Goal: Task Accomplishment & Management: Manage account settings

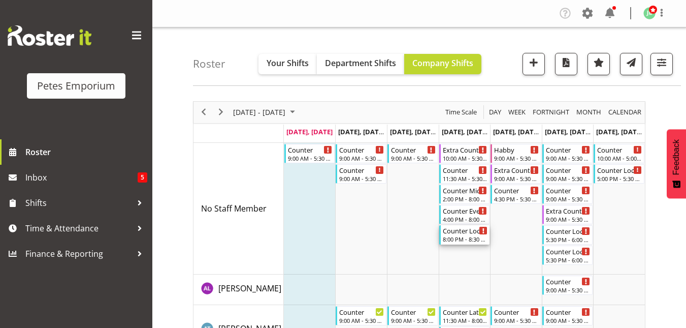
click at [458, 235] on div "Counter Lock Up" at bounding box center [465, 230] width 45 height 10
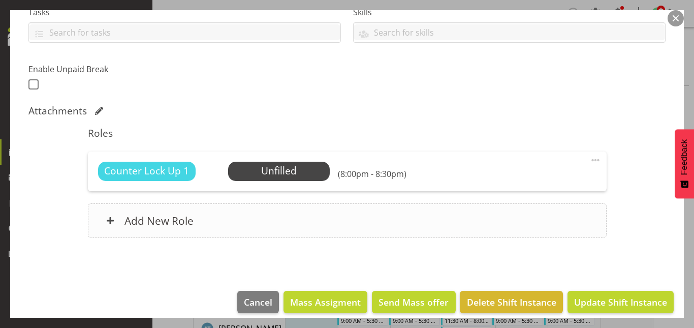
scroll to position [232, 0]
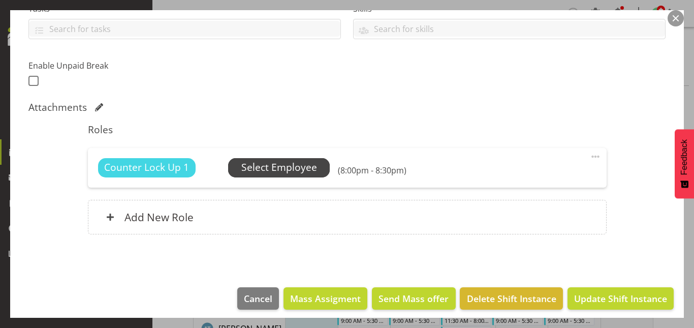
click at [289, 171] on span "Select Employee" at bounding box center [279, 167] width 76 height 15
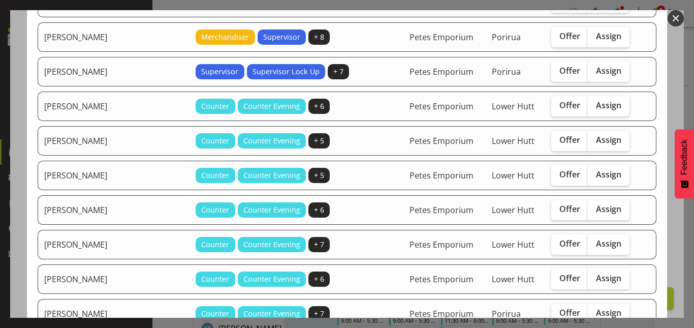
scroll to position [403, 0]
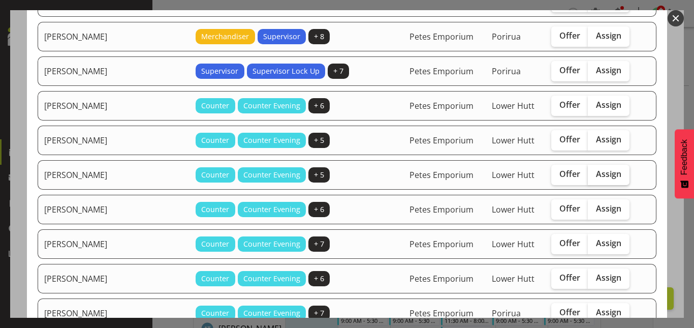
click at [596, 171] on span "Assign" at bounding box center [608, 174] width 25 height 10
click at [588, 171] on input "Assign" at bounding box center [591, 174] width 7 height 7
checkbox input "true"
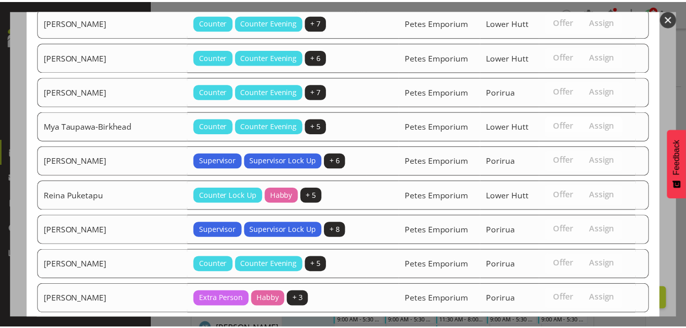
scroll to position [753, 0]
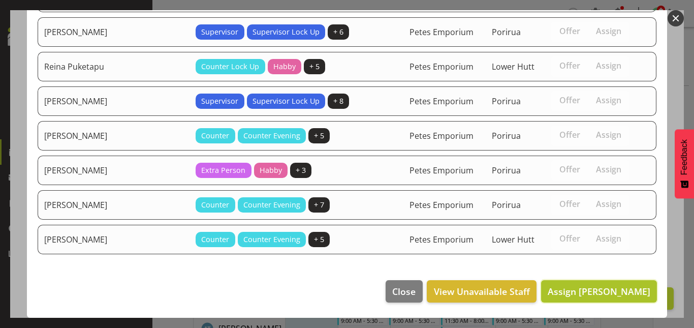
click at [598, 286] on span "Assign Mackenzie Angus" at bounding box center [599, 291] width 103 height 12
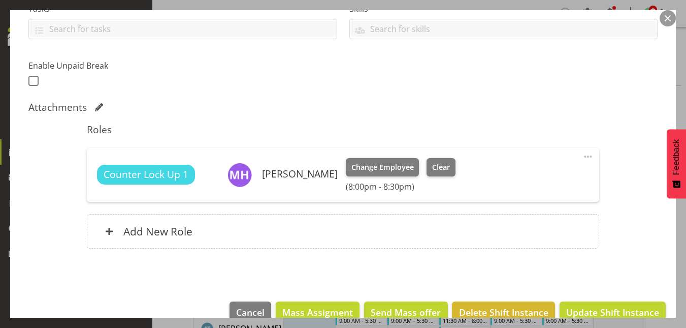
scroll to position [253, 0]
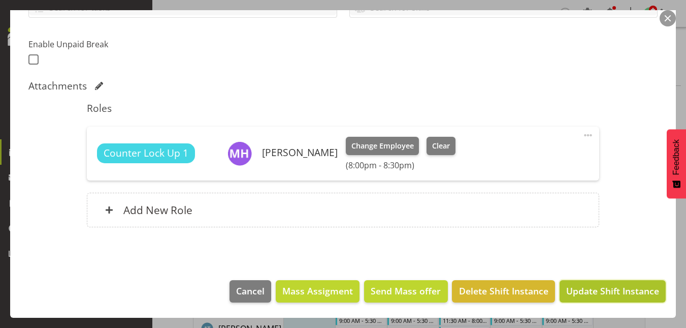
click at [609, 290] on span "Update Shift Instance" at bounding box center [612, 290] width 93 height 13
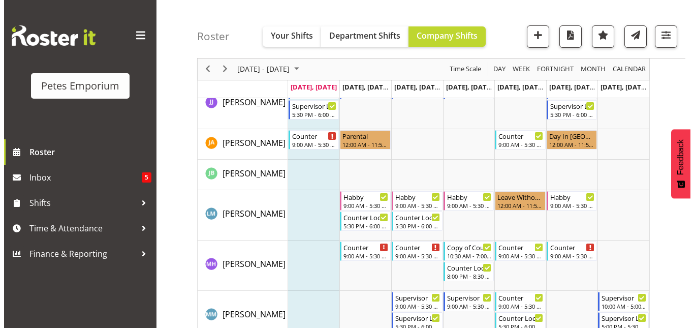
scroll to position [695, 0]
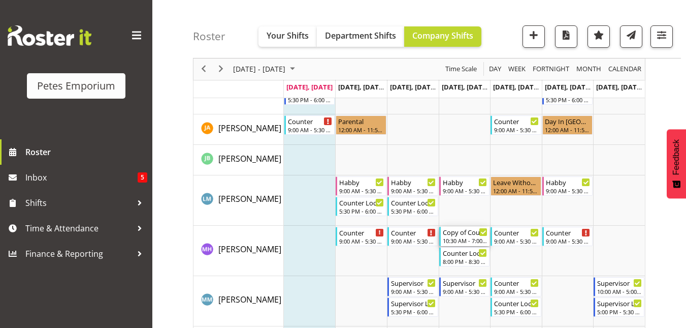
click at [462, 236] on div "Copy of Counter Mid Shift" at bounding box center [465, 232] width 45 height 10
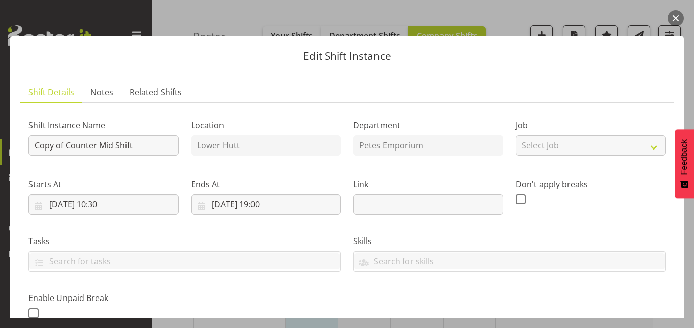
scroll to position [253, 0]
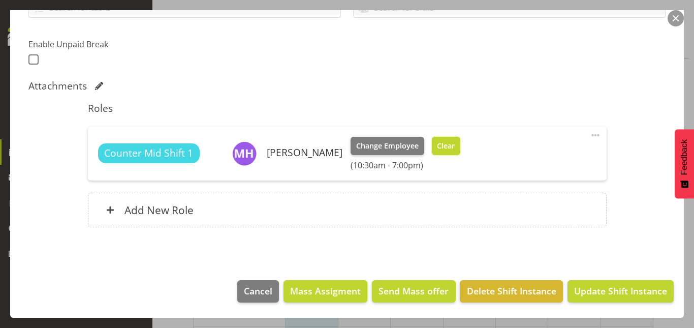
click at [452, 150] on span "Clear" at bounding box center [446, 145] width 18 height 11
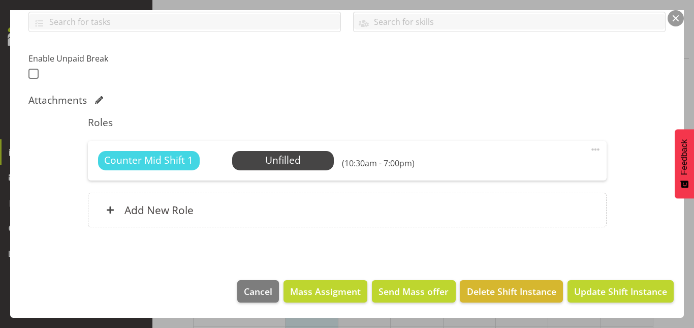
scroll to position [239, 0]
click at [609, 283] on button "Update Shift Instance" at bounding box center [620, 291] width 106 height 22
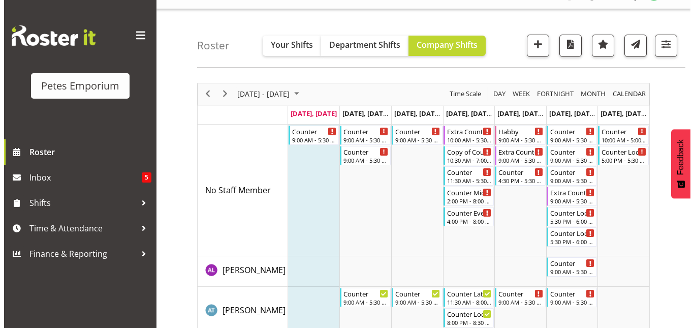
scroll to position [18, 0]
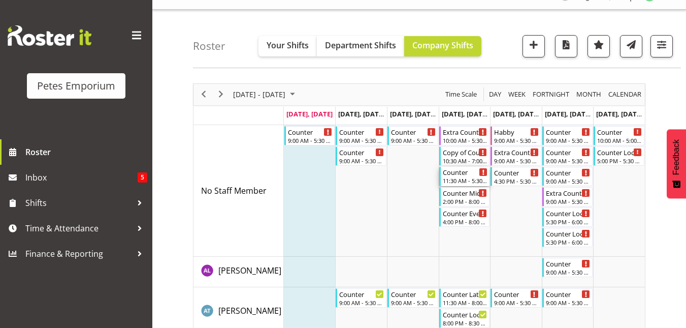
click at [468, 176] on div "Counter" at bounding box center [465, 172] width 45 height 10
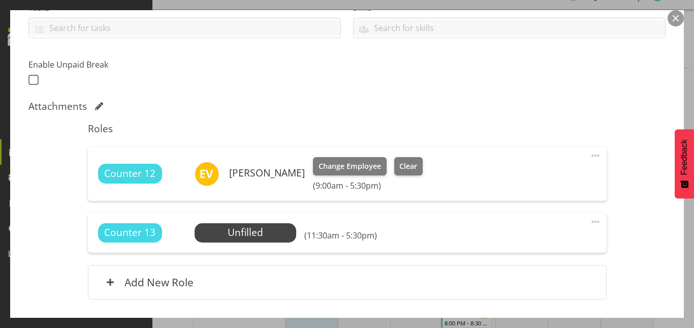
scroll to position [234, 0]
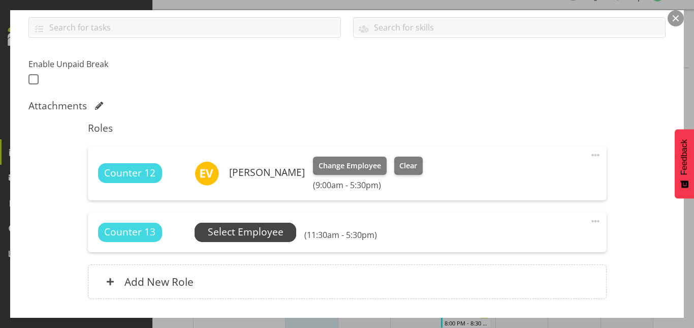
click at [242, 232] on span "Select Employee" at bounding box center [246, 232] width 76 height 15
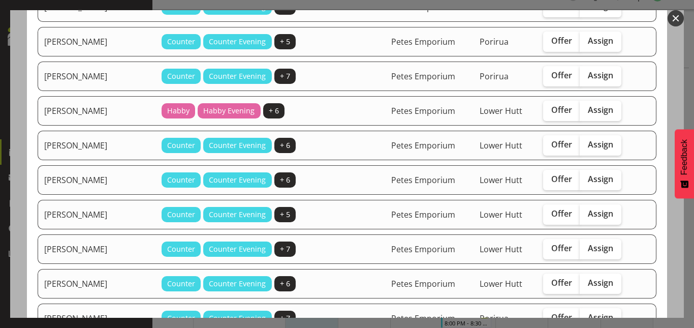
scroll to position [136, 0]
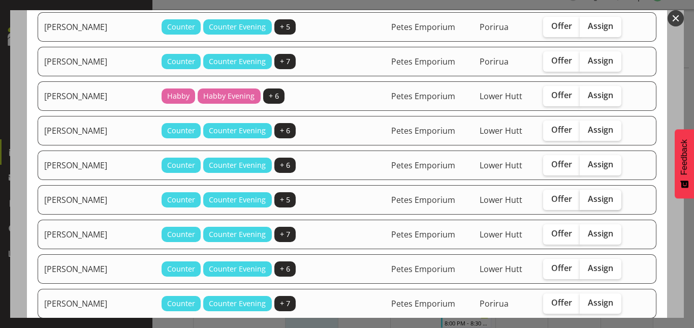
click at [607, 201] on label "Assign" at bounding box center [601, 199] width 42 height 20
click at [586, 201] on input "Assign" at bounding box center [583, 199] width 7 height 7
checkbox input "true"
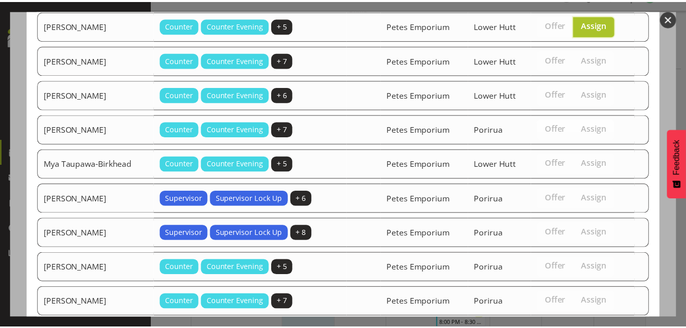
scroll to position [407, 0]
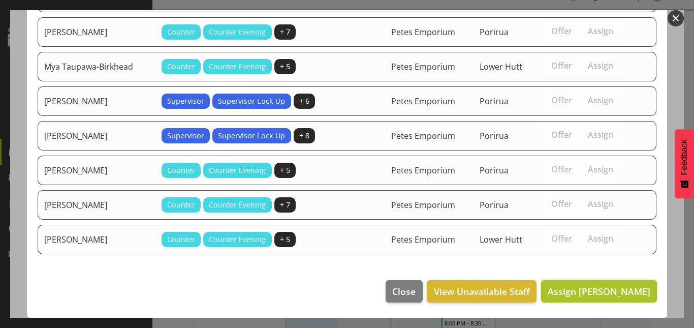
click at [594, 290] on span "Assign Mackenzie Angus" at bounding box center [599, 291] width 103 height 12
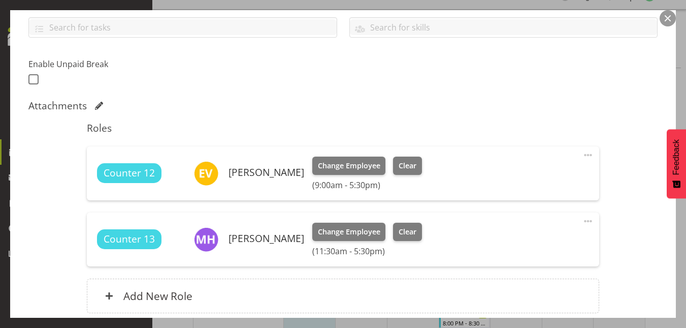
scroll to position [320, 0]
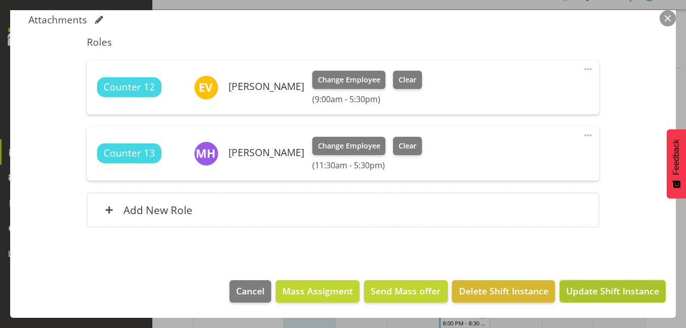
click at [604, 286] on span "Update Shift Instance" at bounding box center [612, 290] width 93 height 13
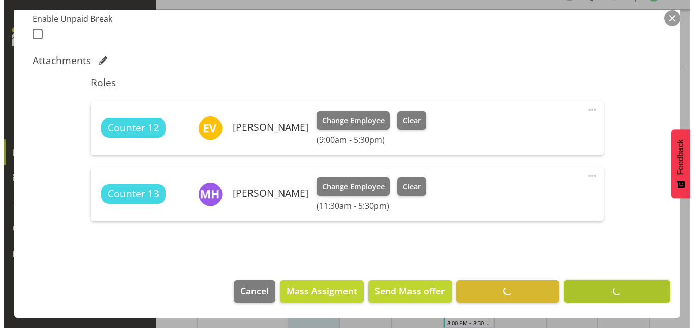
scroll to position [279, 0]
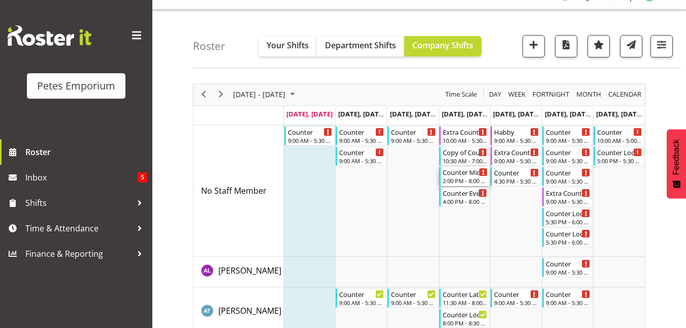
click at [474, 178] on div "2:00 PM - 8:00 PM" at bounding box center [465, 180] width 45 height 8
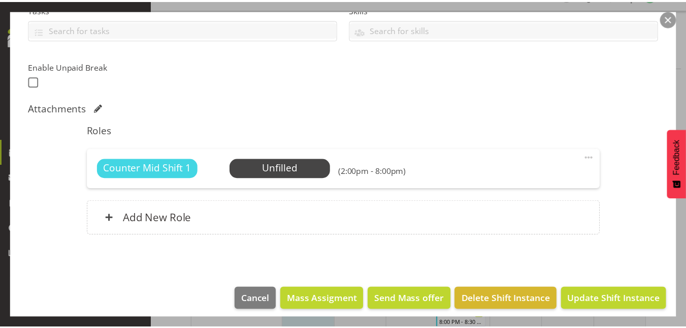
scroll to position [232, 0]
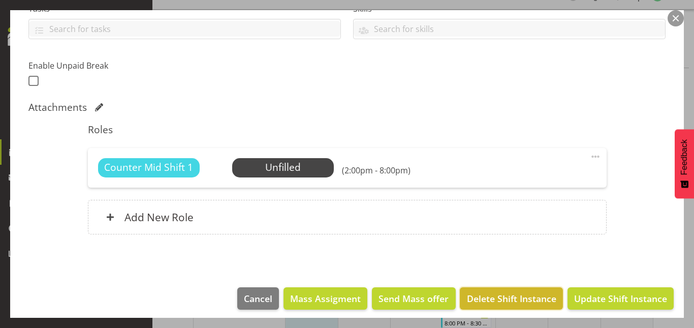
click at [501, 308] on button "Delete Shift Instance" at bounding box center [511, 298] width 103 height 22
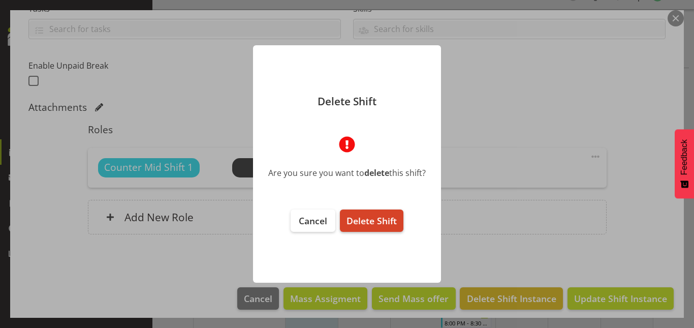
click at [391, 220] on span "Delete Shift" at bounding box center [371, 220] width 50 height 12
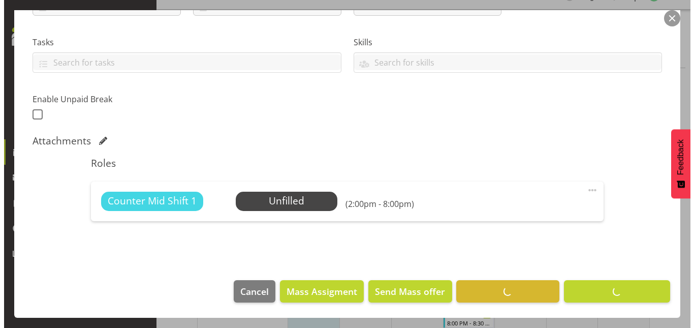
scroll to position [199, 0]
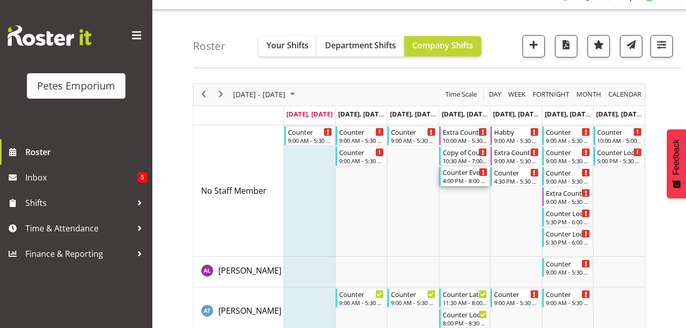
click at [461, 177] on div "4:00 PM - 8:00 PM" at bounding box center [465, 180] width 45 height 8
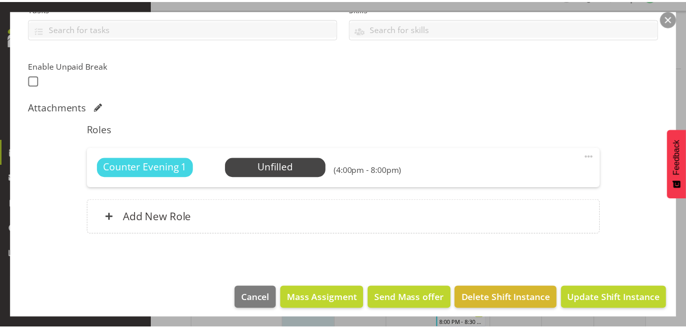
scroll to position [233, 0]
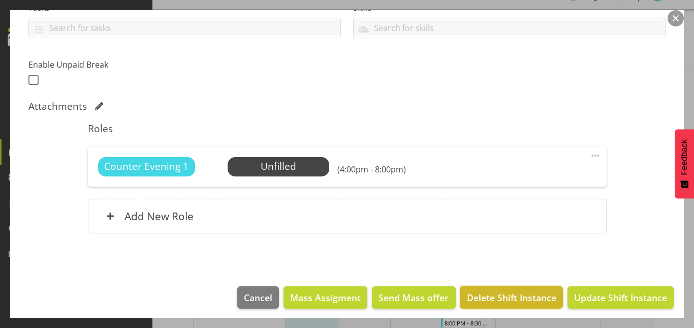
click at [491, 296] on span "Delete Shift Instance" at bounding box center [511, 297] width 89 height 13
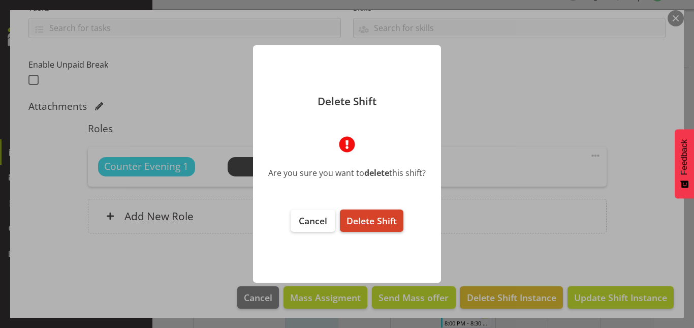
click at [379, 220] on span "Delete Shift" at bounding box center [371, 220] width 50 height 12
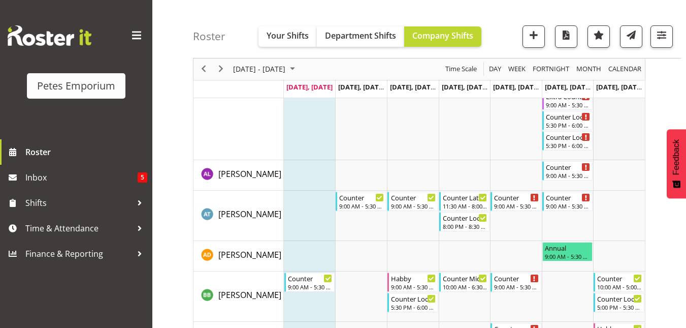
scroll to position [0, 0]
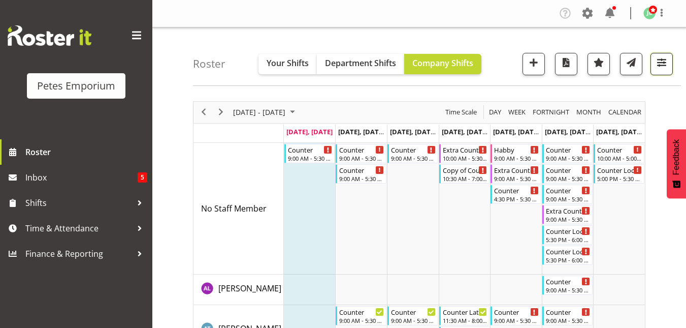
click at [661, 60] on span "button" at bounding box center [661, 62] width 13 height 13
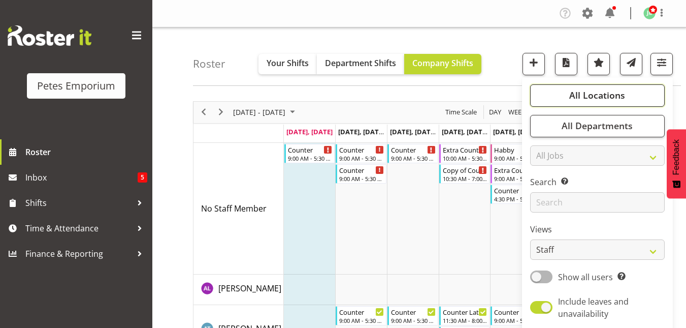
click at [596, 98] on span "All Locations" at bounding box center [597, 95] width 56 height 12
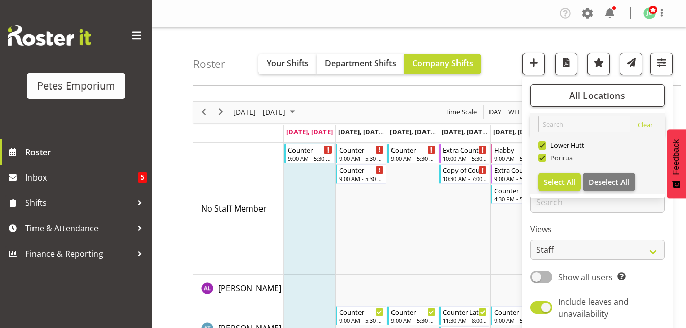
click at [544, 159] on span at bounding box center [542, 157] width 8 height 8
click at [544, 159] on input "Porirua" at bounding box center [541, 157] width 7 height 7
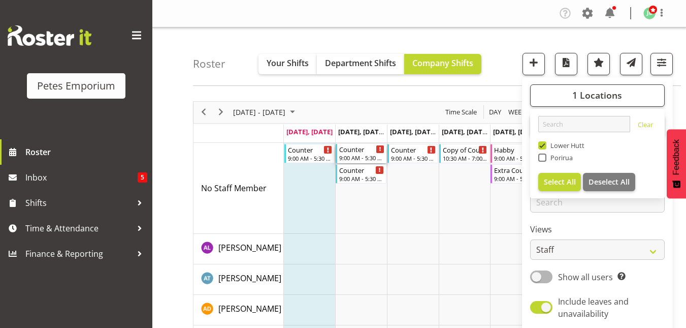
click at [355, 151] on div "Counter" at bounding box center [361, 149] width 45 height 10
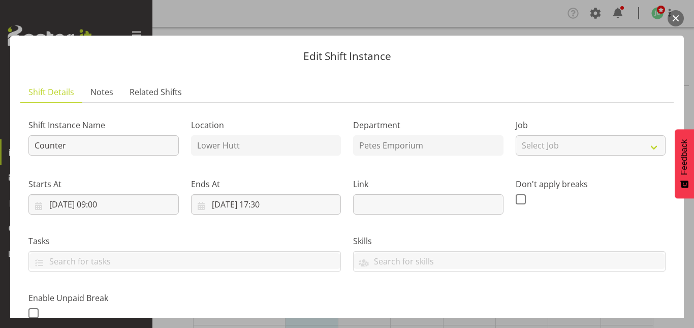
click at [681, 20] on button "button" at bounding box center [675, 18] width 16 height 16
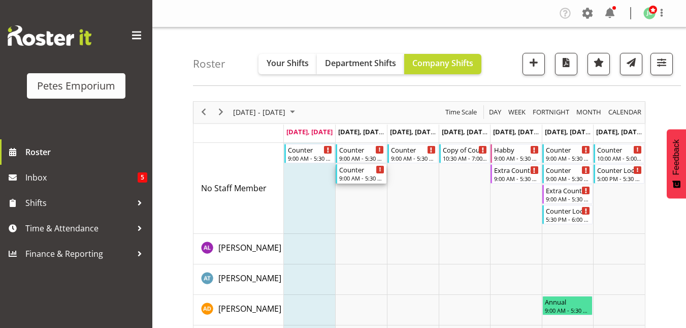
click at [348, 170] on div "Counter" at bounding box center [361, 169] width 45 height 10
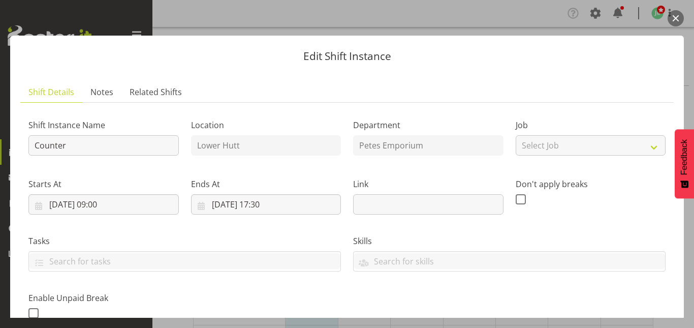
click at [674, 15] on button "button" at bounding box center [675, 18] width 16 height 16
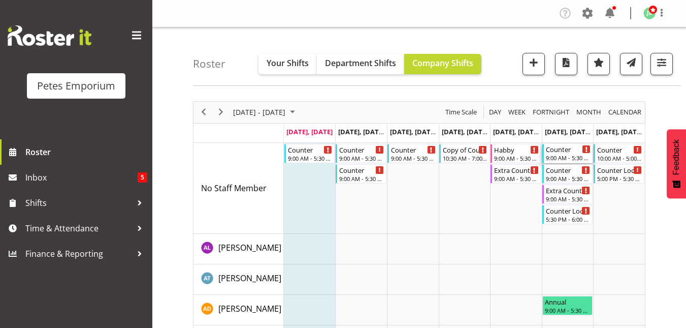
click at [559, 154] on div "Counter 9:00 AM - 5:30 PM" at bounding box center [568, 153] width 45 height 19
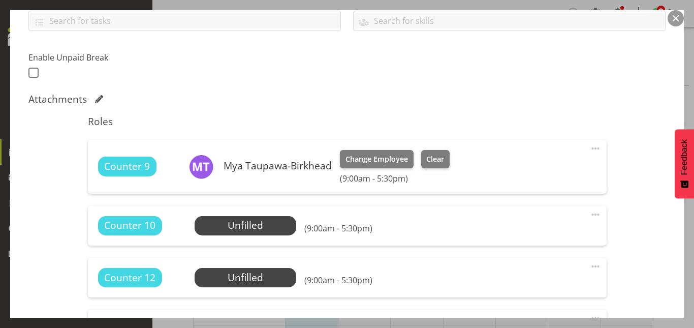
scroll to position [241, 0]
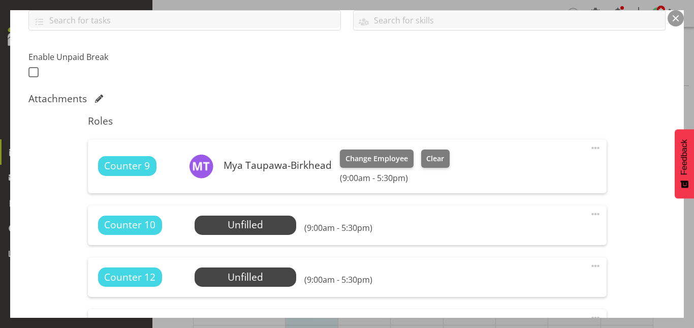
click at [677, 18] on button "button" at bounding box center [675, 18] width 16 height 16
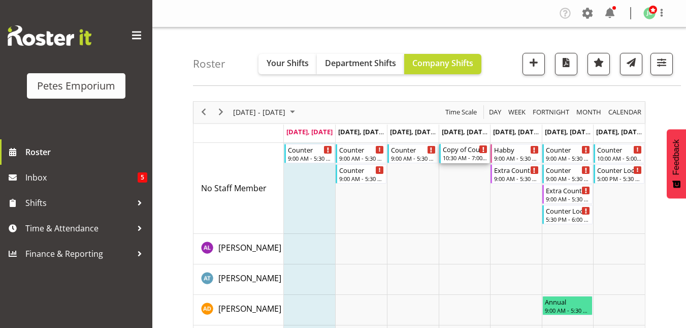
click at [468, 154] on div "Copy of Counter Mid Shift 10:30 AM - 7:00 PM" at bounding box center [465, 153] width 45 height 19
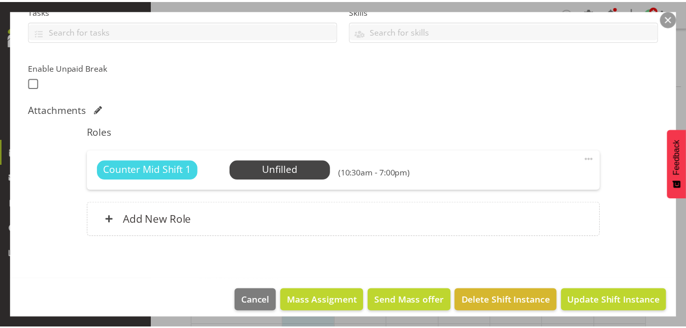
scroll to position [231, 0]
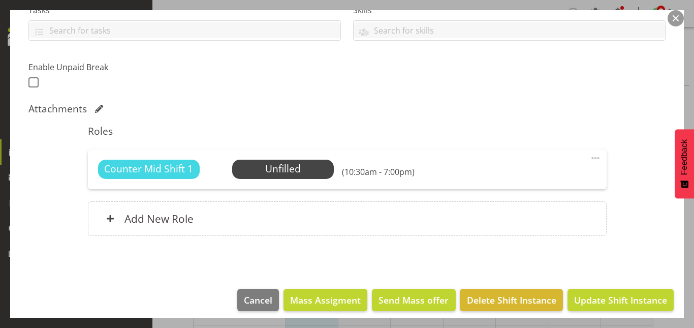
click at [674, 19] on button "button" at bounding box center [675, 18] width 16 height 16
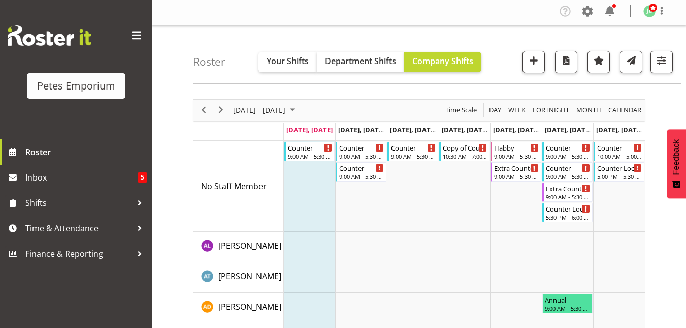
scroll to position [3, 0]
click at [662, 54] on span "button" at bounding box center [661, 59] width 13 height 13
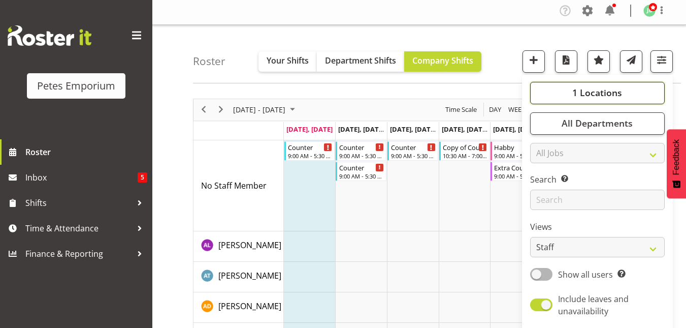
click at [602, 89] on span "1 Locations" at bounding box center [597, 92] width 50 height 12
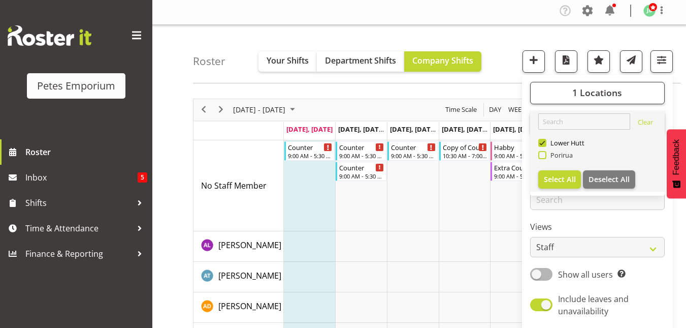
click at [544, 156] on span at bounding box center [542, 155] width 8 height 8
click at [544, 156] on input "Porirua" at bounding box center [541, 154] width 7 height 7
checkbox input "true"
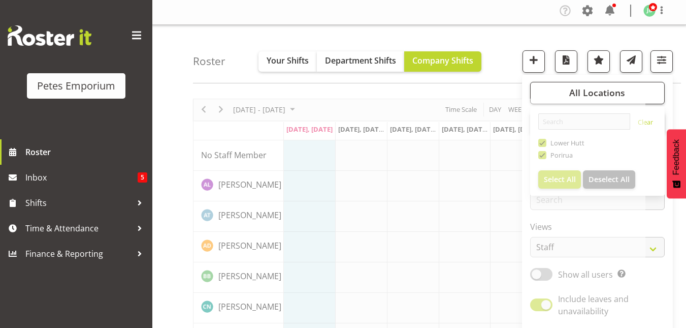
click at [513, 50] on div "Roster Your Shifts Department Shifts Company Shifts All Locations Clear Lower H…" at bounding box center [437, 54] width 488 height 58
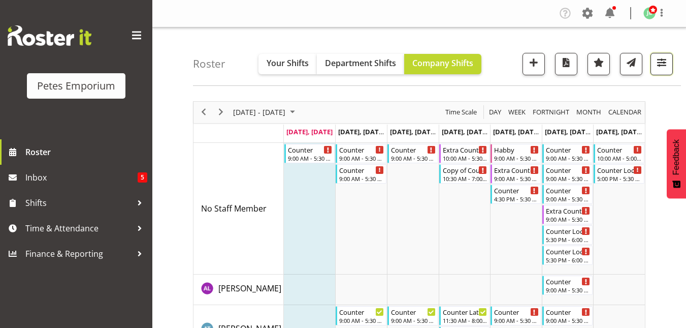
click at [663, 62] on span "button" at bounding box center [661, 62] width 13 height 13
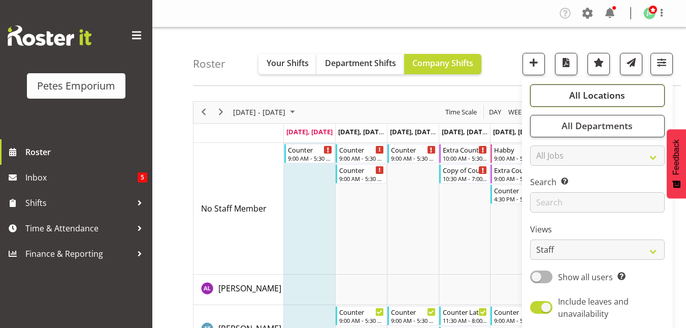
click at [598, 95] on span "All Locations" at bounding box center [597, 95] width 56 height 12
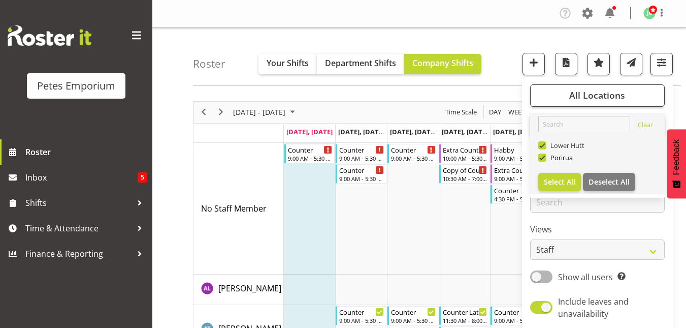
click at [543, 146] on span at bounding box center [542, 145] width 8 height 8
click at [543, 146] on input "Lower Hutt" at bounding box center [541, 145] width 7 height 7
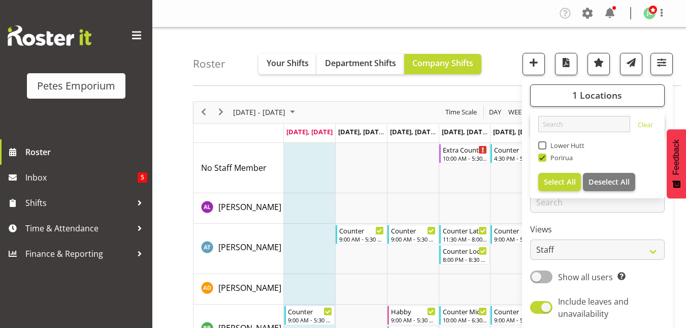
click at [501, 62] on div "Roster Your Shifts Department Shifts Company Shifts 1 Locations Clear Lower Hut…" at bounding box center [437, 56] width 488 height 58
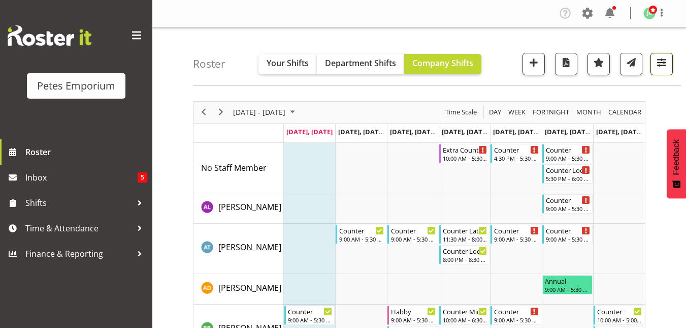
click at [667, 66] on span "button" at bounding box center [661, 62] width 13 height 13
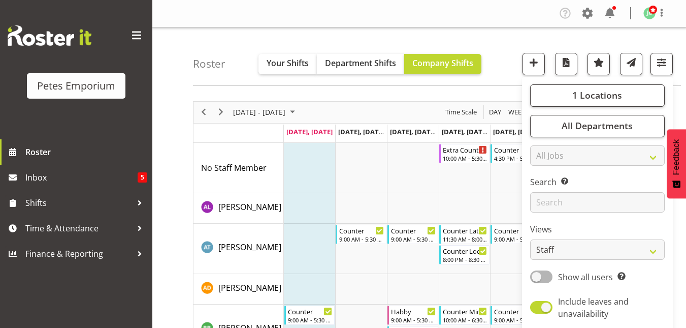
click at [512, 66] on div "Roster Your Shifts Department Shifts Company Shifts 1 Locations Clear Lower Hut…" at bounding box center [437, 56] width 488 height 58
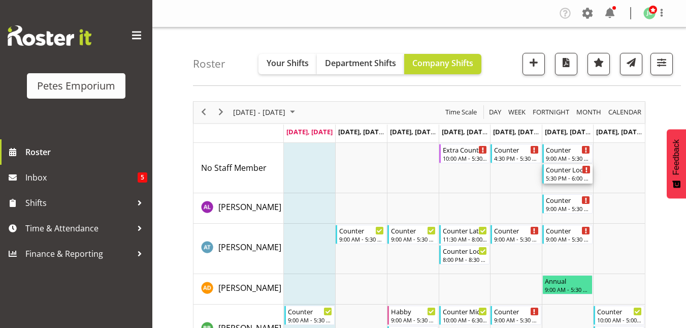
click at [566, 172] on div "Counter Lock Up" at bounding box center [568, 169] width 45 height 10
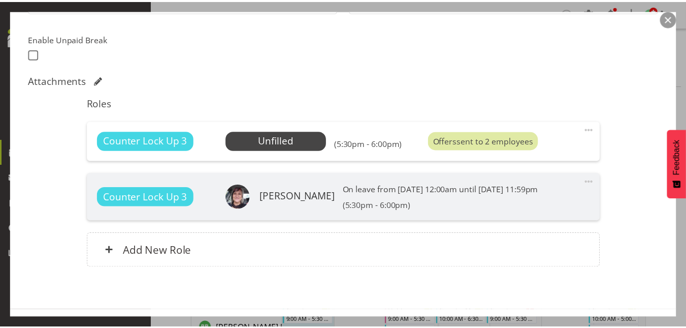
scroll to position [261, 0]
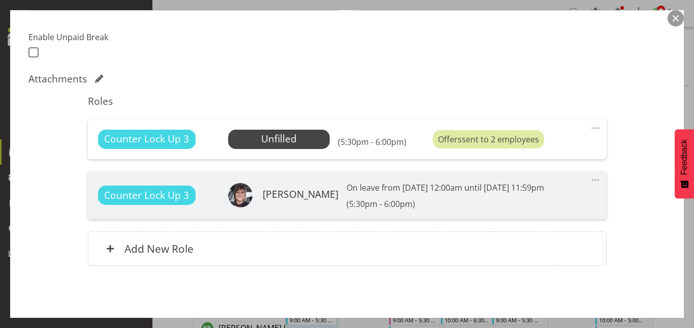
click at [676, 18] on button "button" at bounding box center [675, 18] width 16 height 16
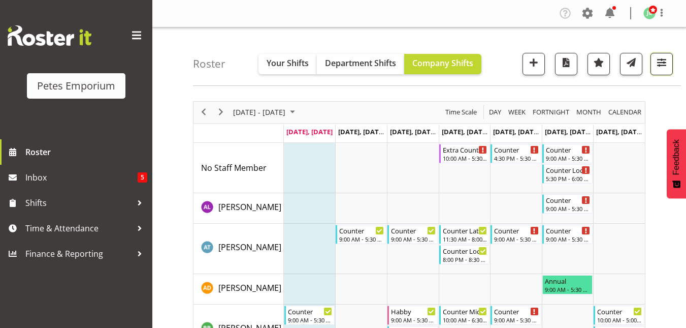
click at [661, 66] on span "button" at bounding box center [661, 62] width 13 height 13
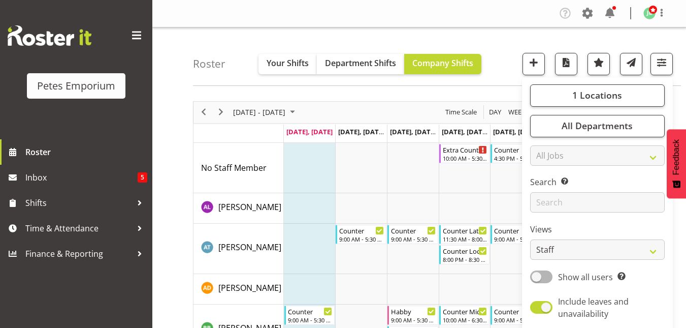
click at [497, 54] on div "Roster Your Shifts Department Shifts Company Shifts 1 Locations Clear Lower Hut…" at bounding box center [437, 56] width 488 height 58
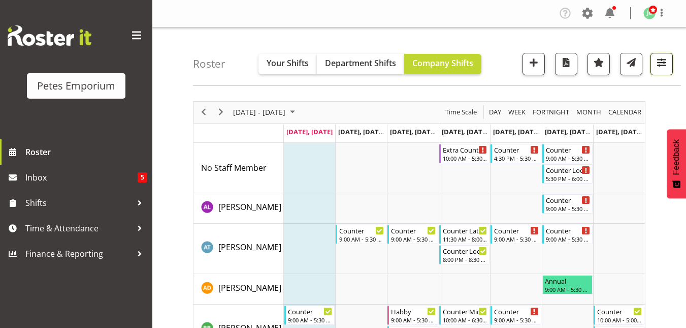
click at [661, 67] on span "button" at bounding box center [661, 62] width 13 height 13
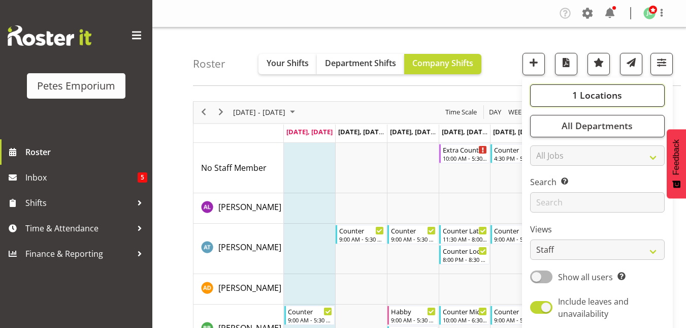
click at [597, 93] on span "1 Locations" at bounding box center [597, 95] width 50 height 12
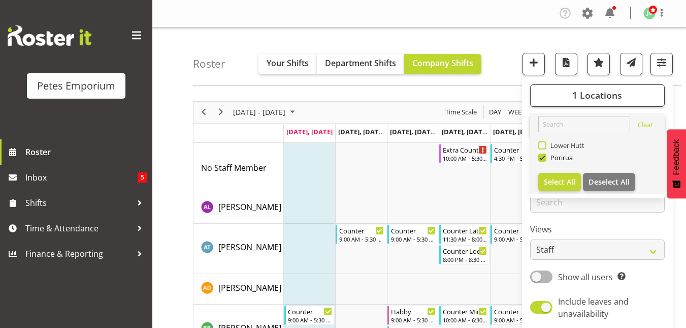
click at [541, 142] on span at bounding box center [542, 145] width 8 height 8
click at [541, 142] on input "Lower Hutt" at bounding box center [541, 145] width 7 height 7
checkbox input "true"
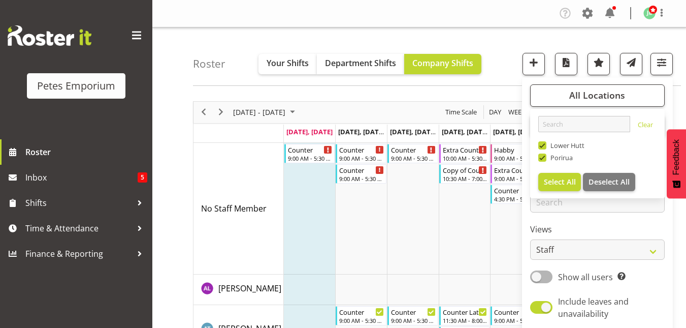
click at [541, 160] on span at bounding box center [542, 157] width 8 height 8
click at [541, 160] on input "Porirua" at bounding box center [541, 157] width 7 height 7
checkbox input "false"
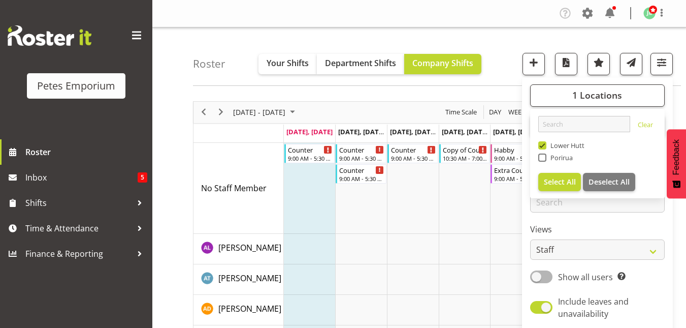
click at [504, 58] on div "Roster Your Shifts Department Shifts Company Shifts 1 Locations Clear Lower Hut…" at bounding box center [437, 56] width 488 height 58
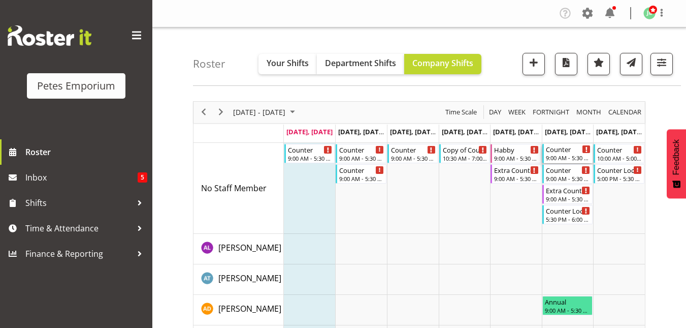
click at [563, 148] on div "Counter" at bounding box center [568, 149] width 45 height 10
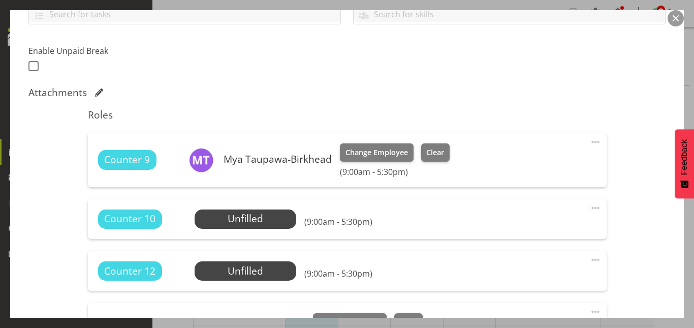
scroll to position [247, 0]
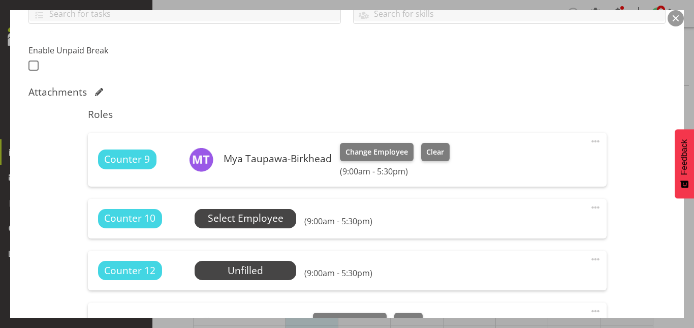
click at [256, 218] on span "Select Employee" at bounding box center [246, 218] width 76 height 15
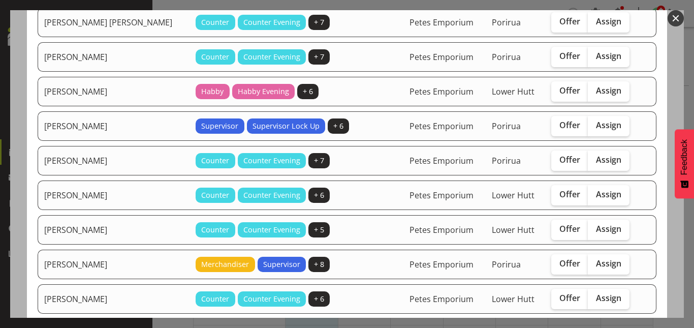
scroll to position [107, 0]
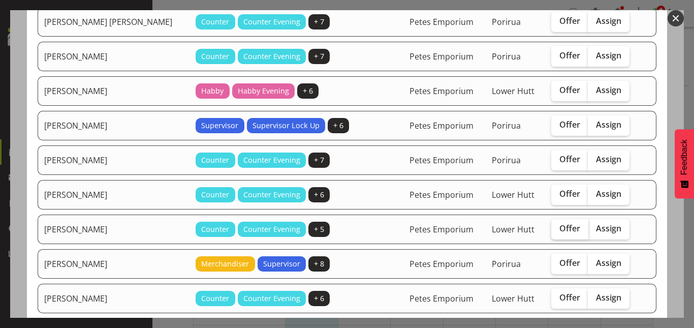
click at [559, 228] on span "Offer" at bounding box center [569, 228] width 21 height 10
click at [551, 228] on input "Offer" at bounding box center [554, 228] width 7 height 7
checkbox input "true"
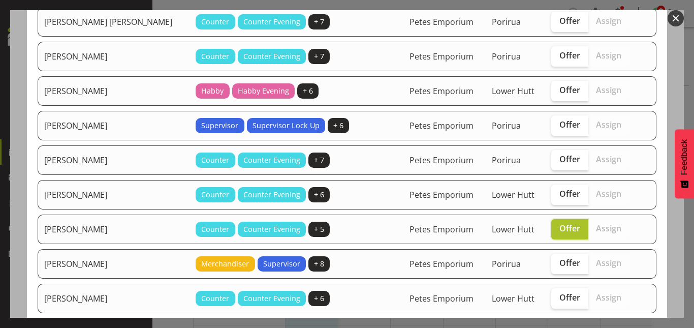
scroll to position [373, 0]
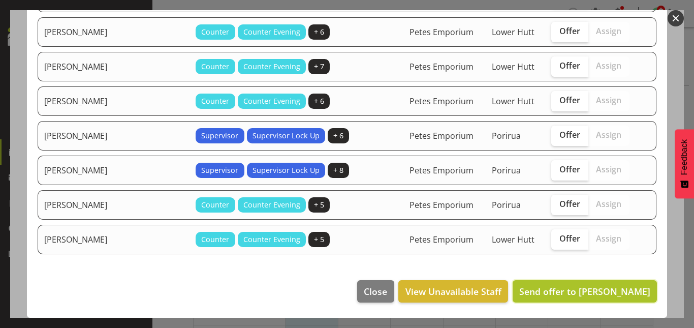
click at [570, 287] on span "Send offer to Eva Vailini" at bounding box center [584, 291] width 131 height 12
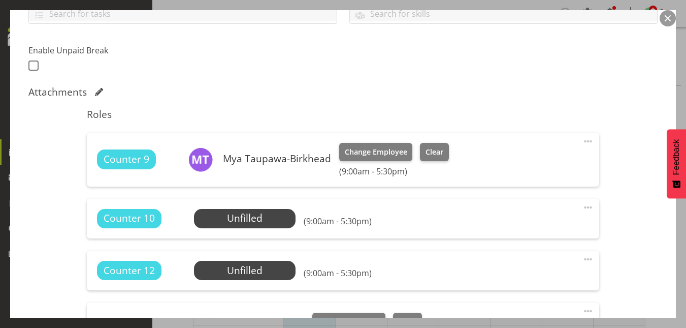
click at [668, 15] on button "button" at bounding box center [668, 18] width 16 height 16
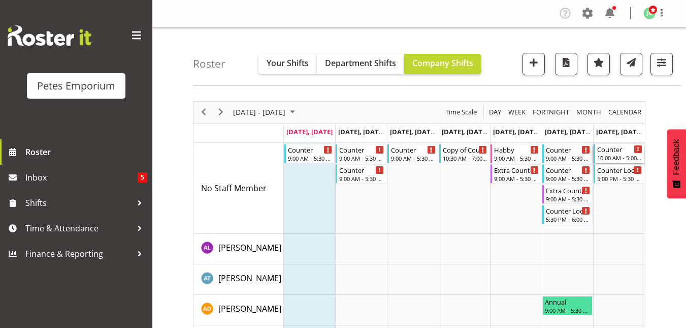
click at [622, 153] on div "Counter" at bounding box center [619, 149] width 45 height 10
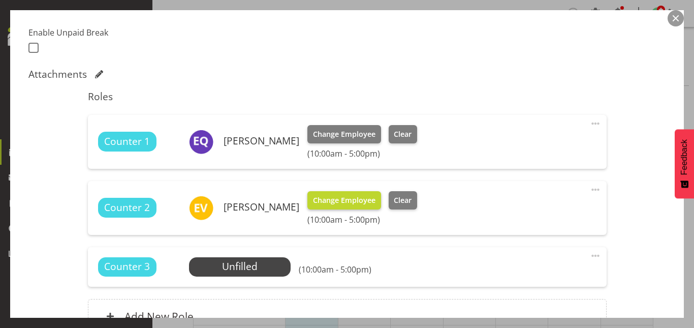
scroll to position [266, 0]
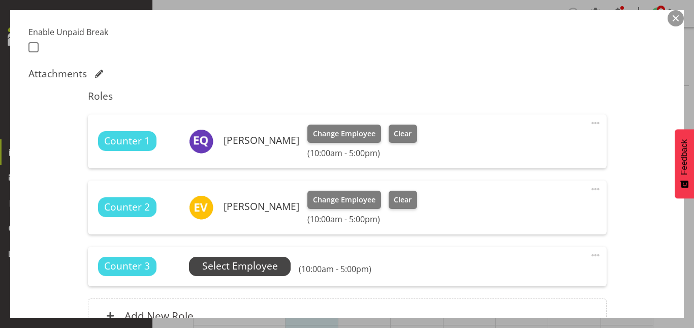
click at [250, 261] on span "Select Employee" at bounding box center [240, 266] width 76 height 15
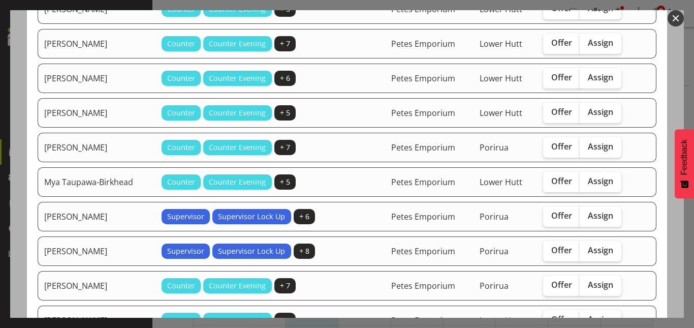
scroll to position [354, 0]
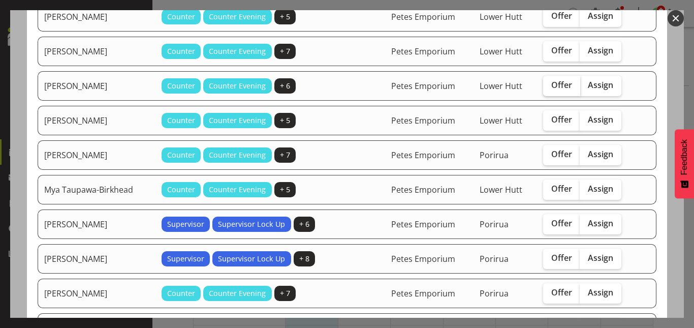
click at [564, 84] on span "Offer" at bounding box center [561, 85] width 21 height 10
click at [550, 84] on input "Offer" at bounding box center [546, 85] width 7 height 7
checkbox input "true"
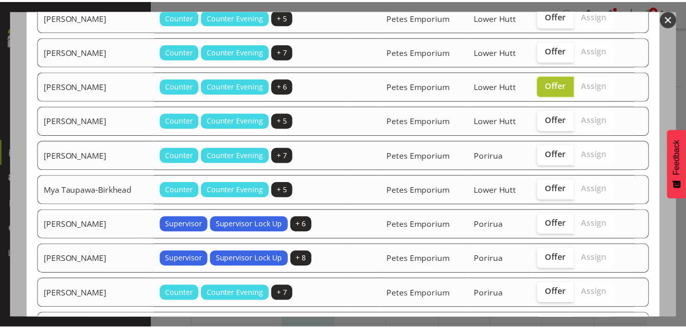
scroll to position [442, 0]
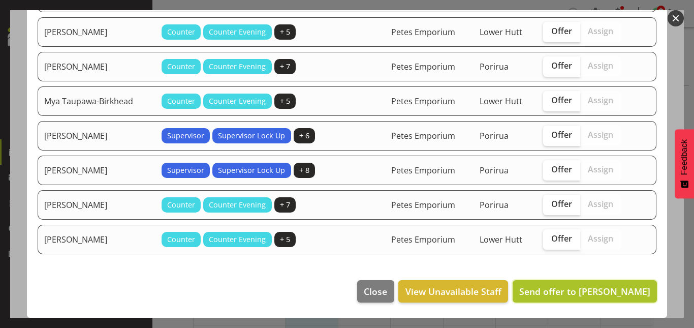
click at [559, 290] on span "Send offer to Maureen Sellwood" at bounding box center [584, 291] width 131 height 12
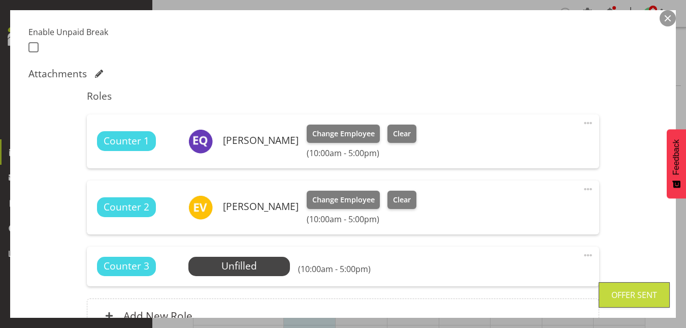
click at [670, 18] on button "button" at bounding box center [668, 18] width 16 height 16
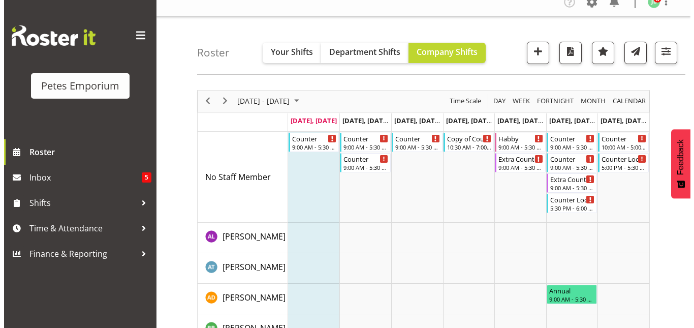
scroll to position [0, 0]
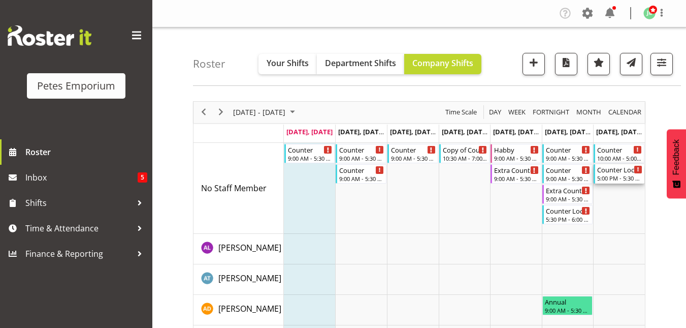
click at [617, 174] on div "Counter Lock Up" at bounding box center [619, 169] width 45 height 10
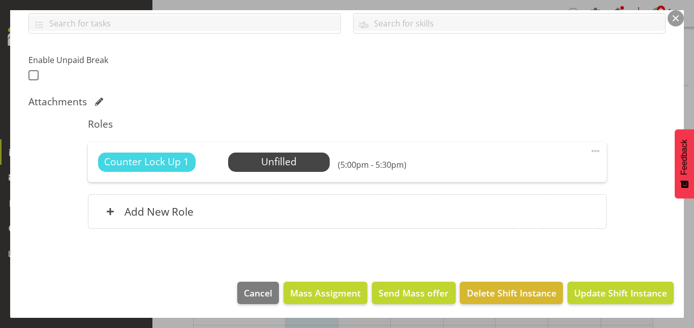
scroll to position [239, 0]
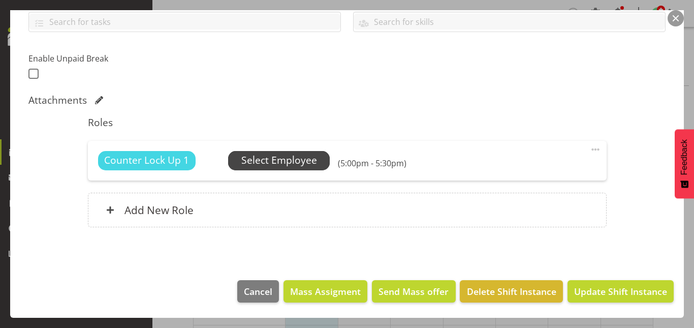
click at [282, 164] on span "Select Employee" at bounding box center [279, 160] width 76 height 15
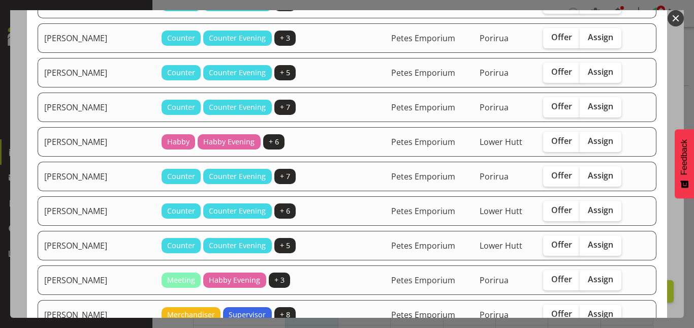
scroll to position [163, 0]
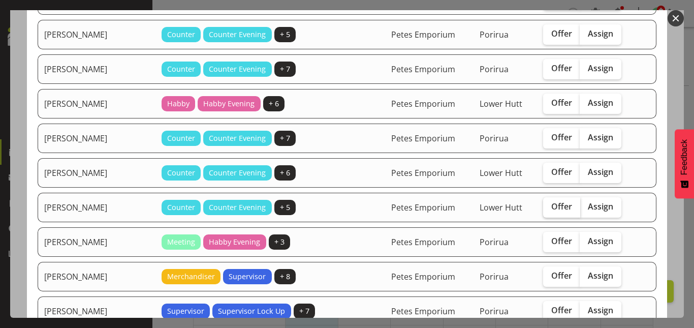
click at [553, 208] on span "Offer" at bounding box center [561, 206] width 21 height 10
click at [550, 208] on input "Offer" at bounding box center [546, 206] width 7 height 7
checkbox input "true"
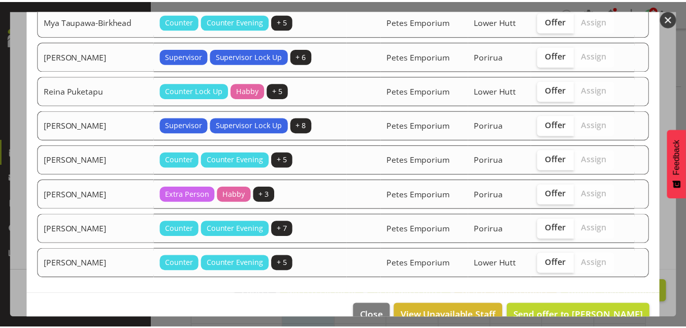
scroll to position [753, 0]
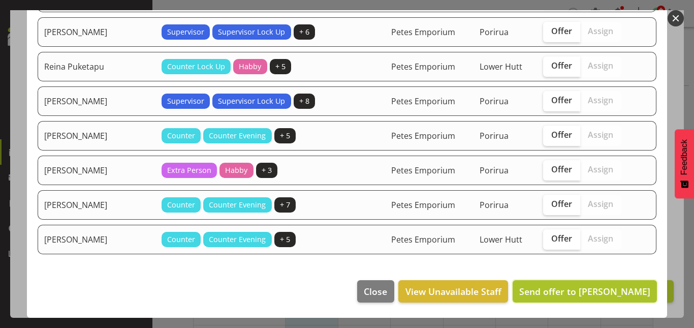
click at [585, 288] on span "Send offer to Eva Vailini" at bounding box center [584, 291] width 131 height 12
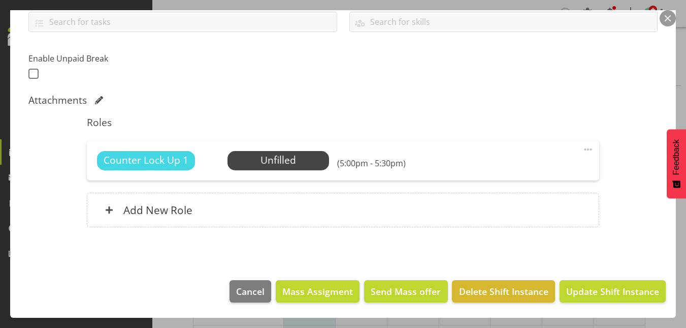
click at [667, 18] on button "button" at bounding box center [668, 18] width 16 height 16
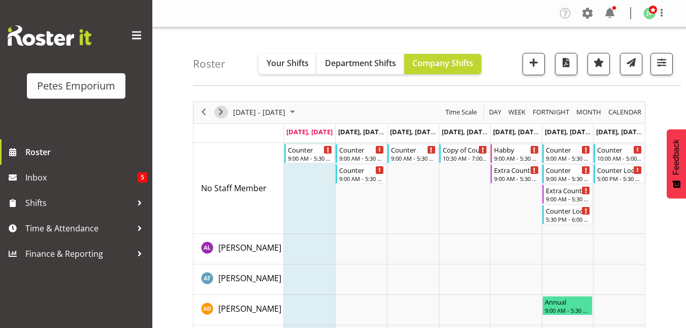
click at [215, 116] on span "Next" at bounding box center [221, 112] width 12 height 13
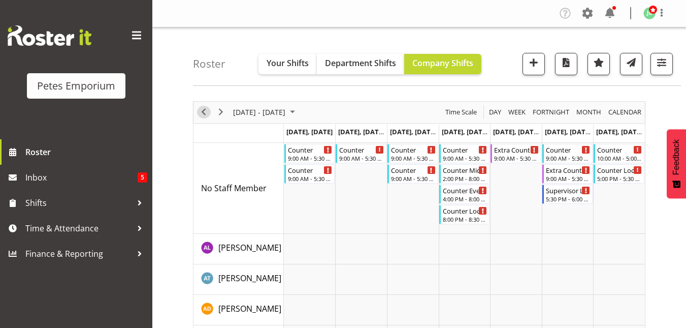
click at [207, 111] on span "Previous" at bounding box center [204, 112] width 12 height 13
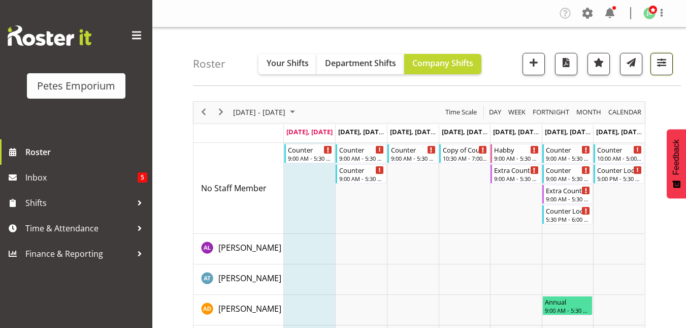
click at [663, 61] on span "button" at bounding box center [661, 62] width 13 height 13
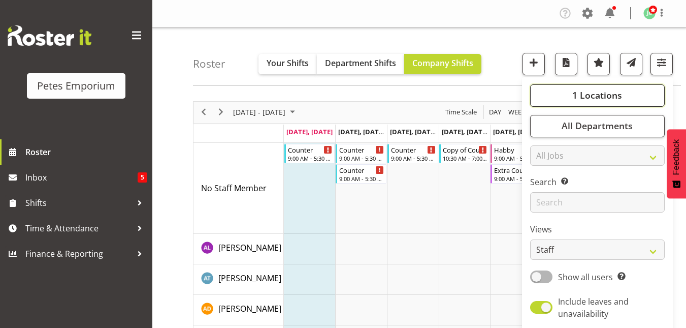
click at [597, 105] on button "1 Locations" at bounding box center [597, 95] width 135 height 22
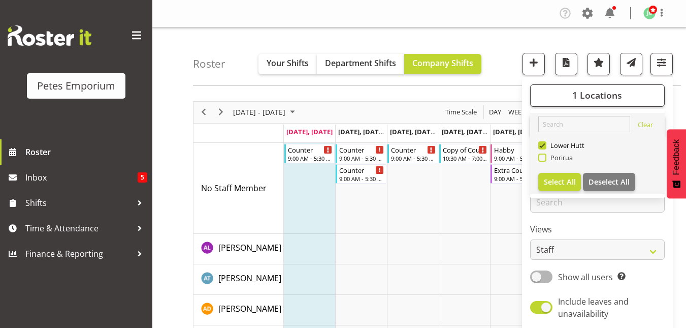
click at [543, 159] on span at bounding box center [542, 157] width 8 height 8
click at [543, 159] on input "Porirua" at bounding box center [541, 157] width 7 height 7
checkbox input "true"
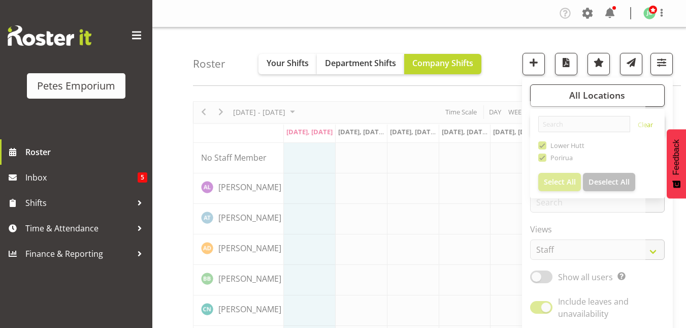
click at [509, 52] on div "Roster Your Shifts Department Shifts Company Shifts All Locations Clear Lower H…" at bounding box center [437, 56] width 488 height 58
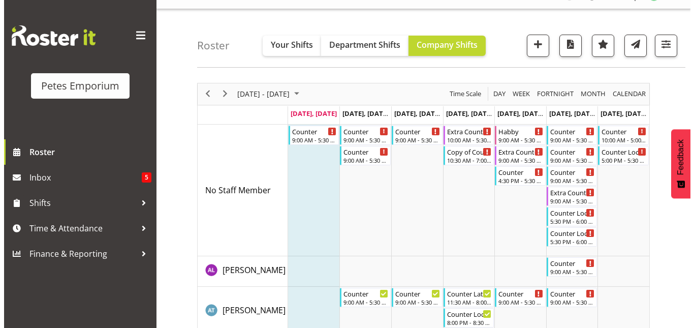
scroll to position [19, 0]
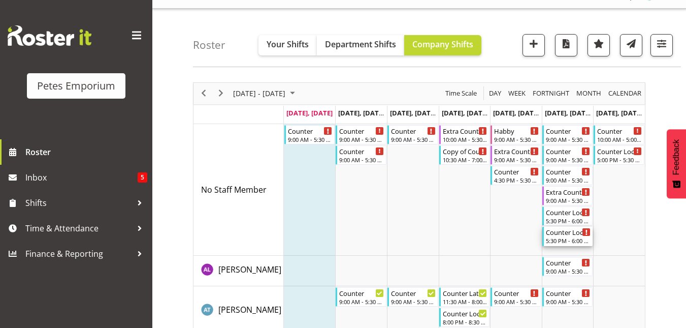
click at [569, 237] on div "5:30 PM - 6:00 PM" at bounding box center [568, 240] width 45 height 8
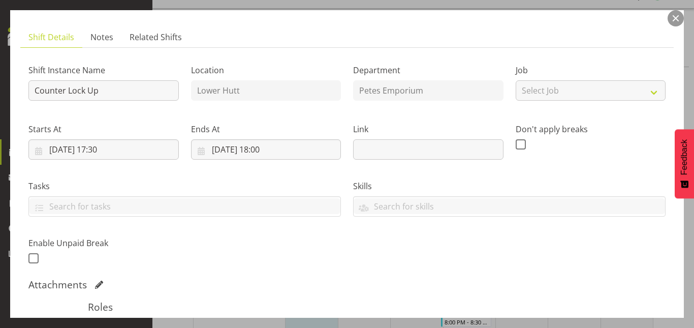
scroll to position [53, 0]
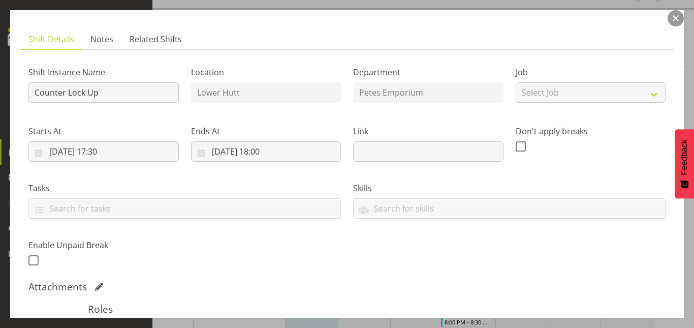
click at [679, 19] on button "button" at bounding box center [675, 18] width 16 height 16
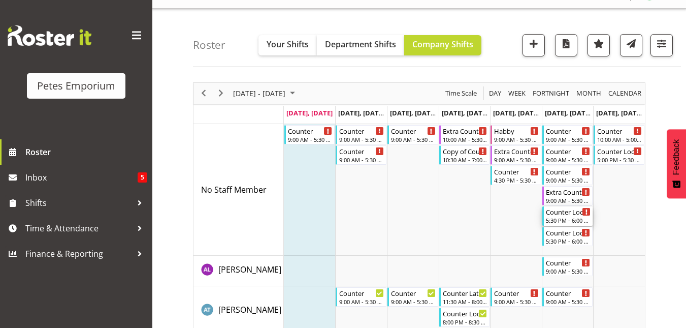
click at [580, 215] on div "Counter Lock Up" at bounding box center [568, 211] width 45 height 10
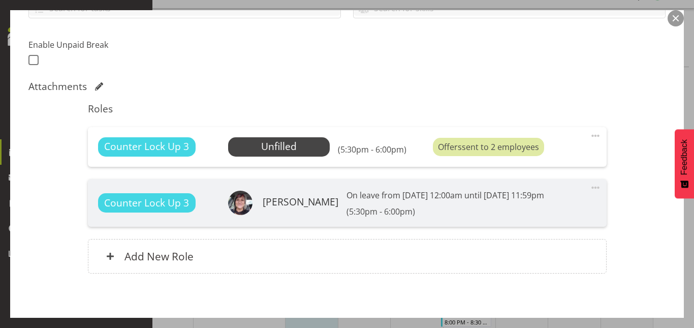
scroll to position [253, 0]
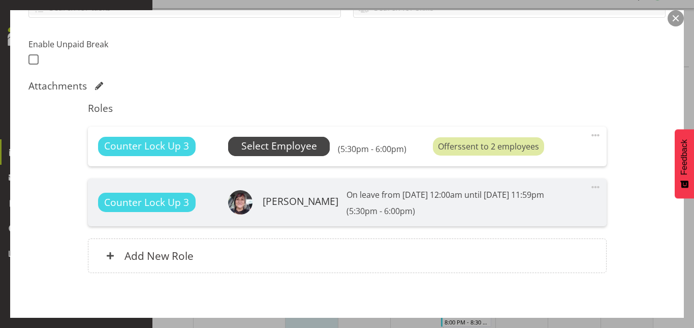
click at [241, 141] on span "Select Employee" at bounding box center [279, 146] width 76 height 15
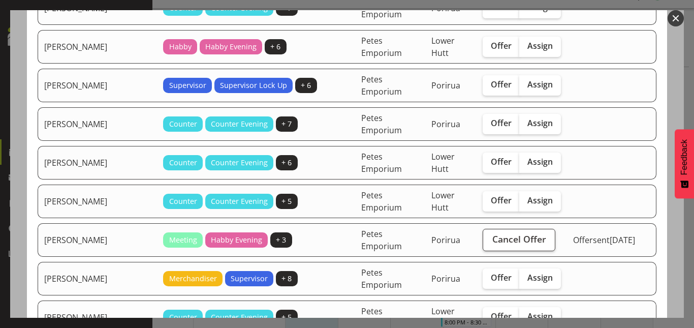
scroll to position [278, 0]
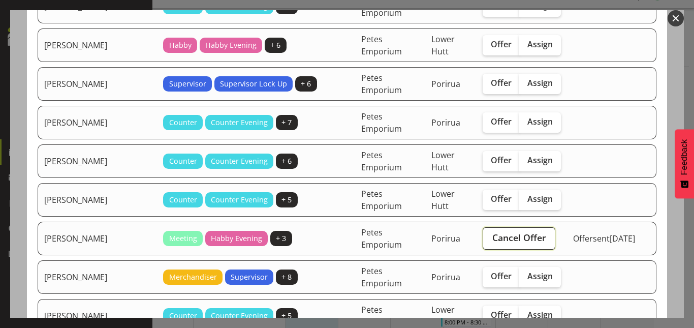
click at [492, 236] on span "Cancel Offer" at bounding box center [519, 237] width 54 height 13
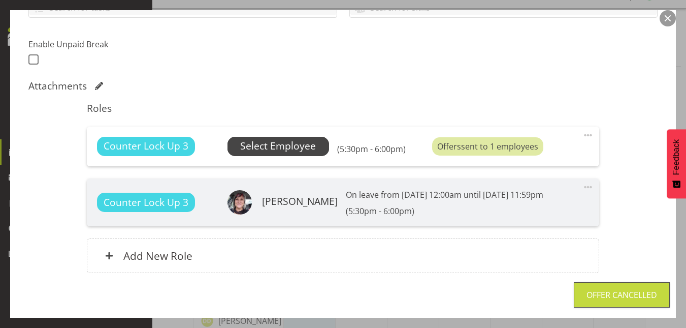
click at [288, 150] on span "Select Employee" at bounding box center [278, 146] width 76 height 15
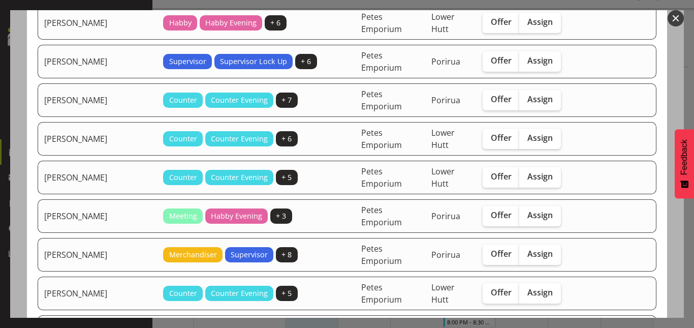
scroll to position [307, 0]
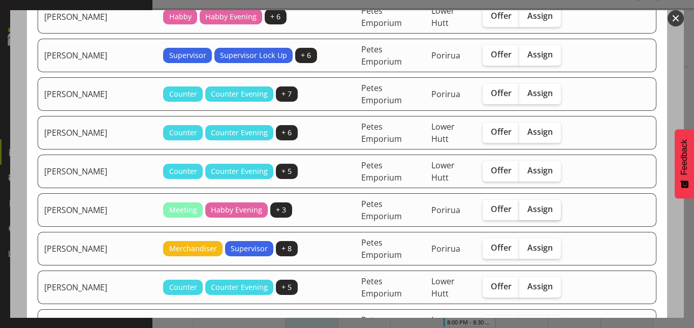
click at [527, 209] on span "Assign" at bounding box center [539, 209] width 25 height 10
click at [519, 209] on input "Assign" at bounding box center [522, 209] width 7 height 7
checkbox input "true"
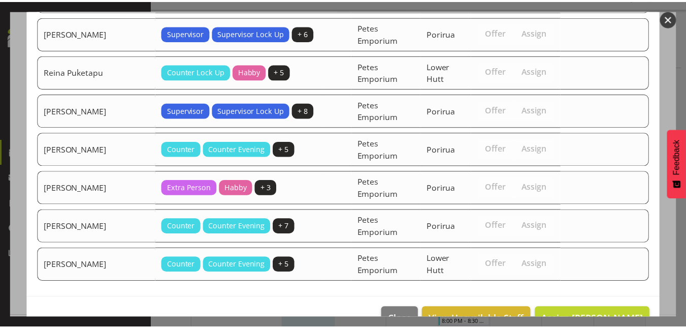
scroll to position [820, 0]
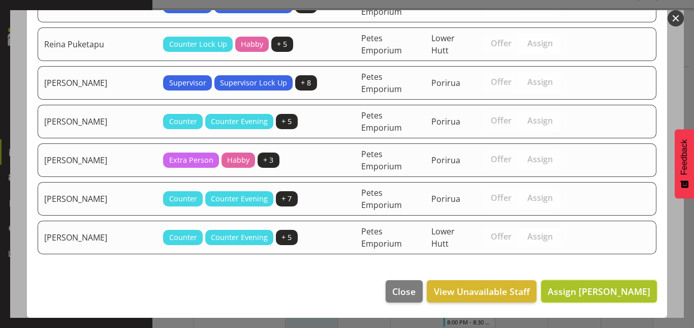
click at [574, 290] on span "Assign Gillian Byford" at bounding box center [599, 291] width 103 height 12
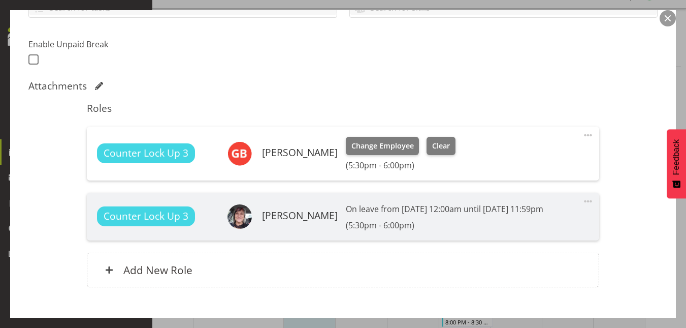
scroll to position [313, 0]
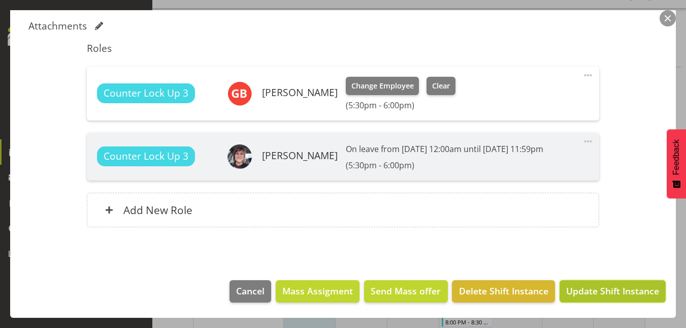
click at [610, 289] on span "Update Shift Instance" at bounding box center [612, 290] width 93 height 13
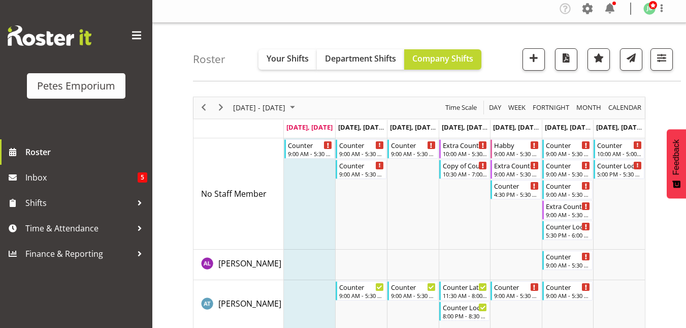
scroll to position [3, 0]
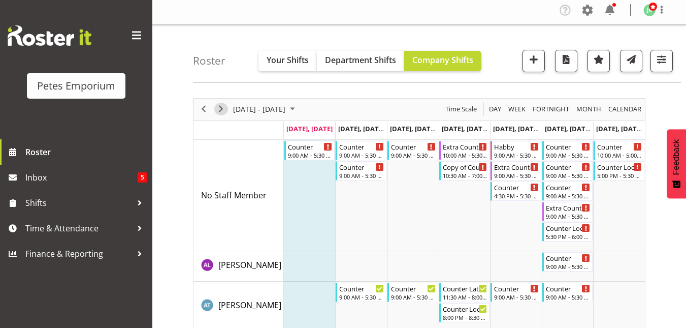
click at [221, 113] on span "Next" at bounding box center [221, 109] width 12 height 13
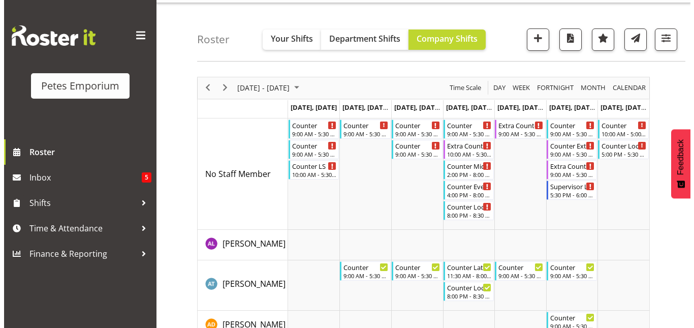
scroll to position [26, 0]
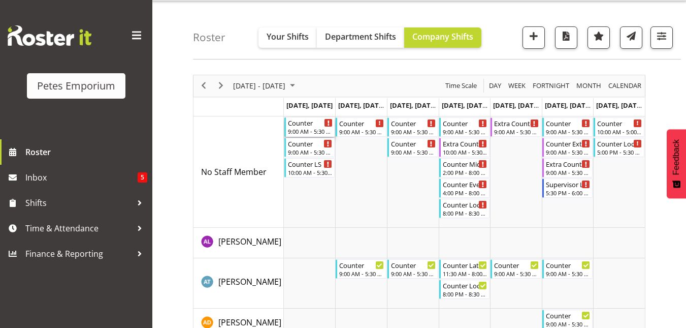
click at [308, 128] on div "9:00 AM - 5:30 PM" at bounding box center [310, 131] width 45 height 8
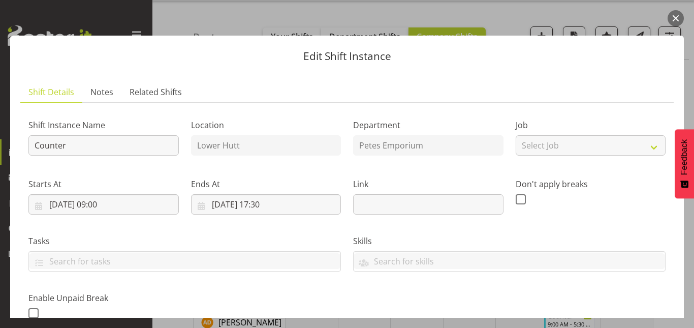
click at [667, 16] on button "button" at bounding box center [675, 18] width 16 height 16
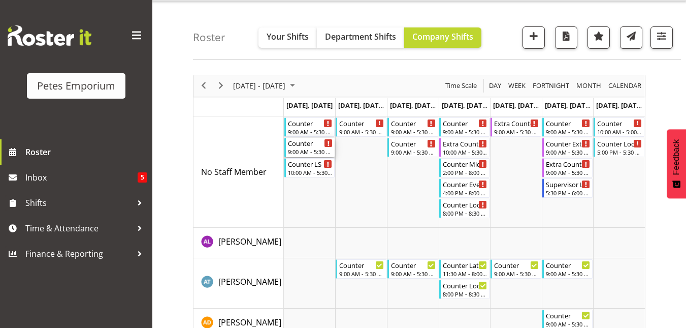
click at [303, 144] on div "Counter" at bounding box center [310, 143] width 45 height 10
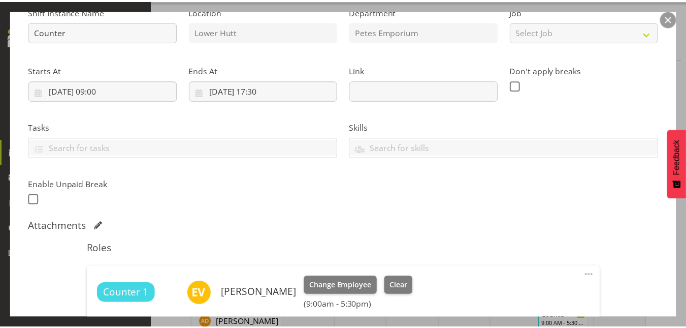
scroll to position [120, 0]
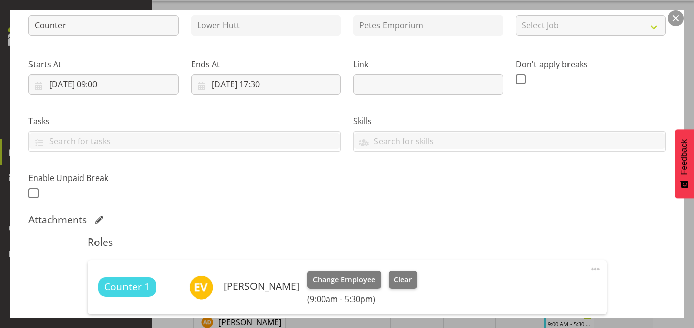
click at [670, 19] on button "button" at bounding box center [675, 18] width 16 height 16
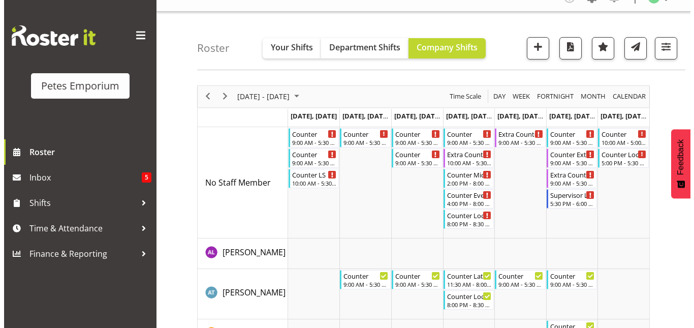
scroll to position [15, 0]
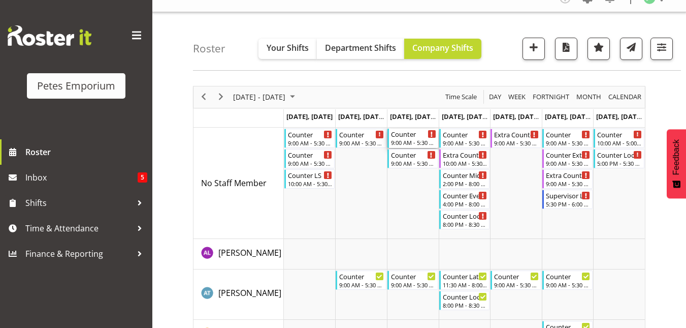
click at [407, 139] on div "Counter 9:00 AM - 5:30 PM" at bounding box center [413, 138] width 45 height 19
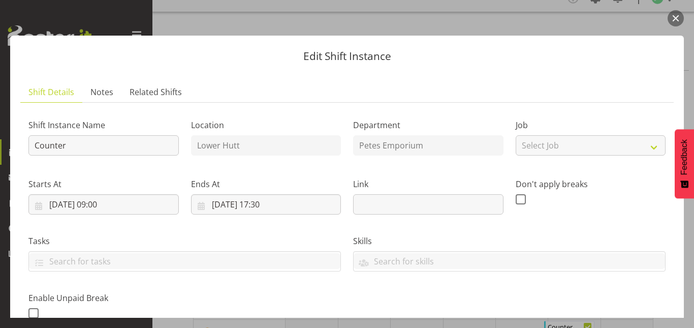
click at [678, 12] on button "button" at bounding box center [675, 18] width 16 height 16
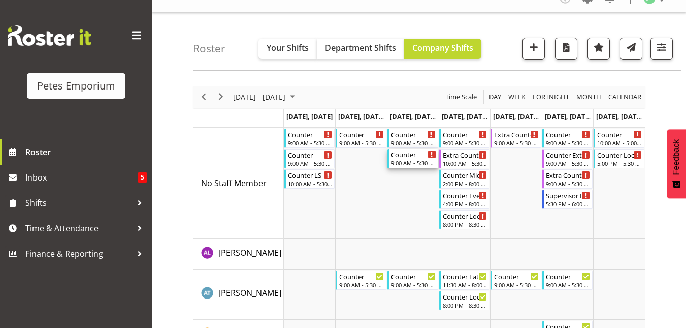
click at [406, 159] on div "Counter 9:00 AM - 5:30 PM" at bounding box center [413, 158] width 45 height 19
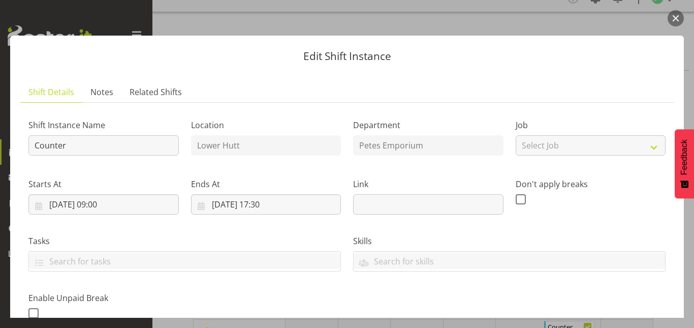
click at [675, 14] on button "button" at bounding box center [675, 18] width 16 height 16
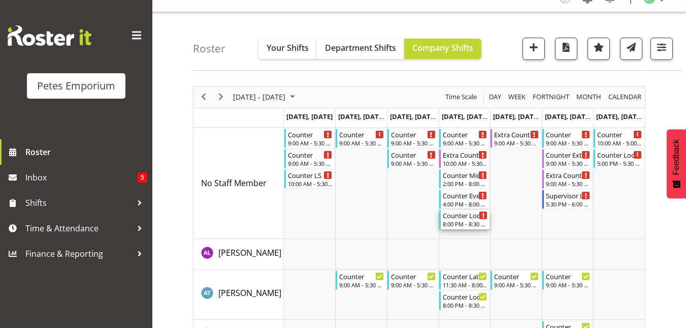
click at [462, 224] on div "8:00 PM - 8:30 PM" at bounding box center [465, 223] width 45 height 8
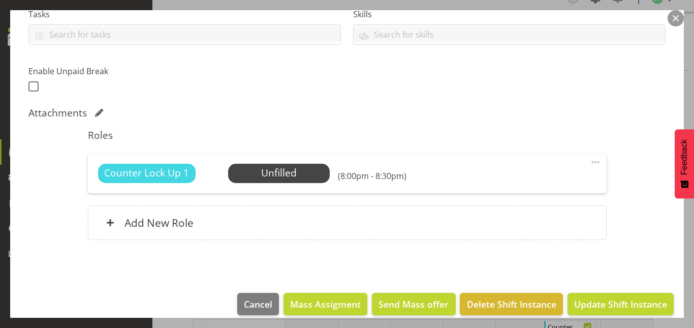
scroll to position [239, 0]
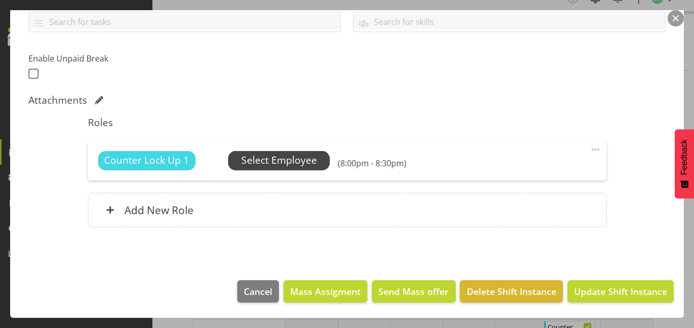
click at [281, 157] on span "Select Employee" at bounding box center [279, 160] width 76 height 15
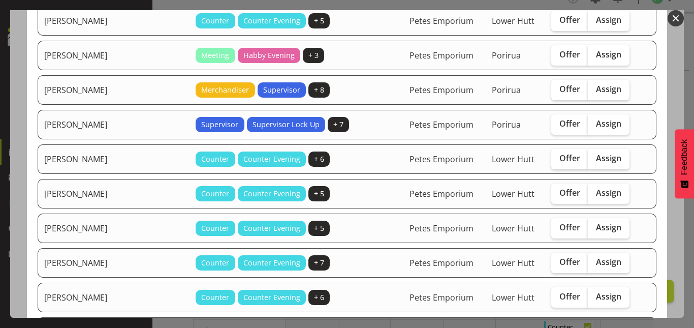
scroll to position [350, 0]
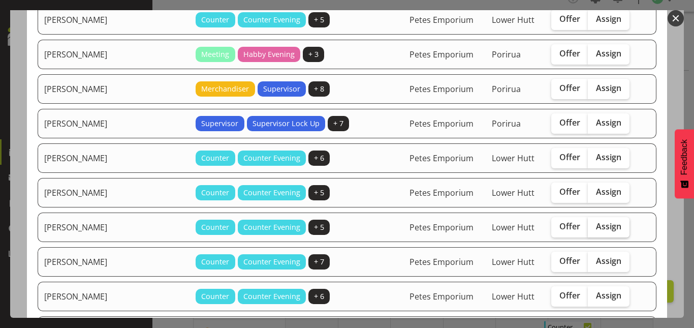
click at [599, 227] on span "Assign" at bounding box center [608, 226] width 25 height 10
click at [594, 227] on input "Assign" at bounding box center [591, 226] width 7 height 7
checkbox input "true"
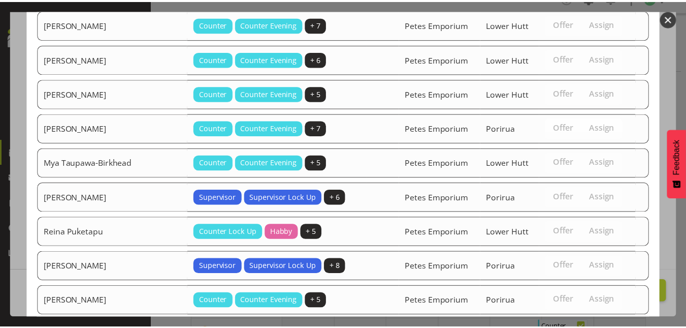
scroll to position [753, 0]
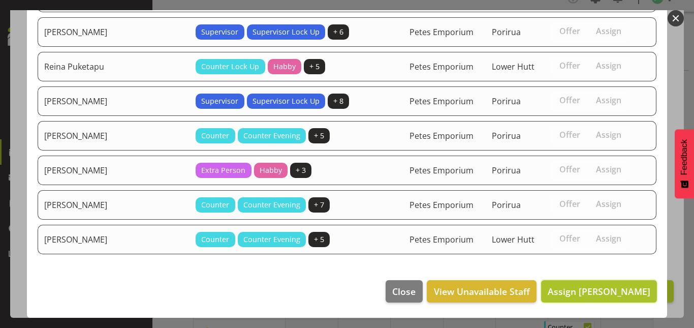
click at [585, 285] on span "Assign [PERSON_NAME]" at bounding box center [599, 291] width 103 height 12
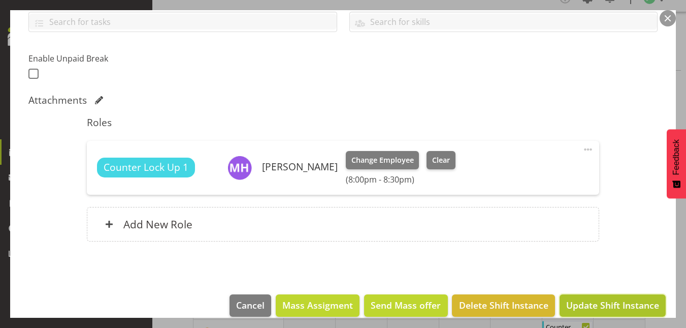
click at [587, 301] on span "Update Shift Instance" at bounding box center [612, 304] width 93 height 13
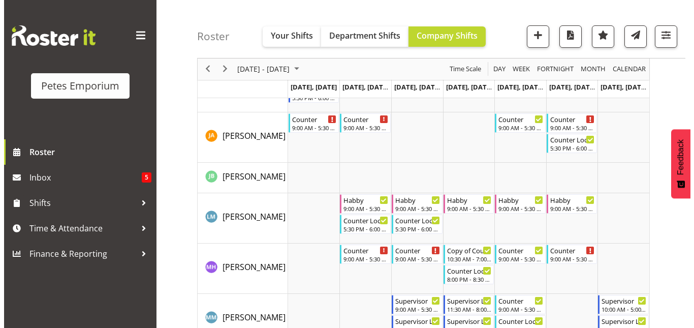
scroll to position [657, 0]
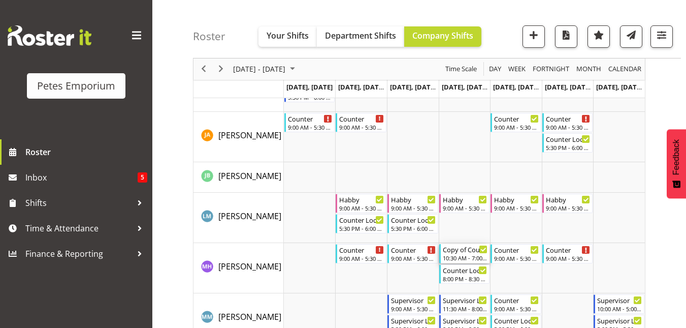
click at [462, 249] on div "Copy of Counter Mid Shift" at bounding box center [465, 249] width 45 height 10
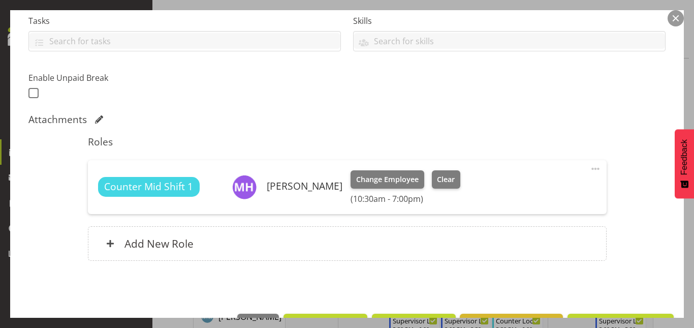
scroll to position [220, 0]
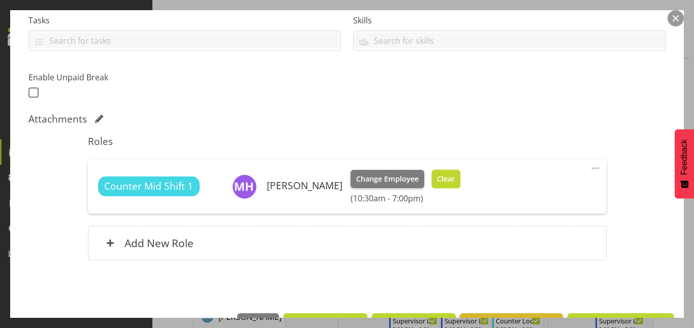
click at [450, 172] on button "Clear" at bounding box center [446, 179] width 29 height 18
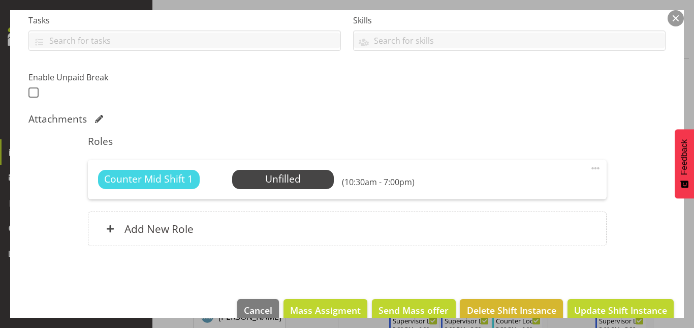
scroll to position [239, 0]
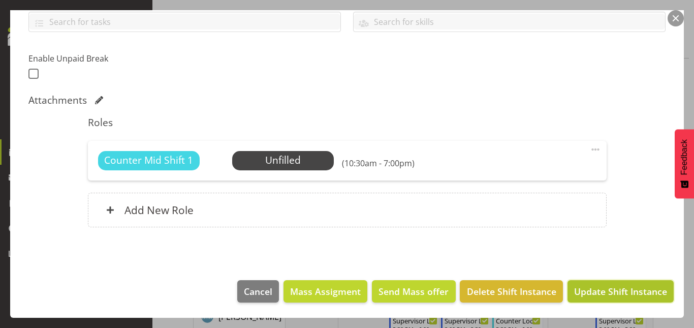
click at [586, 290] on span "Update Shift Instance" at bounding box center [620, 290] width 93 height 13
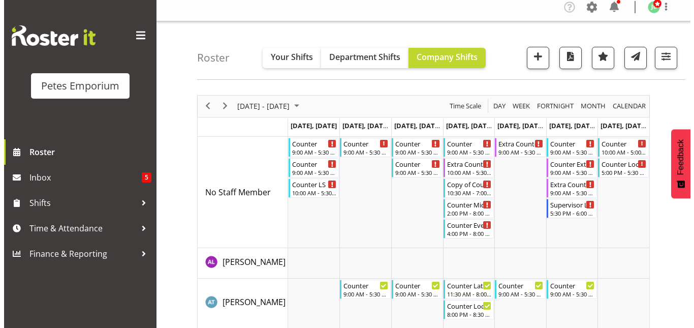
scroll to position [3, 0]
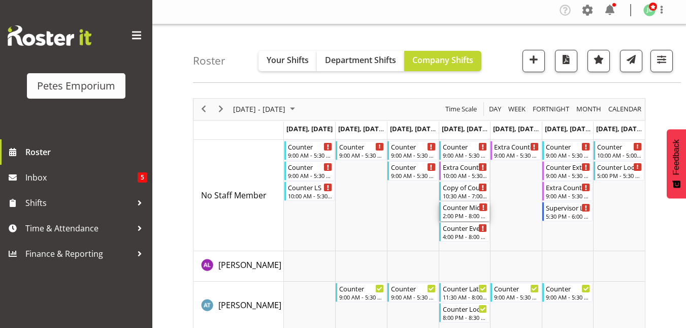
click at [458, 213] on div "2:00 PM - 8:00 PM" at bounding box center [465, 215] width 45 height 8
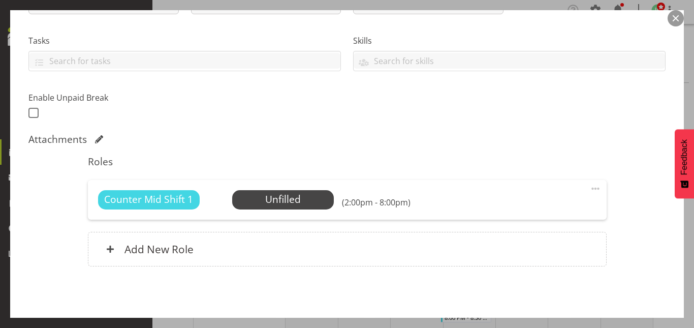
scroll to position [201, 0]
click at [307, 197] on span "Select Employee" at bounding box center [283, 199] width 76 height 15
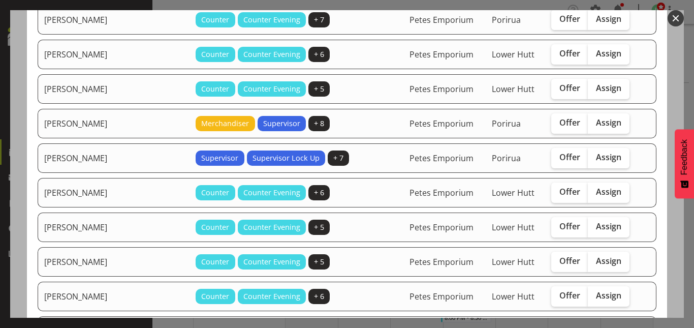
scroll to position [351, 0]
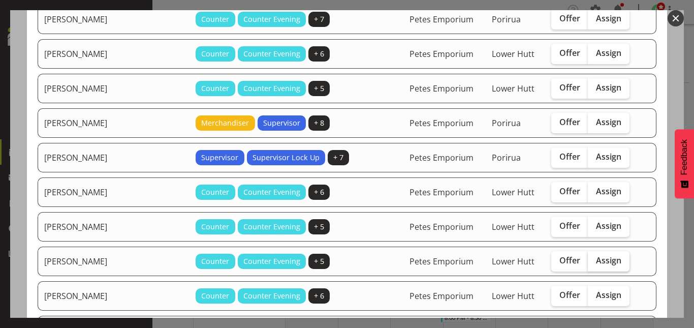
click at [596, 255] on span "Assign" at bounding box center [608, 260] width 25 height 10
click at [594, 257] on input "Assign" at bounding box center [591, 260] width 7 height 7
checkbox input "true"
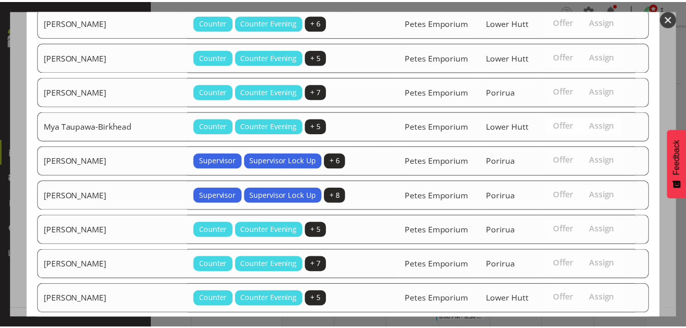
scroll to position [753, 0]
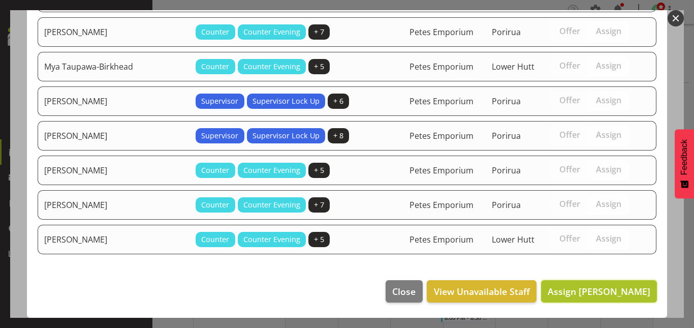
click at [590, 285] on span "Assign [PERSON_NAME]" at bounding box center [599, 291] width 103 height 12
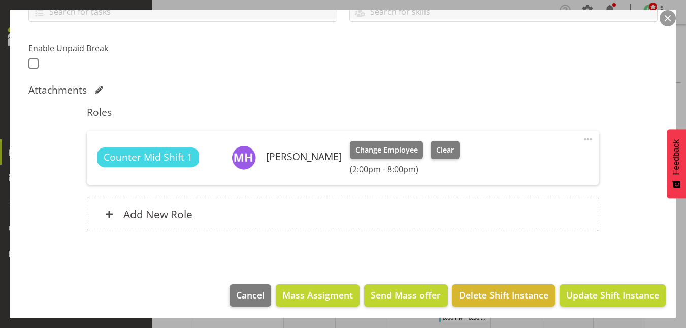
scroll to position [253, 0]
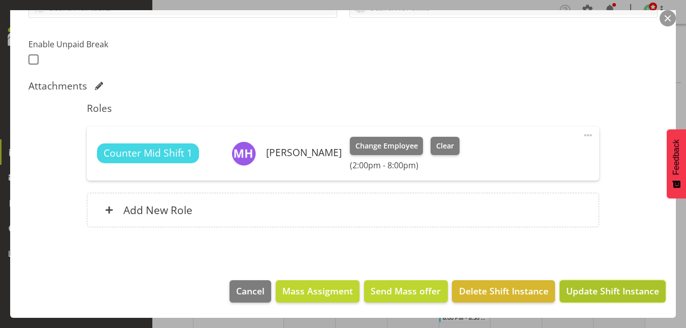
click at [594, 294] on span "Update Shift Instance" at bounding box center [612, 290] width 93 height 13
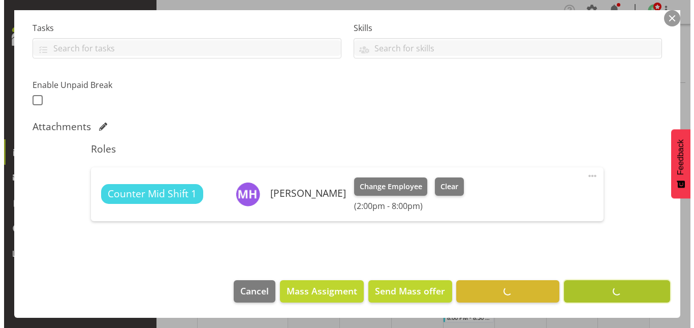
scroll to position [213, 0]
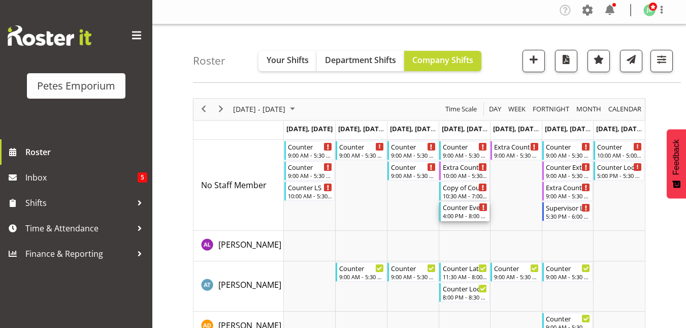
click at [468, 209] on div "Counter Evening" at bounding box center [465, 207] width 45 height 10
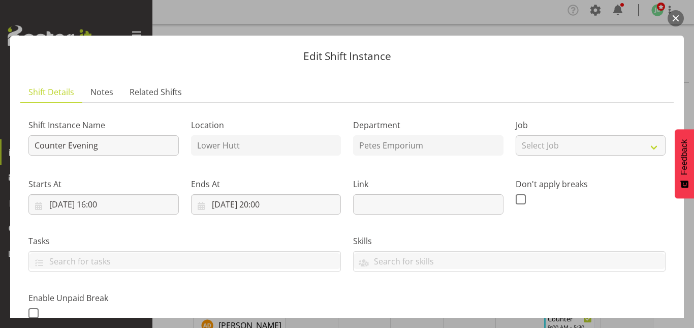
scroll to position [239, 0]
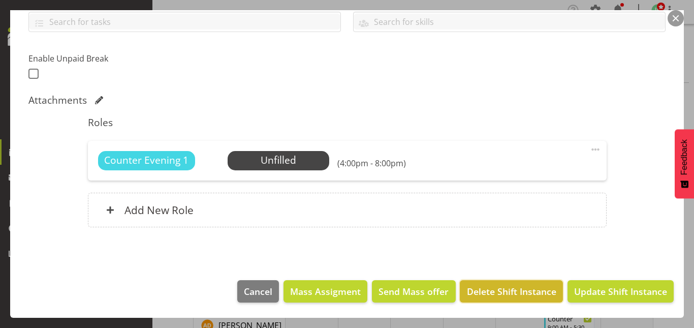
click at [506, 289] on span "Delete Shift Instance" at bounding box center [511, 290] width 89 height 13
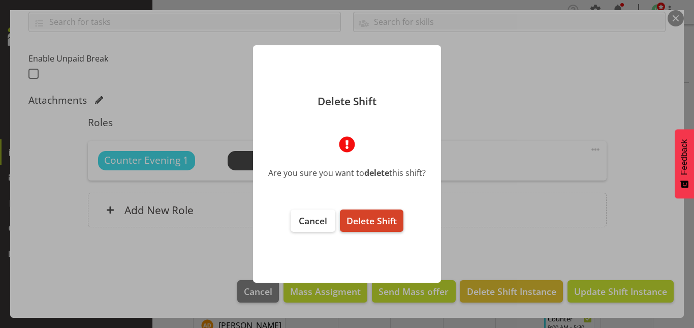
click at [383, 220] on span "Delete Shift" at bounding box center [371, 220] width 50 height 12
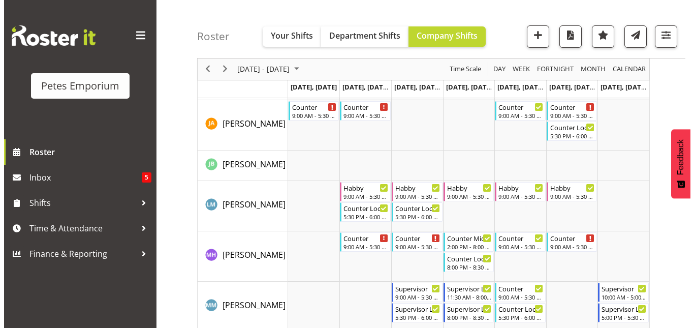
scroll to position [667, 0]
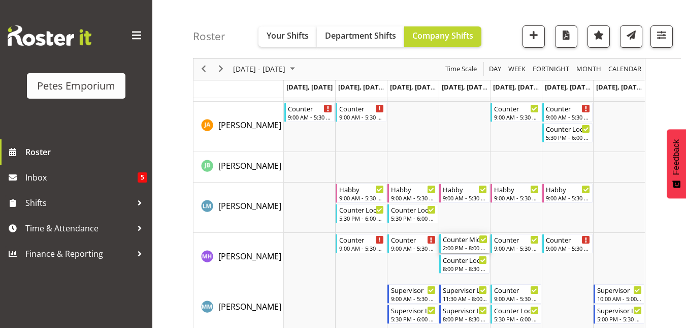
click at [466, 245] on div "2:00 PM - 8:00 PM" at bounding box center [465, 247] width 45 height 8
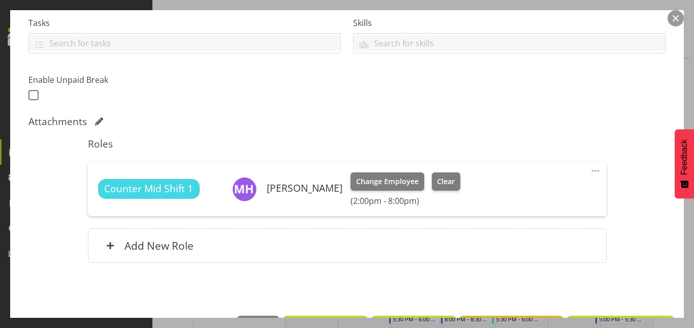
scroll to position [223, 0]
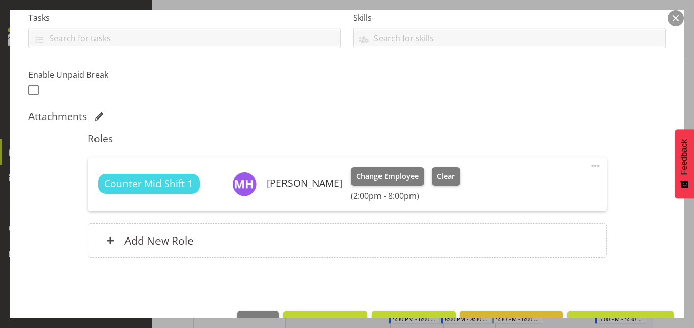
click at [593, 164] on span at bounding box center [595, 166] width 12 height 12
click at [522, 189] on link "Edit" at bounding box center [553, 188] width 98 height 18
select select "7"
select select "2025"
select select "14"
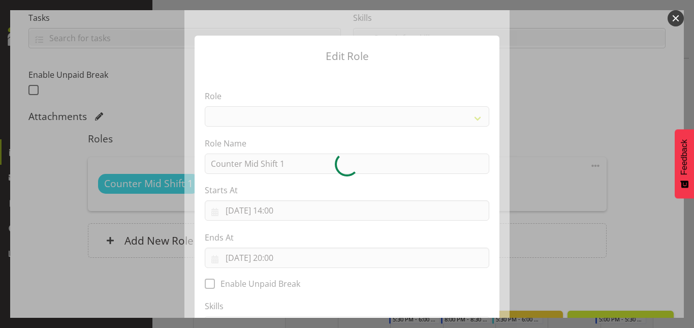
select select "153"
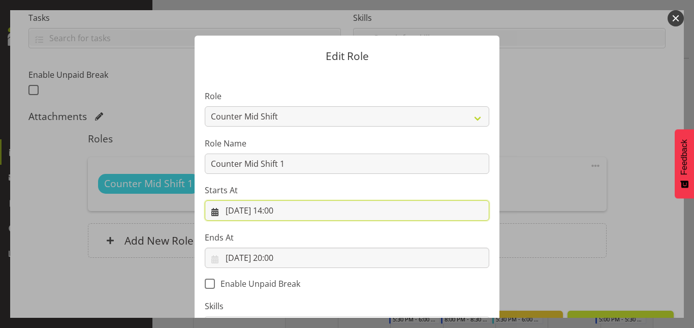
click at [282, 210] on input "28/08/2025, 14:00" at bounding box center [347, 210] width 284 height 20
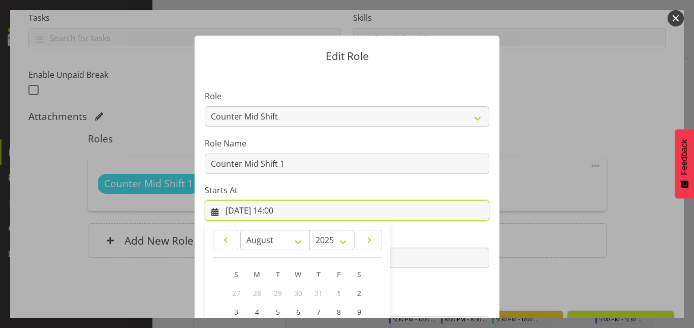
scroll to position [135, 0]
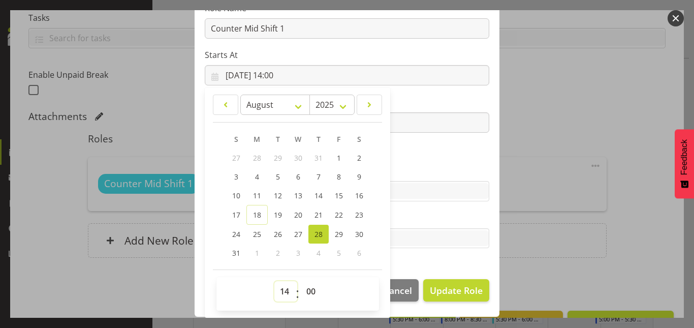
click at [281, 286] on select "00 01 02 03 04 05 06 07 08 09 10 11 12 13 14 15 16 17 18 19 20 21 22 23" at bounding box center [285, 291] width 23 height 20
select select "11"
click at [274, 281] on select "00 01 02 03 04 05 06 07 08 09 10 11 12 13 14 15 16 17 18 19 20 21 22 23" at bounding box center [285, 291] width 23 height 20
type input "28/08/2025, 11:00"
click at [312, 297] on select "00 01 02 03 04 05 06 07 08 09 10 11 12 13 14 15 16 17 18 19 20 21 22 23 24 25 2…" at bounding box center [312, 291] width 23 height 20
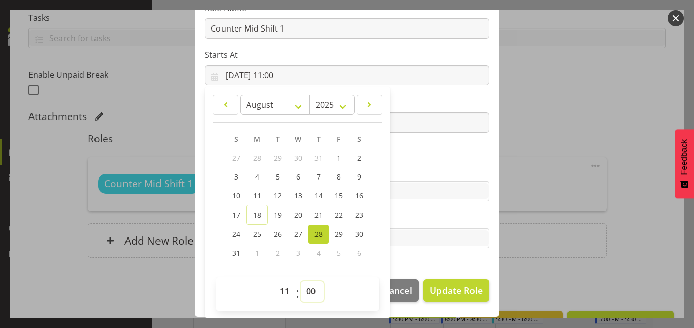
select select "30"
click at [301, 281] on select "00 01 02 03 04 05 06 07 08 09 10 11 12 13 14 15 16 17 18 19 20 21 22 23 24 25 2…" at bounding box center [312, 291] width 23 height 20
type input "28/08/2025, 11:30"
click at [480, 163] on section "Role Counter Counter Evening Counter Late Shift Counter Lock Up Counter Mid Shi…" at bounding box center [347, 103] width 305 height 332
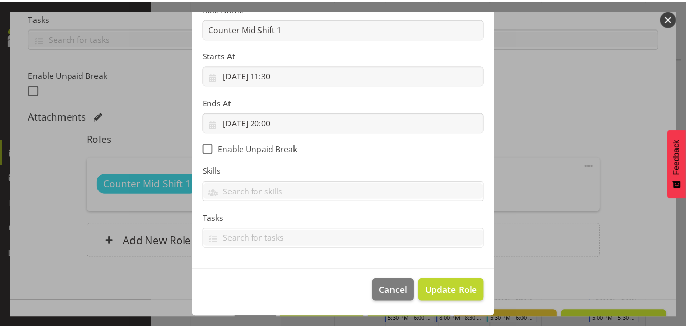
scroll to position [134, 0]
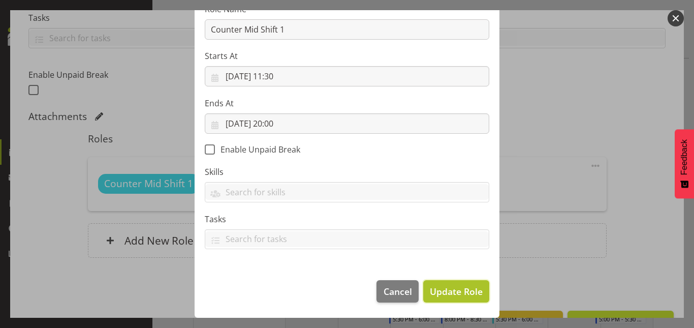
click at [455, 298] on button "Update Role" at bounding box center [456, 291] width 66 height 22
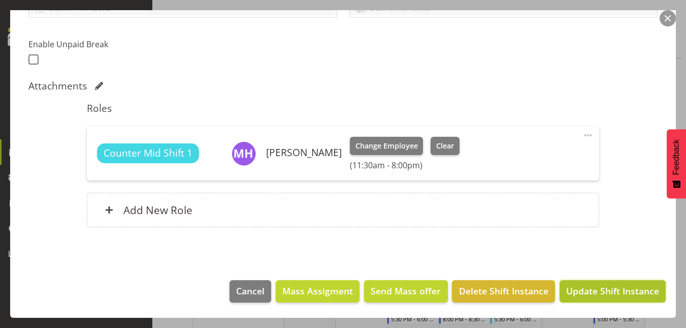
click at [580, 294] on span "Update Shift Instance" at bounding box center [612, 290] width 93 height 13
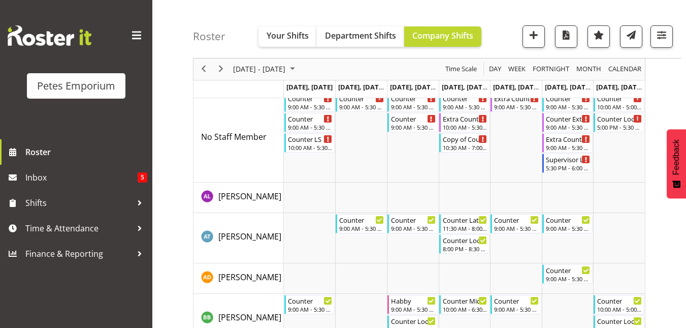
scroll to position [0, 0]
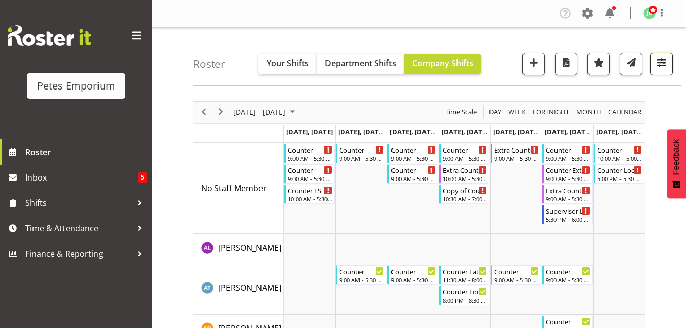
click at [659, 72] on button "button" at bounding box center [662, 64] width 22 height 22
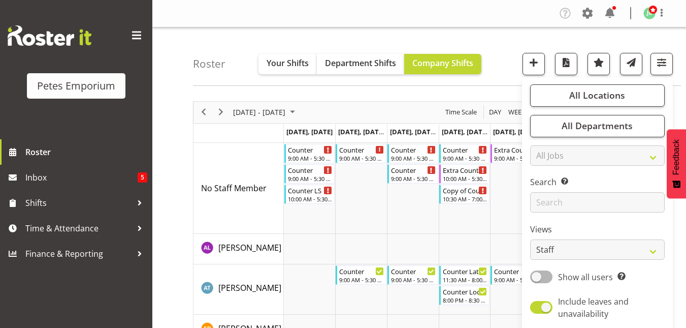
click at [503, 28] on div "Roster Your Shifts Department Shifts Company Shifts All Locations Clear Lower H…" at bounding box center [437, 56] width 488 height 58
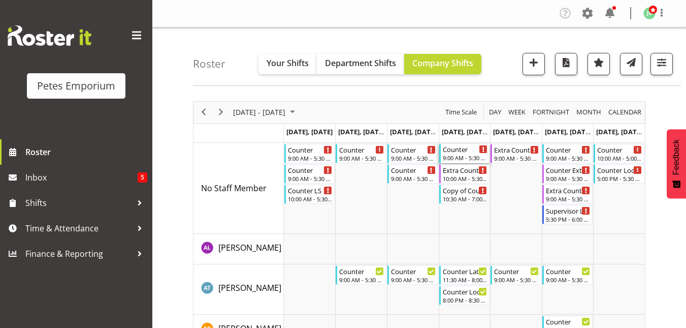
click at [464, 149] on div "Counter" at bounding box center [465, 149] width 45 height 10
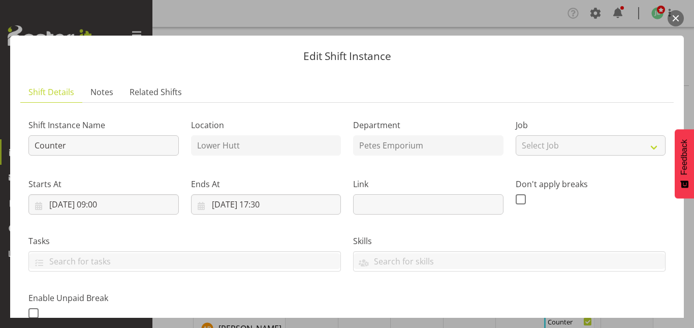
click at [671, 19] on button "button" at bounding box center [675, 18] width 16 height 16
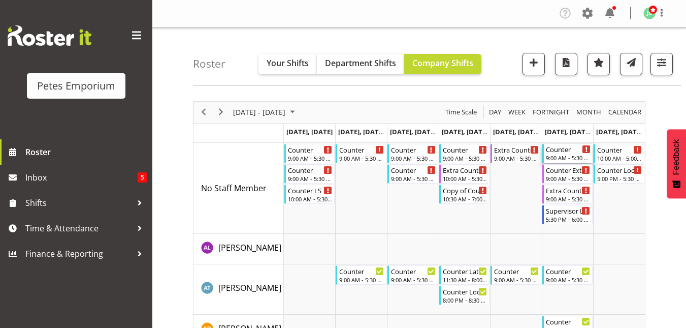
click at [569, 156] on div "9:00 AM - 5:30 PM" at bounding box center [568, 157] width 45 height 8
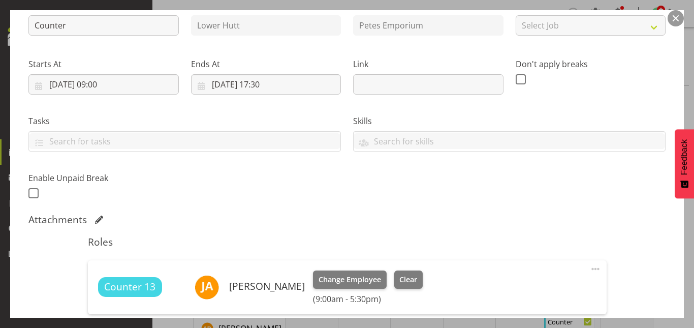
scroll to position [122, 0]
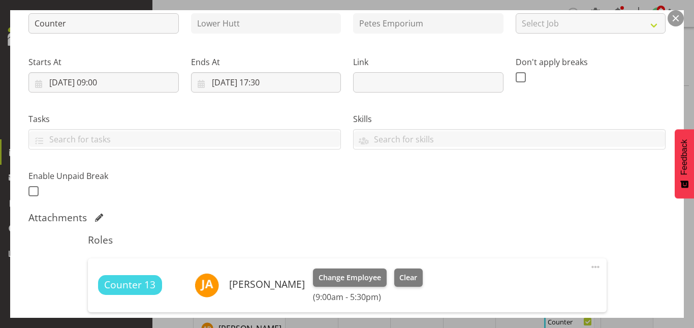
click at [677, 18] on button "button" at bounding box center [675, 18] width 16 height 16
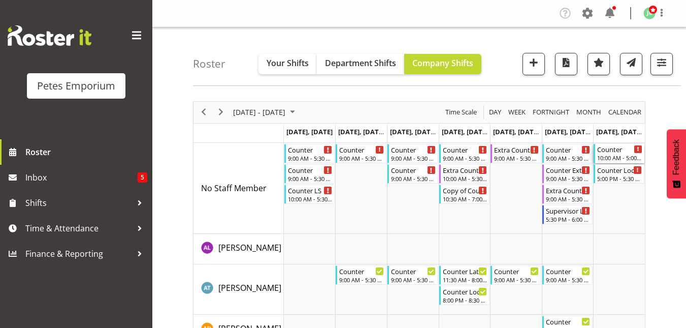
click at [616, 150] on div "Counter" at bounding box center [619, 149] width 45 height 10
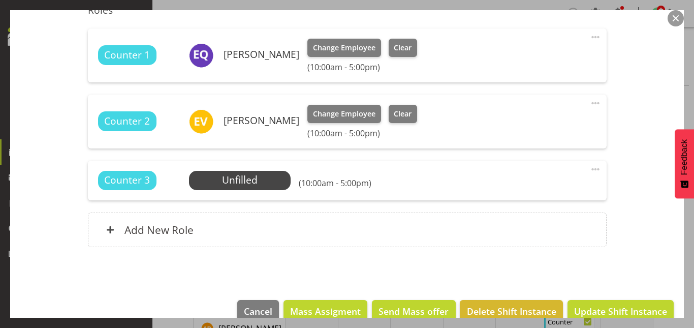
scroll to position [371, 0]
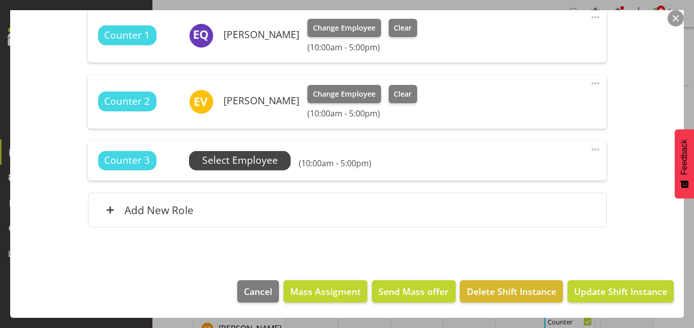
click at [218, 151] on span "Select Employee" at bounding box center [240, 160] width 102 height 19
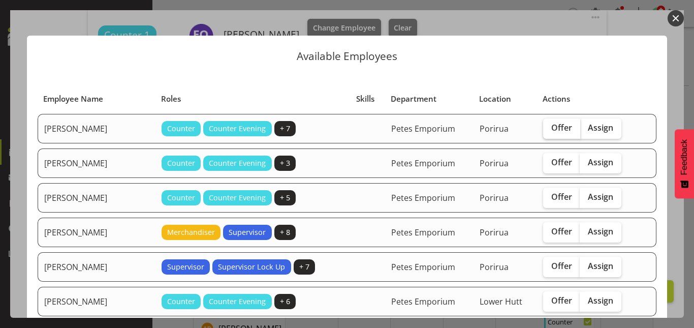
click at [551, 122] on span "Offer" at bounding box center [561, 127] width 21 height 10
click at [549, 124] on input "Offer" at bounding box center [546, 127] width 7 height 7
checkbox input "true"
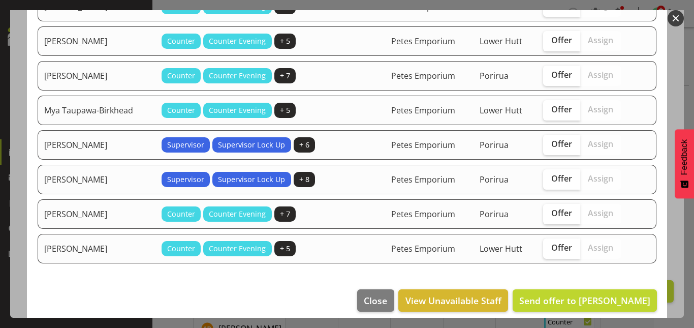
scroll to position [442, 0]
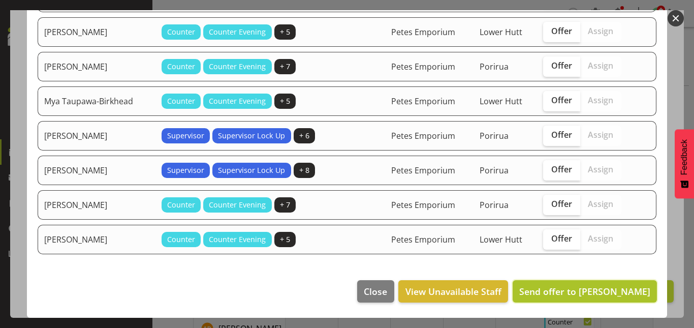
click at [578, 286] on span "Send offer to Abigail Lane" at bounding box center [584, 291] width 131 height 12
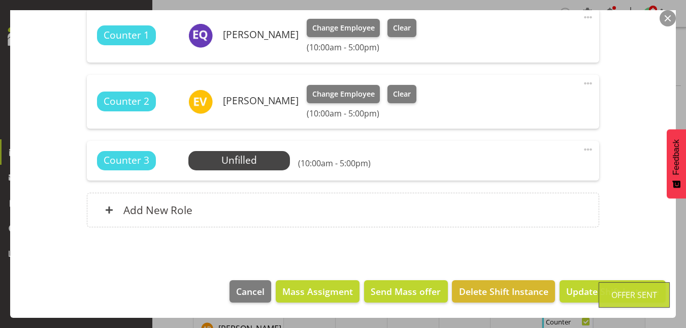
click at [667, 17] on button "button" at bounding box center [668, 18] width 16 height 16
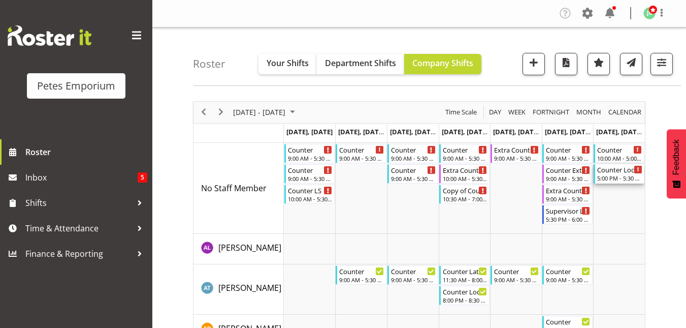
click at [609, 179] on div "5:00 PM - 5:30 PM" at bounding box center [619, 178] width 45 height 8
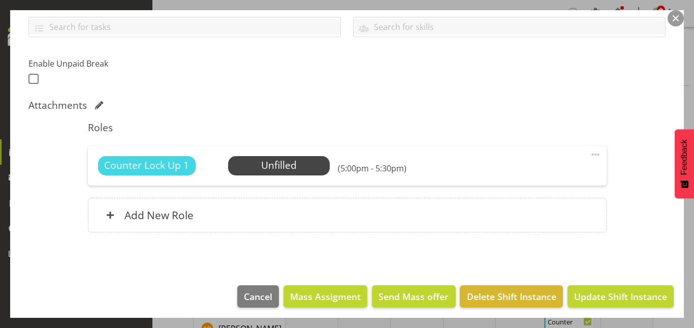
scroll to position [239, 0]
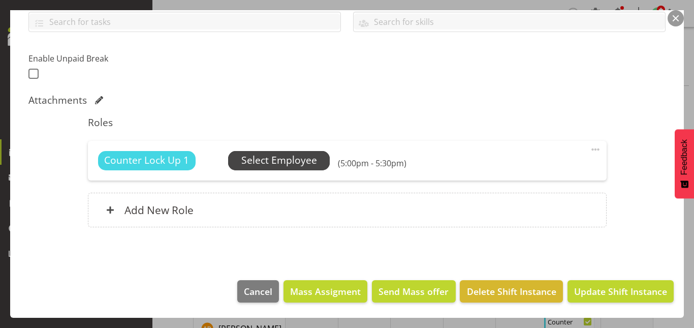
click at [301, 155] on span "Select Employee" at bounding box center [279, 160] width 76 height 15
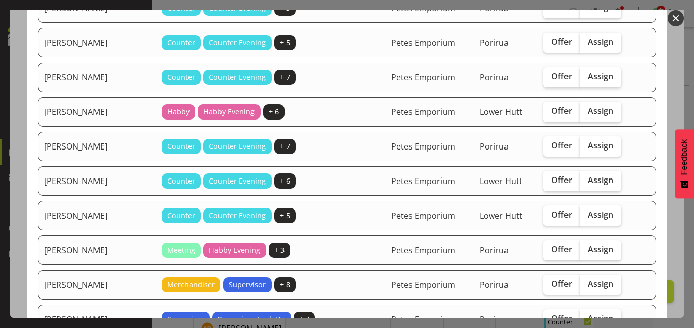
scroll to position [157, 0]
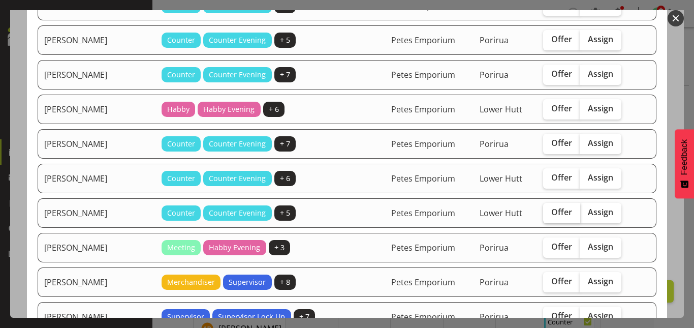
click at [547, 206] on label "Offer" at bounding box center [561, 213] width 37 height 20
click at [547, 209] on input "Offer" at bounding box center [546, 212] width 7 height 7
checkbox input "true"
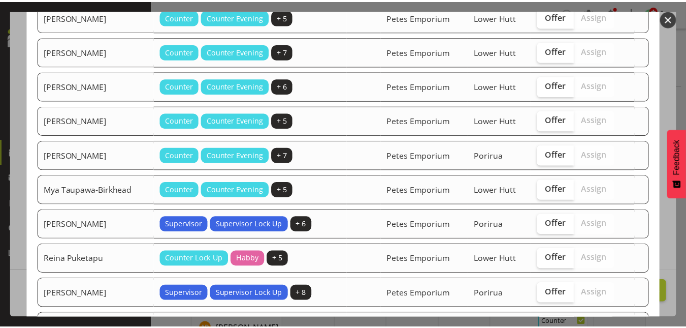
scroll to position [753, 0]
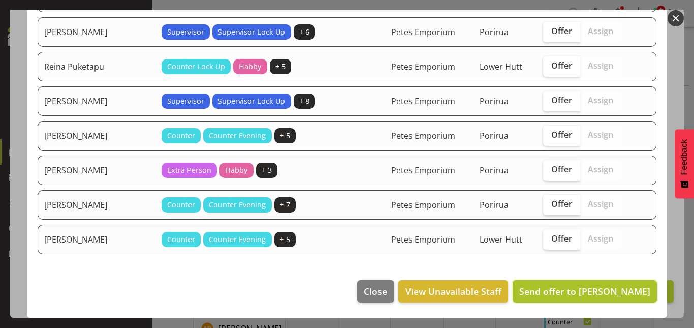
click at [580, 288] on span "Send offer to Eva Vailini" at bounding box center [584, 291] width 131 height 12
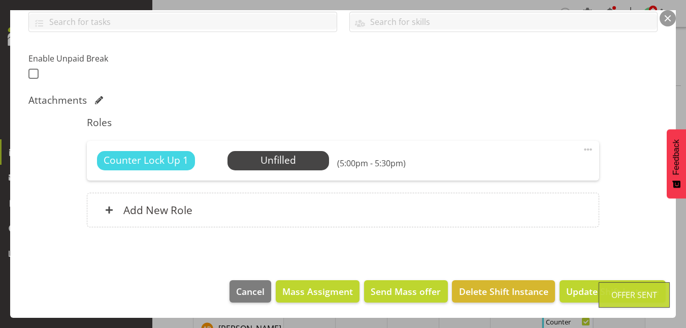
click at [668, 16] on button "button" at bounding box center [668, 18] width 16 height 16
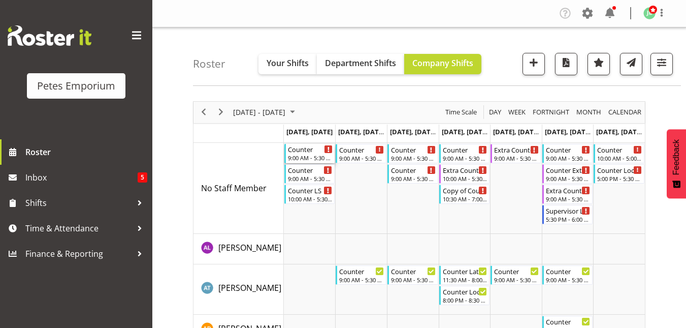
click at [294, 155] on div "9:00 AM - 5:30 PM" at bounding box center [310, 157] width 45 height 8
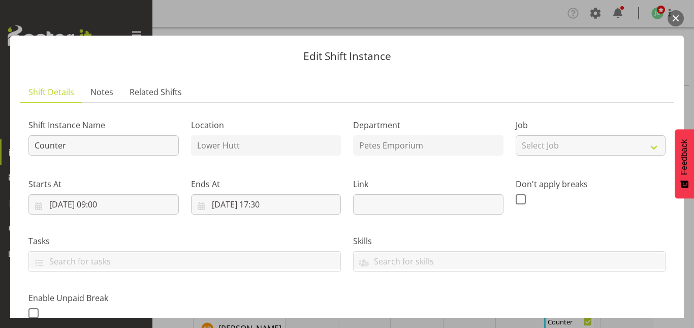
click at [679, 21] on button "button" at bounding box center [675, 18] width 16 height 16
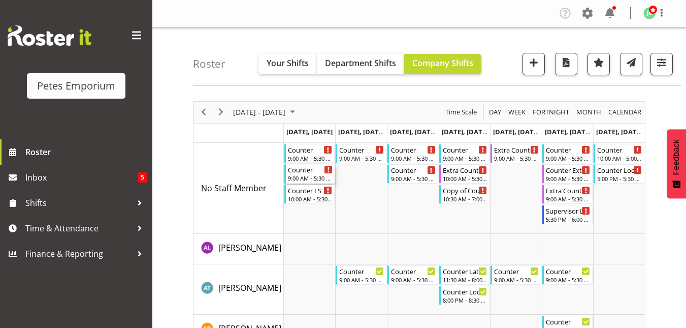
click at [291, 172] on div "Counter" at bounding box center [310, 169] width 45 height 10
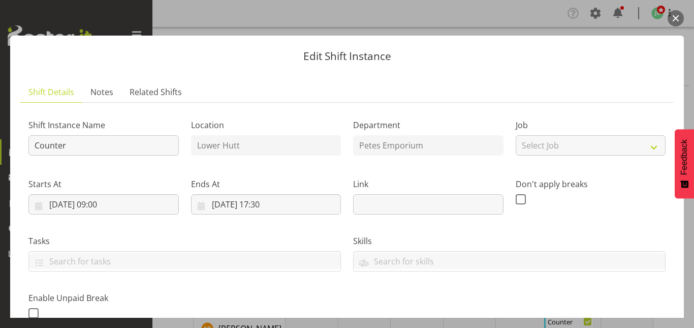
click at [678, 17] on button "button" at bounding box center [675, 18] width 16 height 16
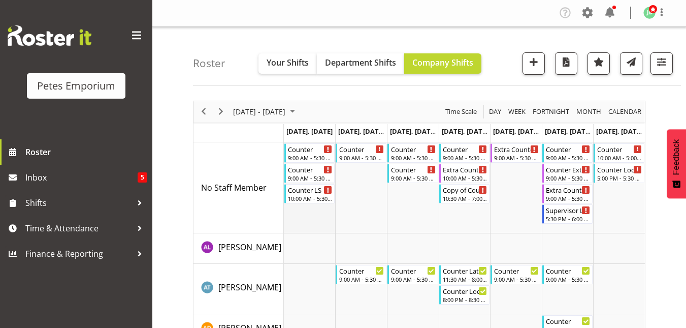
scroll to position [0, 0]
click at [557, 152] on div "Counter" at bounding box center [568, 149] width 45 height 10
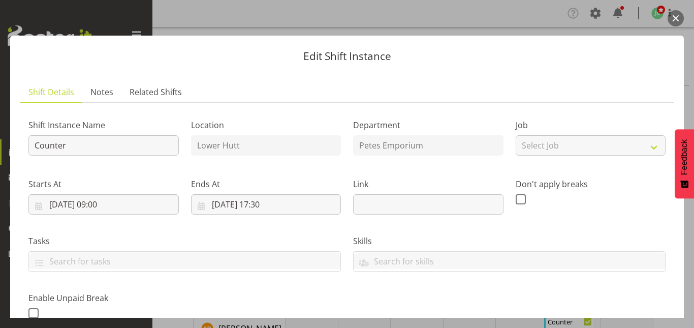
click at [680, 20] on button "button" at bounding box center [675, 18] width 16 height 16
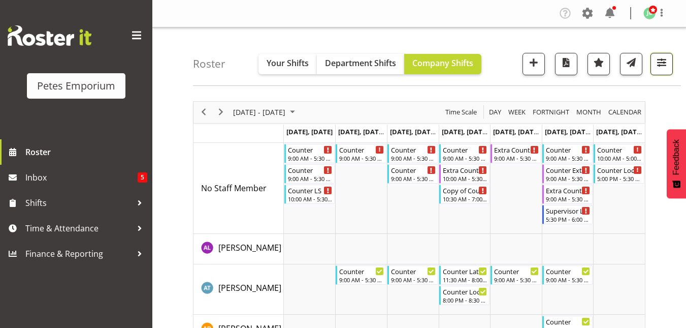
click at [668, 59] on span "button" at bounding box center [661, 62] width 13 height 13
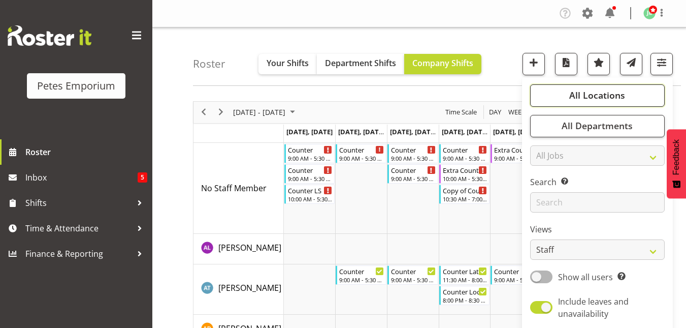
click at [584, 98] on span "All Locations" at bounding box center [597, 95] width 56 height 12
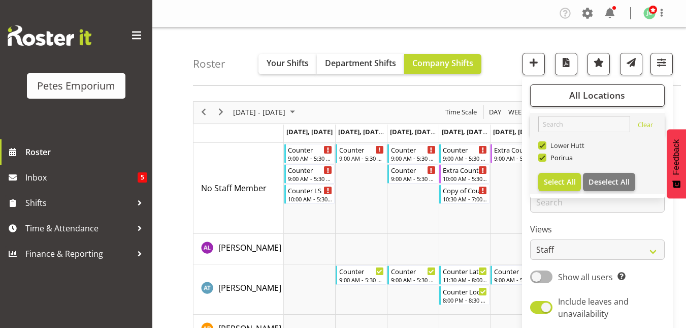
click at [543, 144] on span at bounding box center [542, 145] width 8 height 8
click at [543, 144] on input "Lower Hutt" at bounding box center [541, 145] width 7 height 7
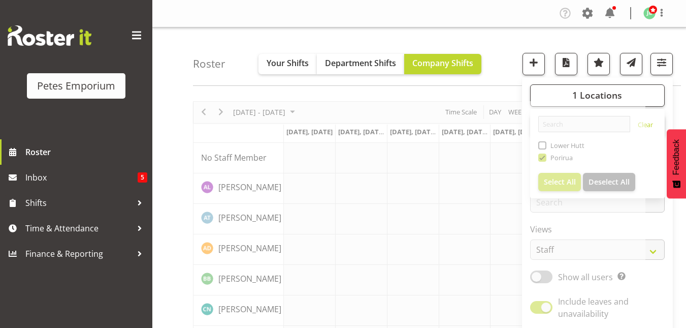
click at [496, 44] on div "Roster Your Shifts Department Shifts Company Shifts 1 Locations Clear Lower Hut…" at bounding box center [437, 56] width 488 height 58
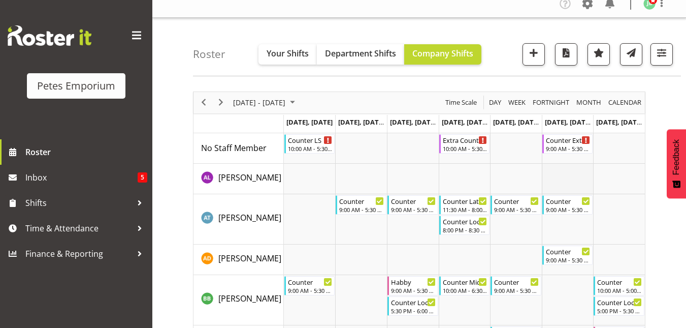
scroll to position [9, 0]
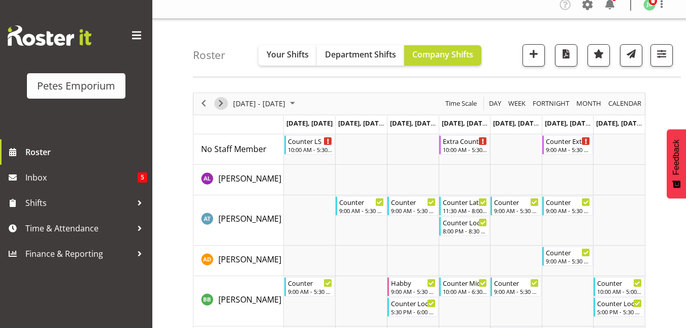
click at [222, 97] on span "Next" at bounding box center [221, 103] width 12 height 13
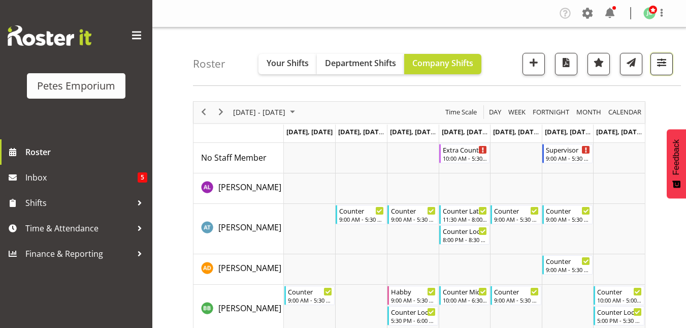
click at [665, 61] on span "button" at bounding box center [661, 62] width 13 height 13
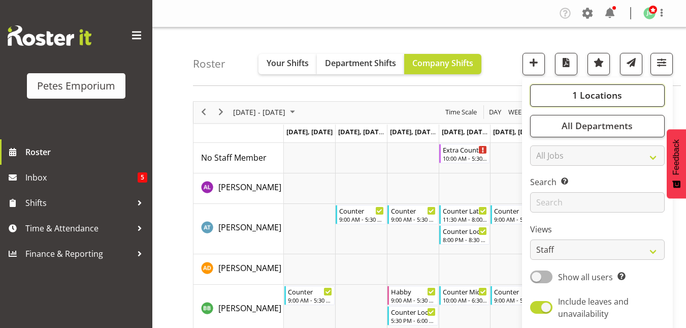
click at [617, 93] on span "1 Locations" at bounding box center [597, 95] width 50 height 12
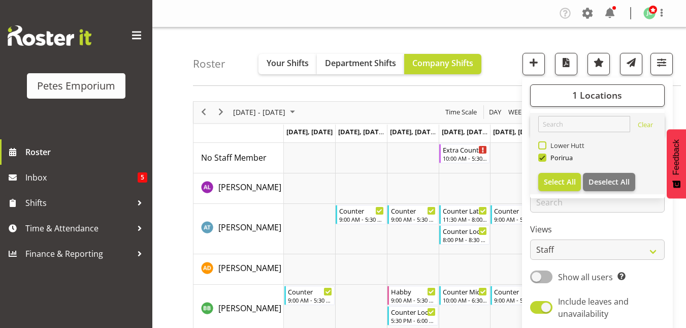
click at [547, 144] on span at bounding box center [542, 145] width 8 height 8
click at [545, 144] on input "Lower Hutt" at bounding box center [541, 145] width 7 height 7
checkbox input "true"
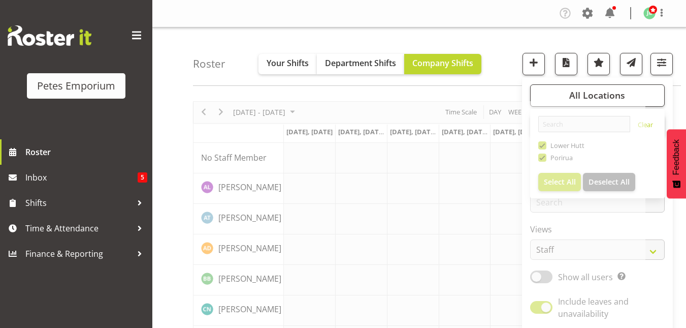
click at [500, 34] on div "Roster Your Shifts Department Shifts Company Shifts All Locations Clear Lower H…" at bounding box center [437, 56] width 488 height 58
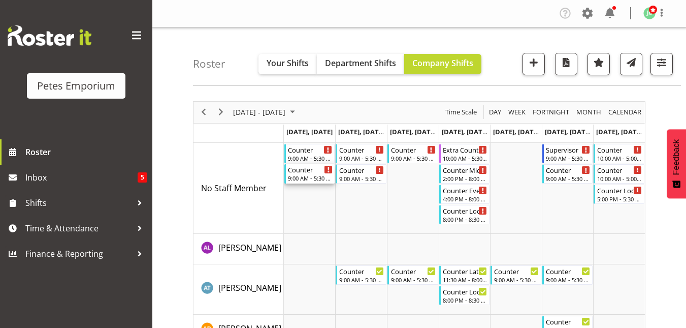
click at [301, 174] on div "Counter" at bounding box center [310, 169] width 45 height 10
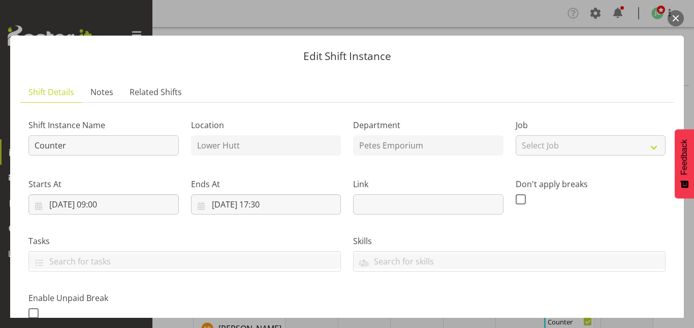
click at [675, 21] on button "button" at bounding box center [675, 18] width 16 height 16
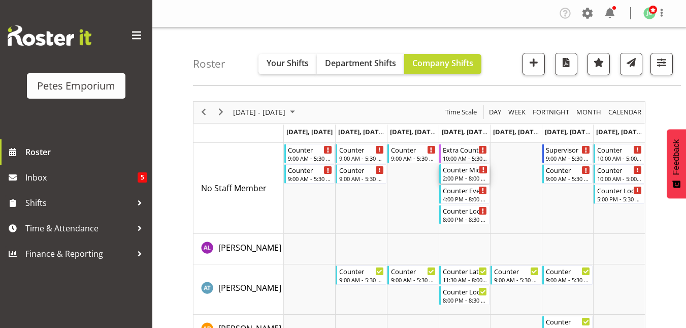
click at [473, 174] on div "Counter Mid/late Shift 2:00 PM - 8:00 PM" at bounding box center [465, 173] width 45 height 19
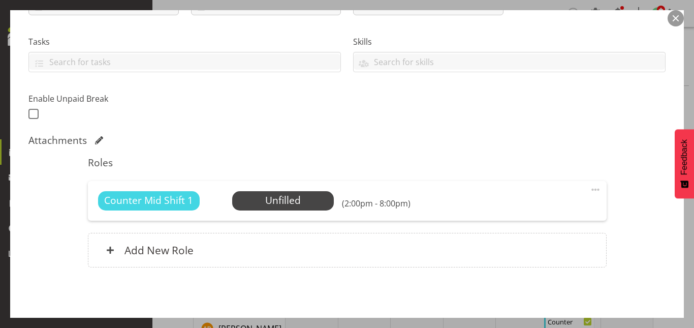
scroll to position [239, 0]
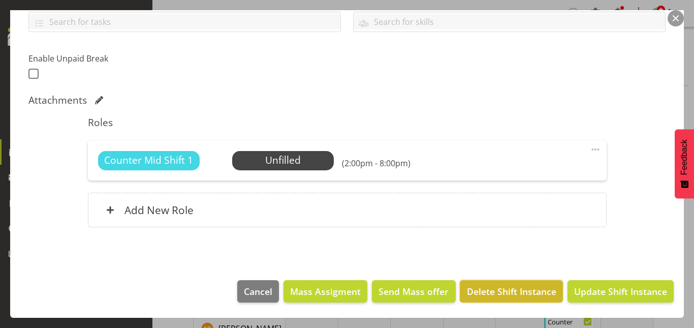
click at [500, 295] on span "Delete Shift Instance" at bounding box center [511, 290] width 89 height 13
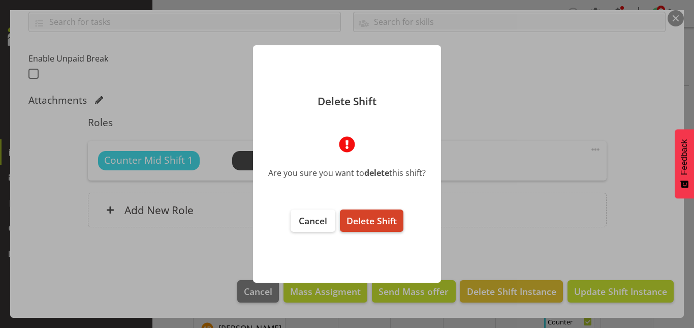
click at [381, 215] on span "Delete Shift" at bounding box center [371, 220] width 50 height 12
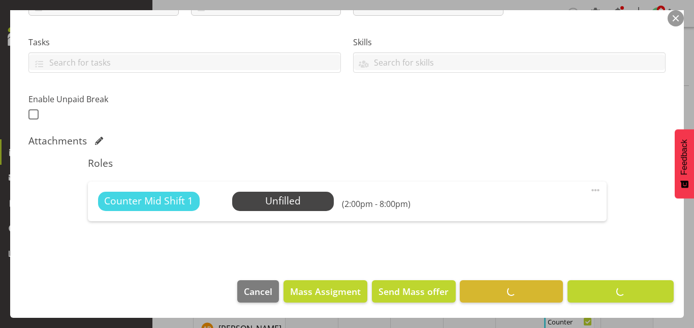
scroll to position [199, 0]
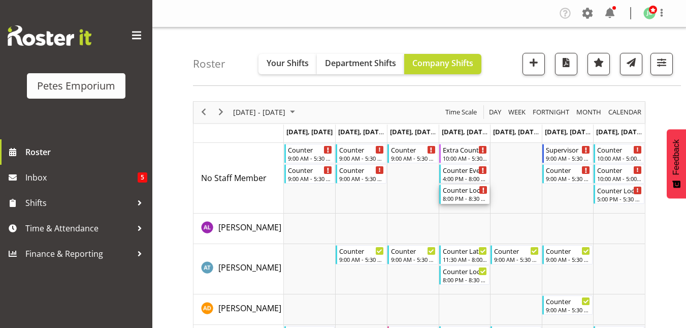
click at [453, 197] on div "8:00 PM - 8:30 PM" at bounding box center [465, 198] width 45 height 8
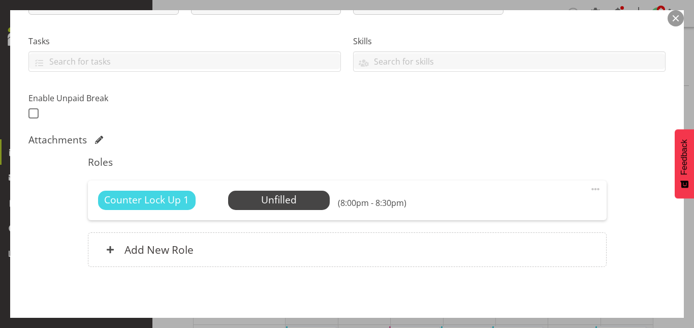
scroll to position [239, 0]
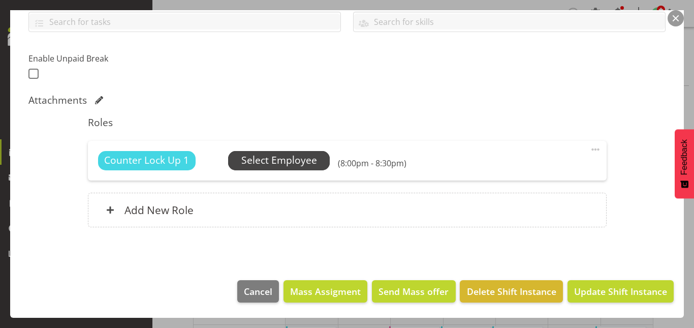
click at [270, 160] on span "Select Employee" at bounding box center [279, 160] width 76 height 15
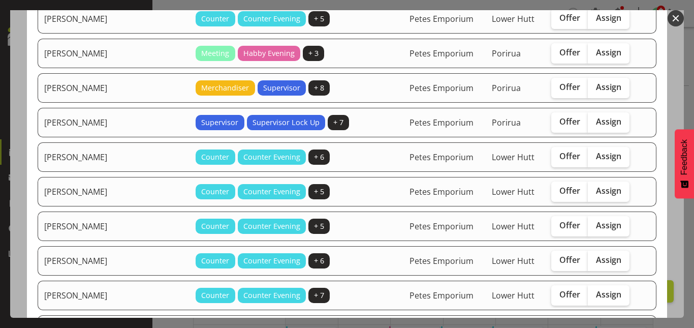
scroll to position [352, 0]
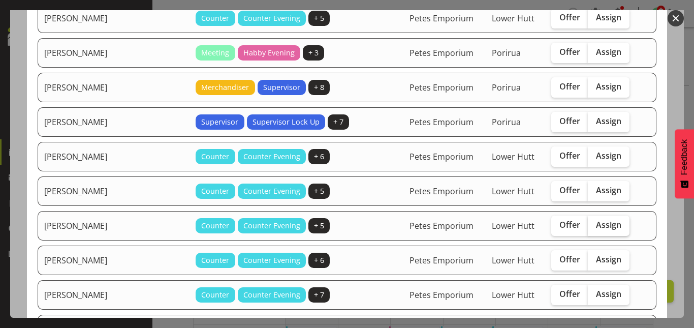
click at [598, 227] on span "Assign" at bounding box center [608, 224] width 25 height 10
click at [594, 227] on input "Assign" at bounding box center [591, 224] width 7 height 7
checkbox input "true"
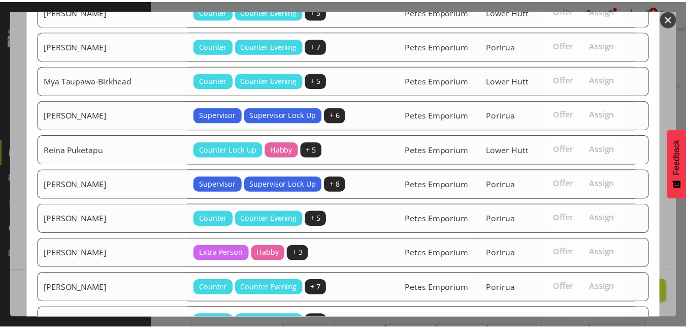
scroll to position [787, 0]
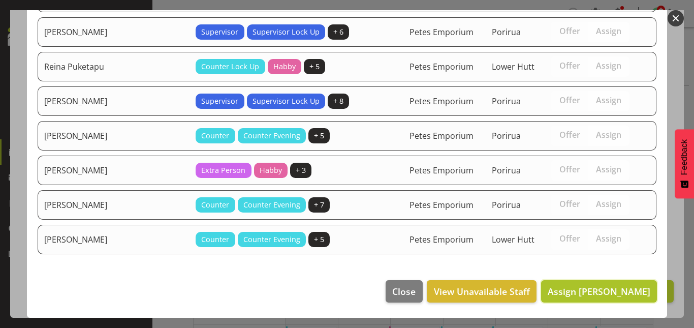
click at [588, 291] on span "Assign [PERSON_NAME]" at bounding box center [599, 291] width 103 height 12
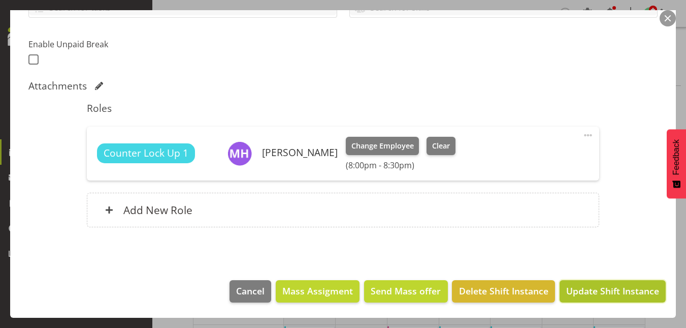
click at [592, 291] on span "Update Shift Instance" at bounding box center [612, 290] width 93 height 13
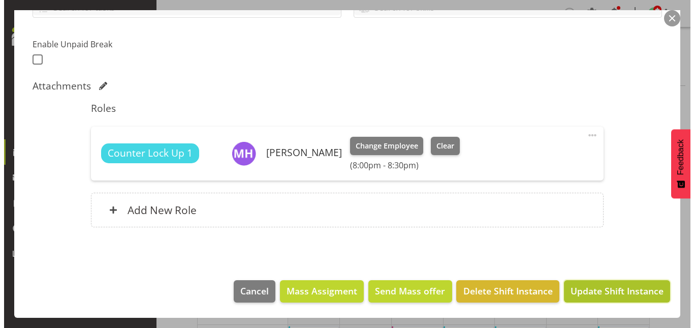
scroll to position [213, 0]
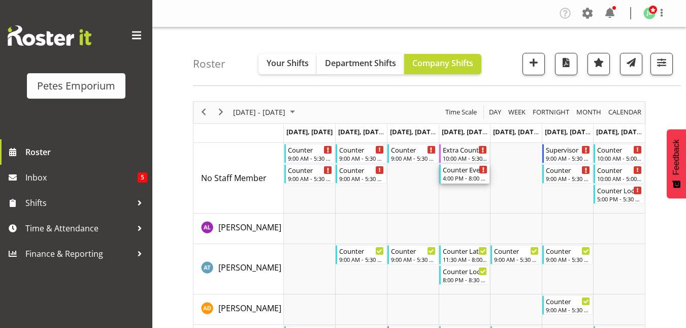
click at [458, 175] on div "4:00 PM - 8:00 PM" at bounding box center [465, 178] width 45 height 8
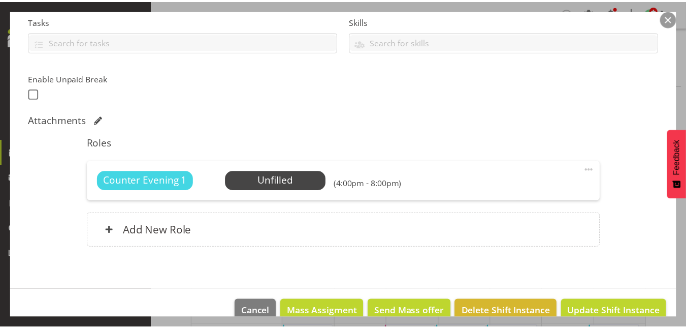
scroll to position [239, 0]
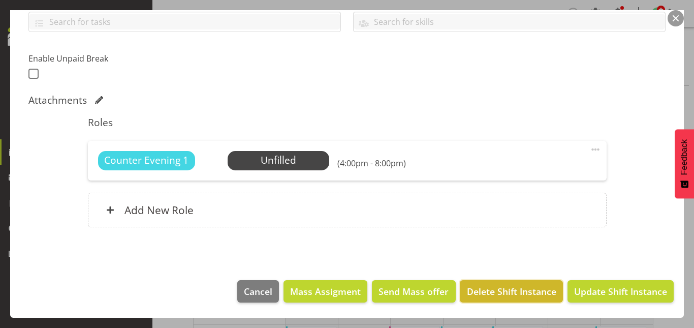
click at [493, 282] on button "Delete Shift Instance" at bounding box center [511, 291] width 103 height 22
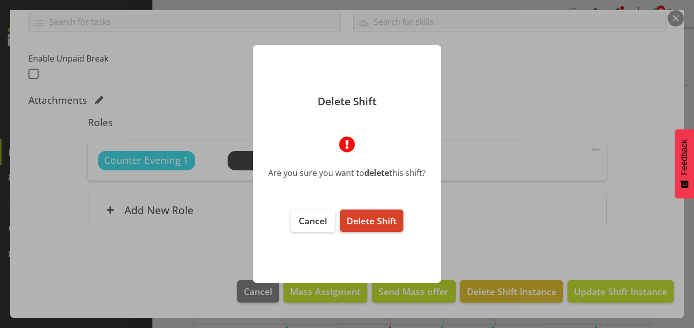
click at [383, 216] on span "Delete Shift" at bounding box center [371, 220] width 50 height 12
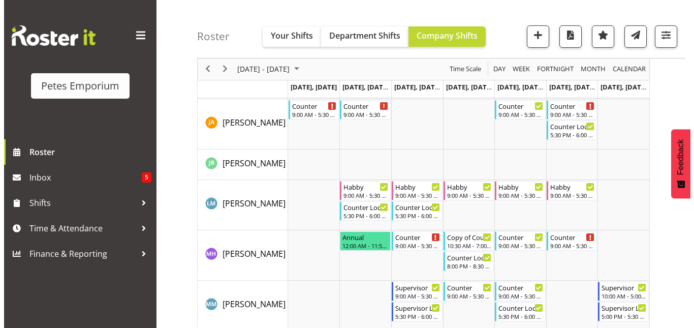
scroll to position [694, 0]
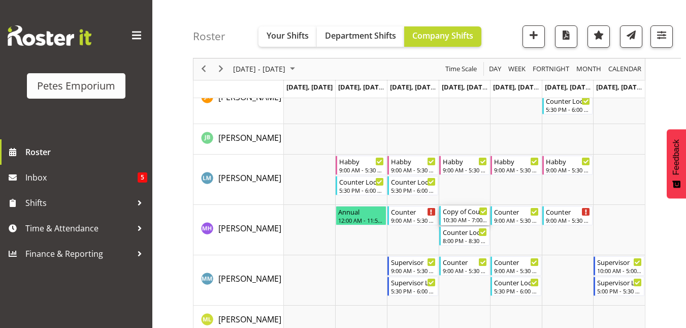
click at [458, 213] on div "Copy of Counter Mid Shift" at bounding box center [465, 211] width 45 height 10
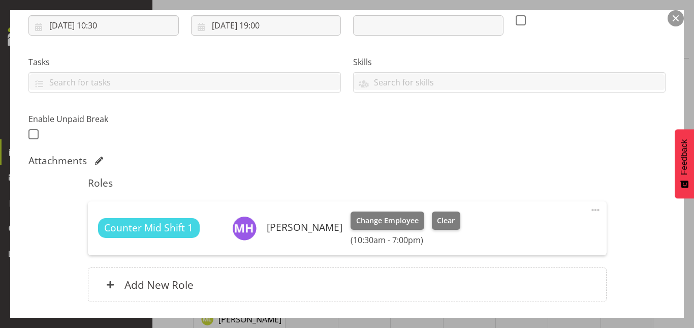
scroll to position [179, 0]
click at [589, 209] on span at bounding box center [595, 209] width 12 height 12
click at [519, 226] on link "Edit" at bounding box center [553, 231] width 98 height 18
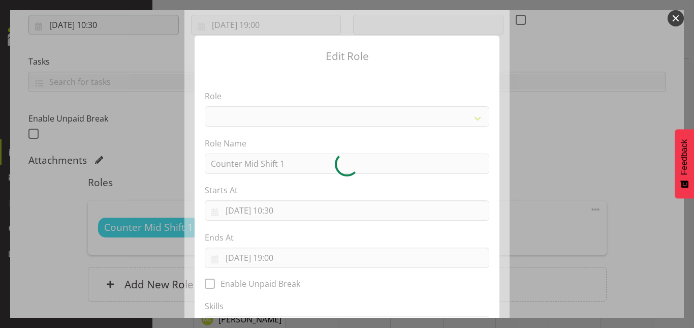
select select "153"
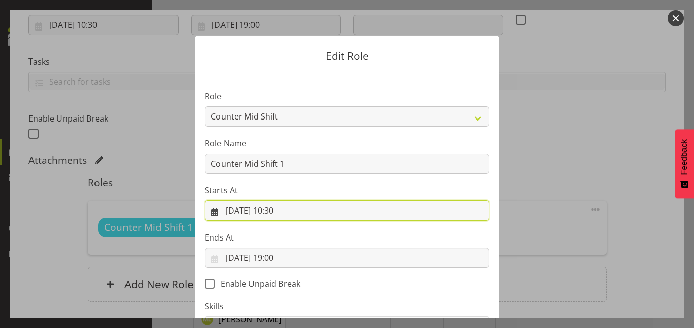
click at [277, 210] on input "04/09/2025, 10:30" at bounding box center [347, 210] width 284 height 20
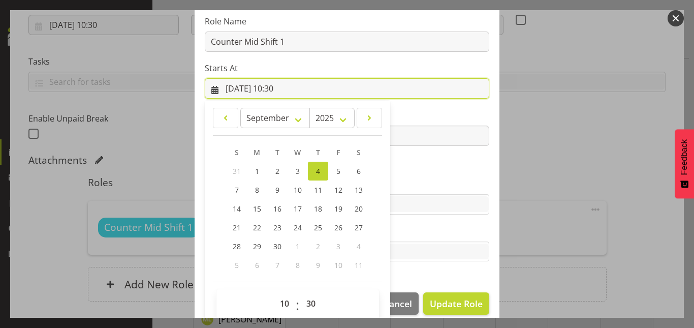
scroll to position [134, 0]
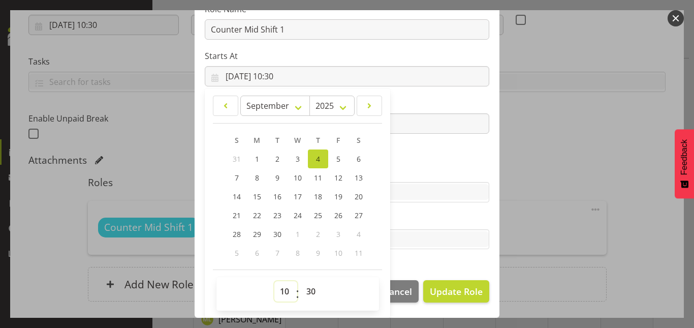
click at [280, 299] on select "00 01 02 03 04 05 06 07 08 09 10 11 12 13 14 15 16 17 18 19 20 21 22 23" at bounding box center [285, 291] width 23 height 20
select select "11"
click at [274, 281] on select "00 01 02 03 04 05 06 07 08 09 10 11 12 13 14 15 16 17 18 19 20 21 22 23" at bounding box center [285, 291] width 23 height 20
type input "04/09/2025, 11:30"
click at [481, 152] on section "Role Counter Counter Evening Counter Late Shift Counter Lock Up Counter Mid Shi…" at bounding box center [347, 104] width 305 height 332
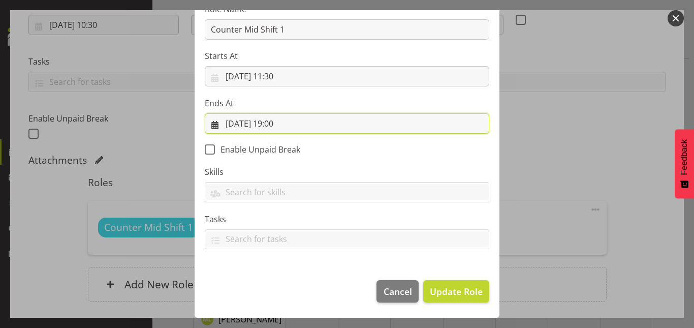
click at [276, 124] on input "04/09/2025, 19:00" at bounding box center [347, 123] width 284 height 20
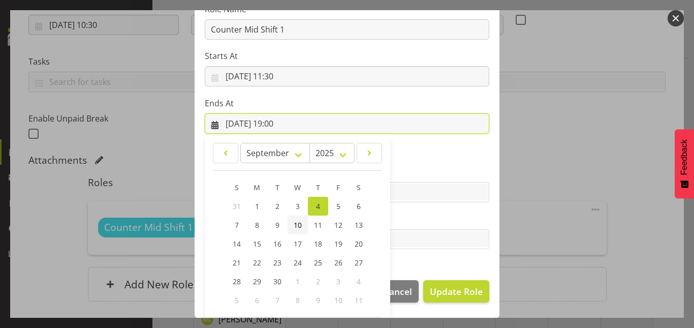
scroll to position [181, 0]
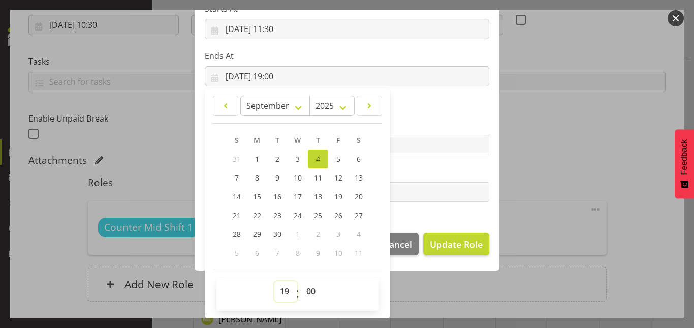
click at [278, 285] on select "00 01 02 03 04 05 06 07 08 09 10 11 12 13 14 15 16 17 18 19 20 21 22 23" at bounding box center [285, 291] width 23 height 20
select select "20"
click at [274, 281] on select "00 01 02 03 04 05 06 07 08 09 10 11 12 13 14 15 16 17 18 19 20 21 22 23" at bounding box center [285, 291] width 23 height 20
type input "[DATE] 20:00"
click at [434, 209] on section "Role Counter Counter Evening Counter Late Shift Counter Lock Up Counter Mid Shi…" at bounding box center [347, 56] width 305 height 332
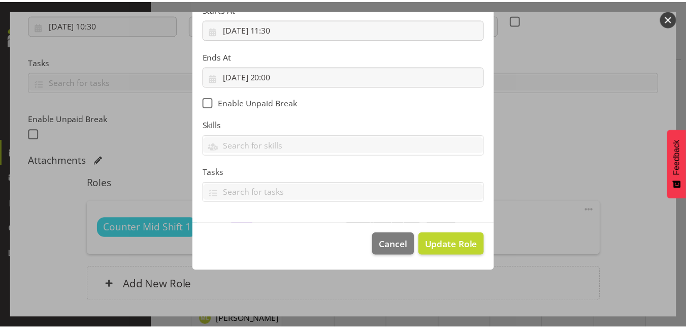
scroll to position [134, 0]
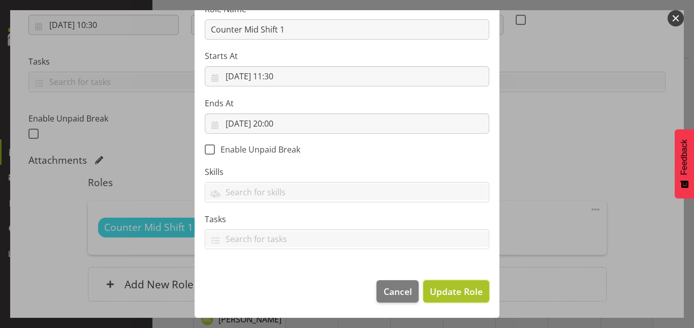
click at [458, 295] on span "Update Role" at bounding box center [456, 290] width 53 height 13
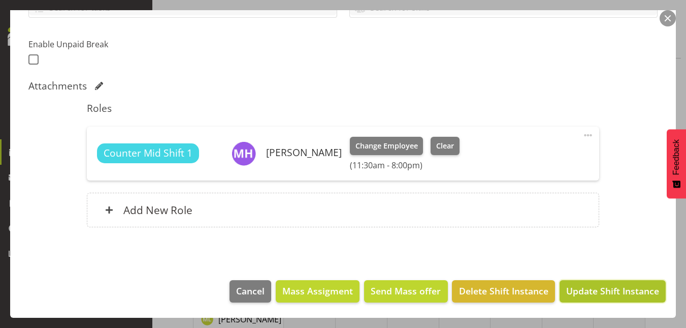
click at [579, 287] on span "Update Shift Instance" at bounding box center [612, 290] width 93 height 13
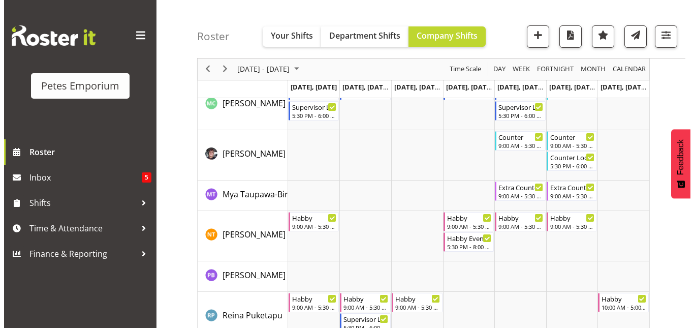
scroll to position [1032, 0]
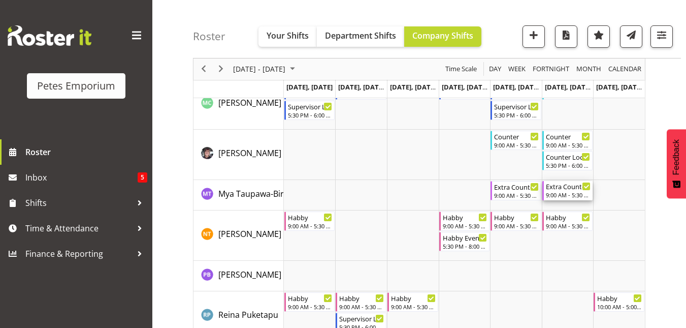
click at [571, 187] on div "Extra Counter" at bounding box center [568, 186] width 45 height 10
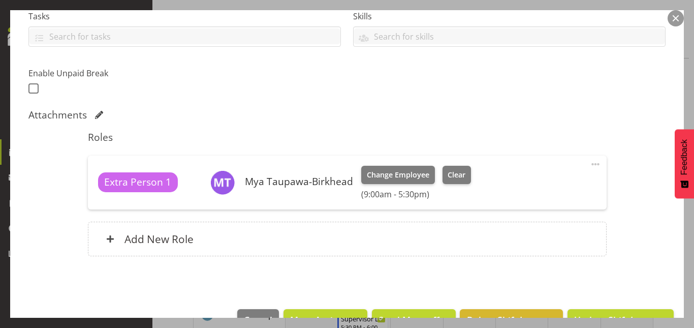
scroll to position [225, 0]
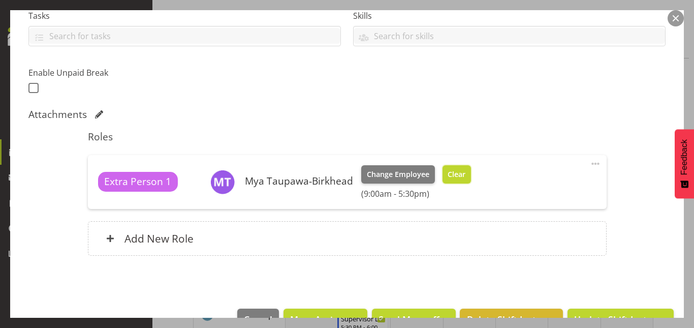
click at [452, 174] on span "Clear" at bounding box center [457, 174] width 18 height 11
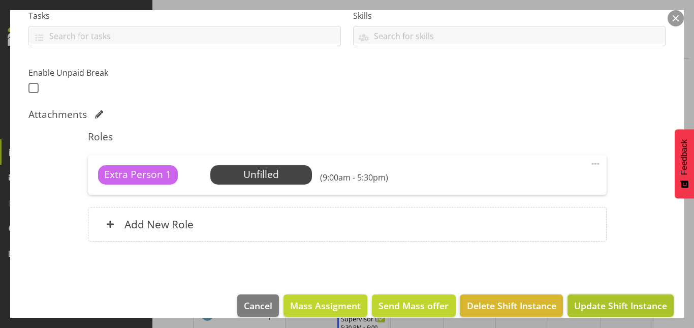
click at [587, 303] on span "Update Shift Instance" at bounding box center [620, 305] width 93 height 13
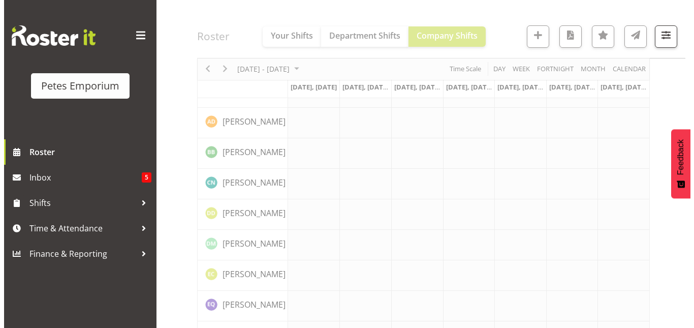
scroll to position [0, 0]
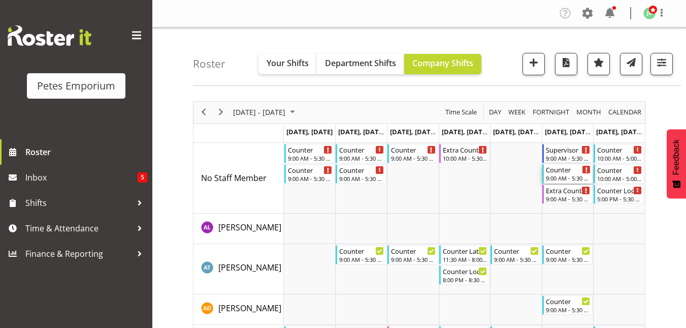
click at [563, 177] on div "9:00 AM - 5:30 PM" at bounding box center [568, 178] width 45 height 8
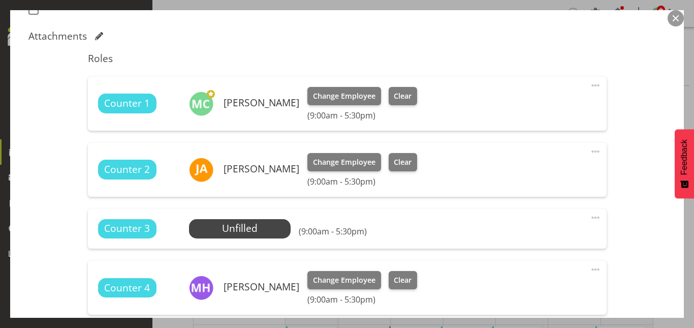
scroll to position [304, 0]
click at [256, 223] on span "Select Employee" at bounding box center [240, 227] width 76 height 15
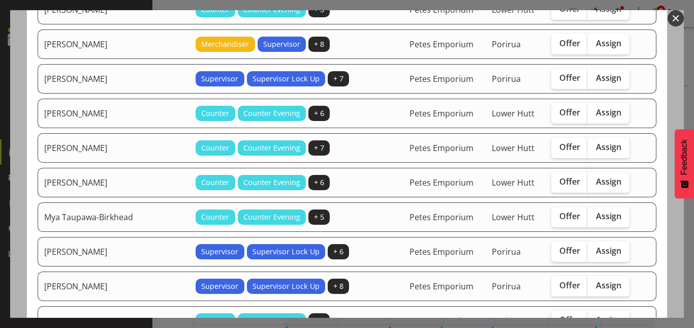
scroll to position [361, 0]
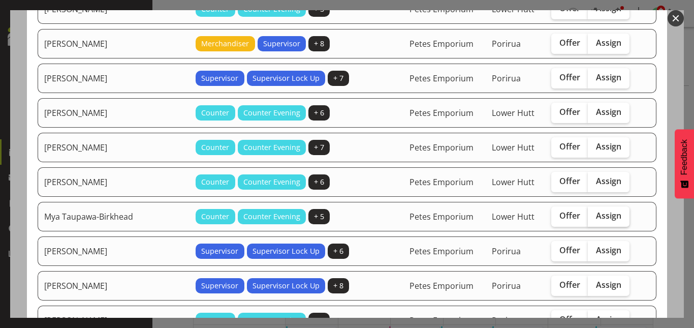
click at [602, 216] on span "Assign" at bounding box center [608, 215] width 25 height 10
click at [594, 216] on input "Assign" at bounding box center [591, 215] width 7 height 7
checkbox input "true"
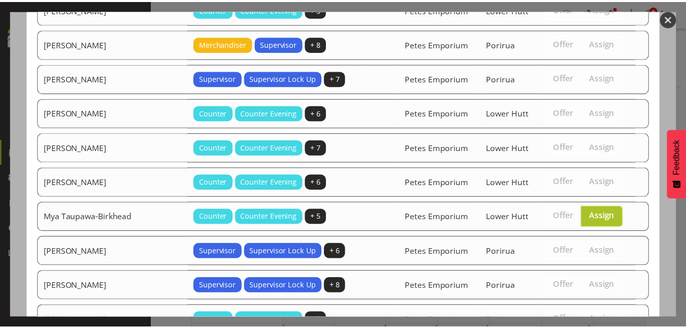
scroll to position [476, 0]
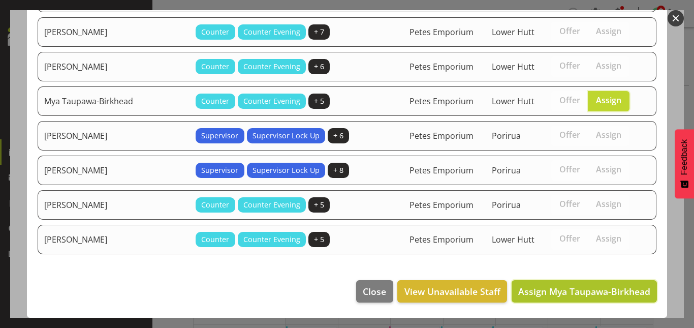
click at [569, 288] on span "Assign Mya Taupawa-Birkhead" at bounding box center [584, 291] width 132 height 12
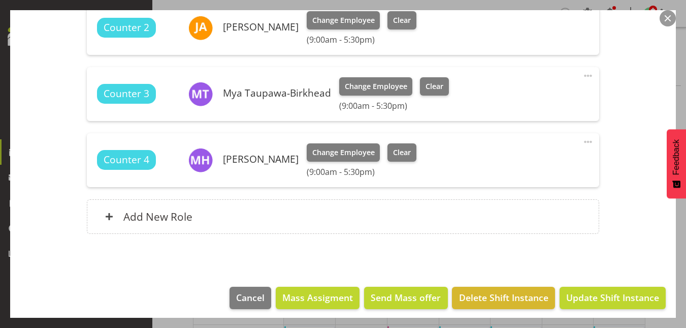
scroll to position [452, 0]
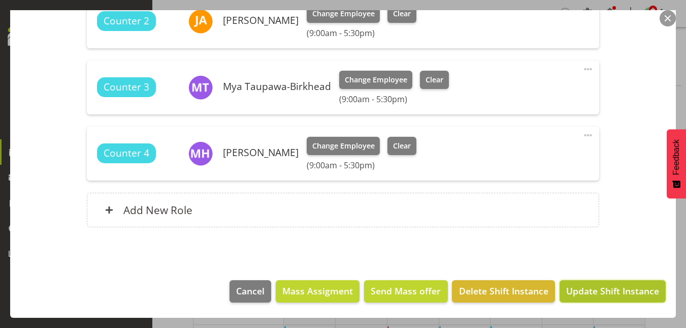
click at [607, 293] on span "Update Shift Instance" at bounding box center [612, 290] width 93 height 13
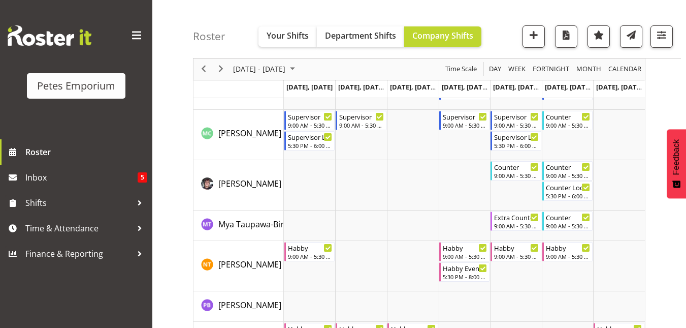
scroll to position [1005, 0]
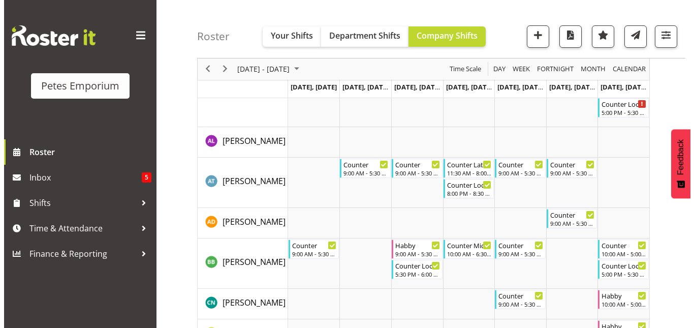
scroll to position [0, 0]
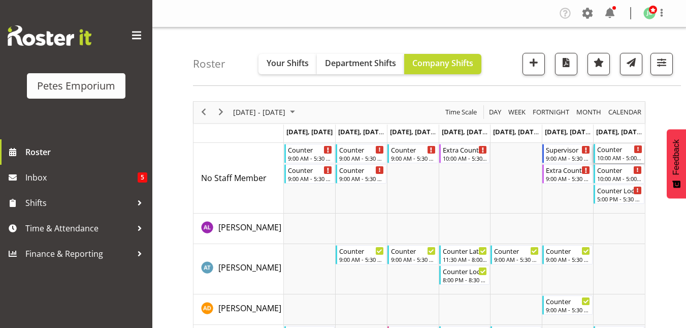
click at [623, 150] on div "Counter" at bounding box center [619, 149] width 45 height 10
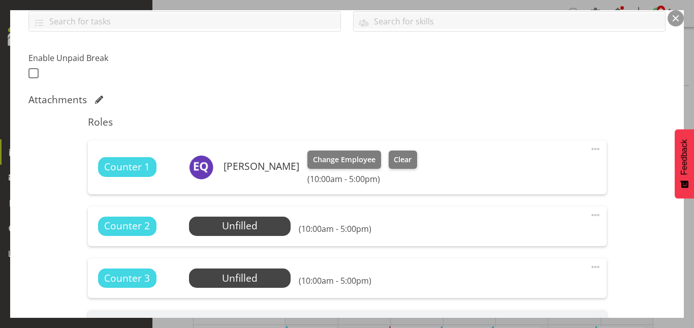
scroll to position [242, 0]
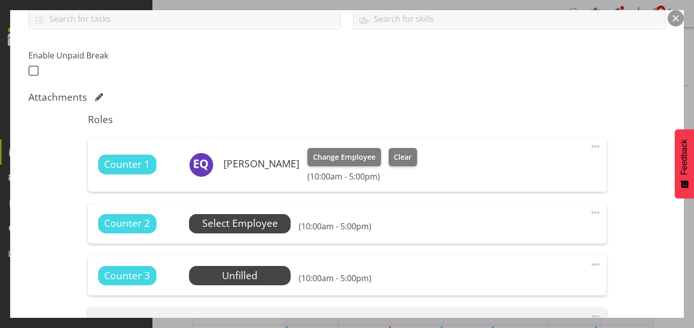
click at [226, 222] on span "Select Employee" at bounding box center [240, 223] width 76 height 15
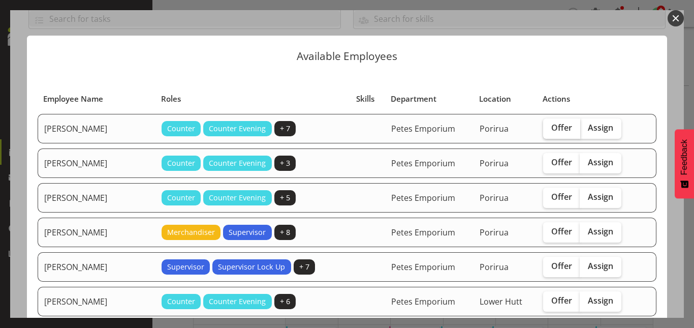
click at [551, 128] on span "Offer" at bounding box center [561, 127] width 21 height 10
click at [550, 128] on input "Offer" at bounding box center [546, 127] width 7 height 7
checkbox input "true"
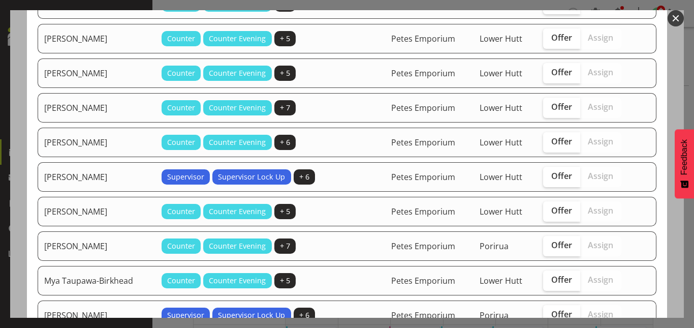
scroll to position [476, 0]
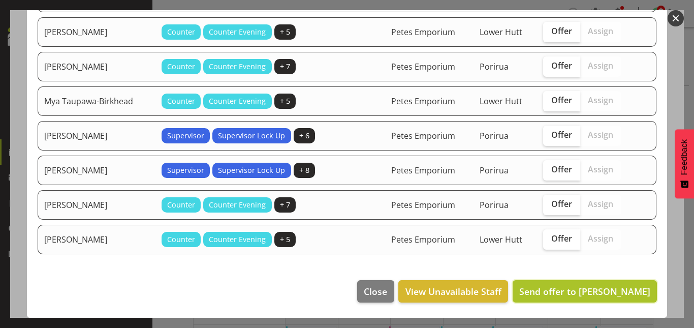
click at [570, 285] on span "Send offer to Abigail Lane" at bounding box center [584, 291] width 131 height 12
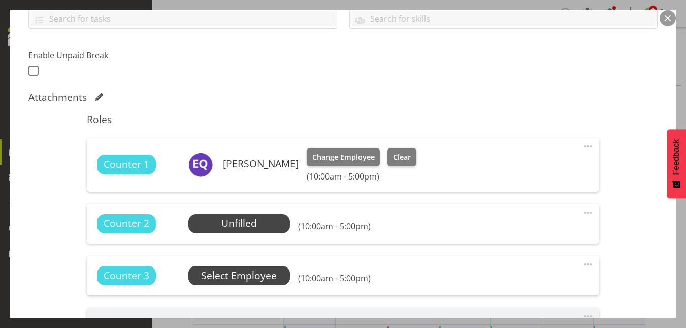
click at [0, 0] on span "Select Employee" at bounding box center [0, 0] width 0 height 0
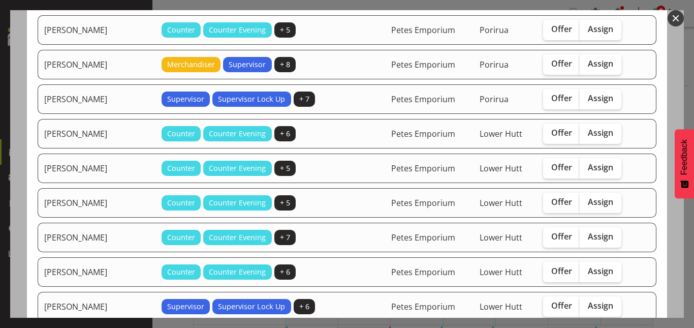
scroll to position [207, 0]
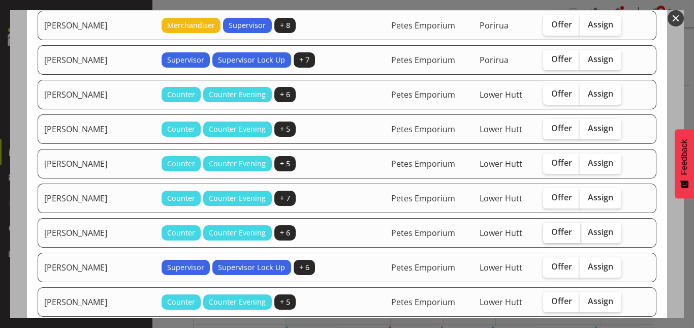
click at [551, 233] on span "Offer" at bounding box center [561, 232] width 21 height 10
click at [548, 233] on input "Offer" at bounding box center [546, 232] width 7 height 7
checkbox input "true"
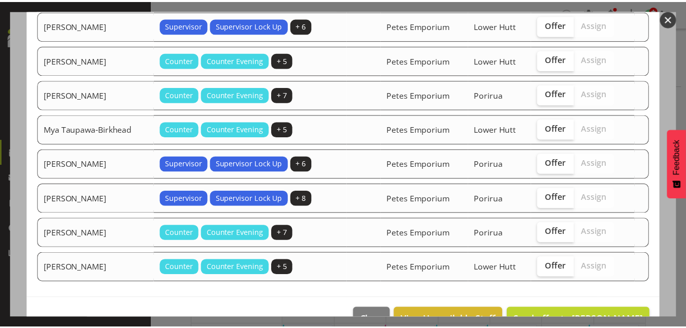
scroll to position [476, 0]
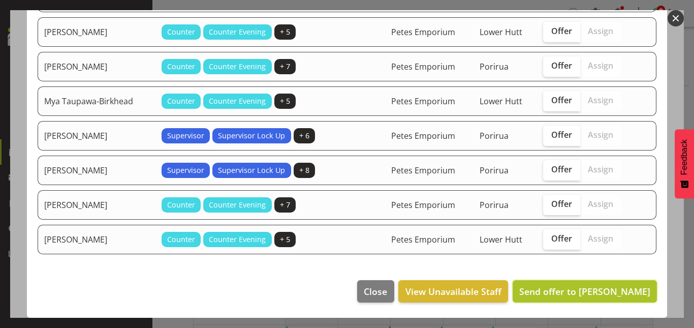
click at [580, 293] on span "Send offer to Maureen Sellwood" at bounding box center [584, 291] width 131 height 12
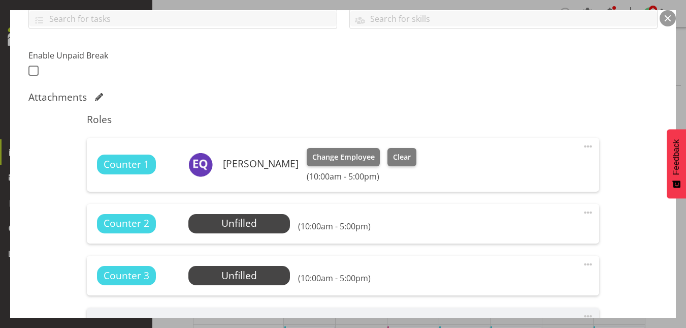
click at [673, 19] on button "button" at bounding box center [668, 18] width 16 height 16
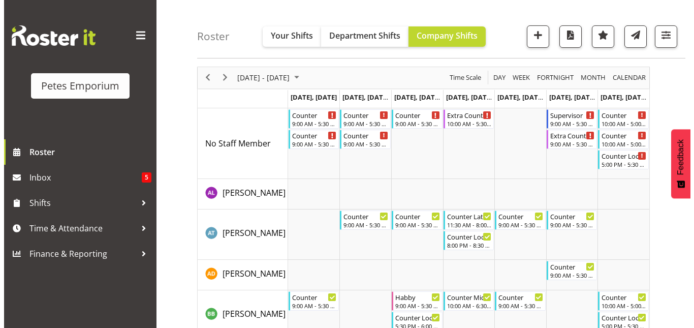
scroll to position [0, 0]
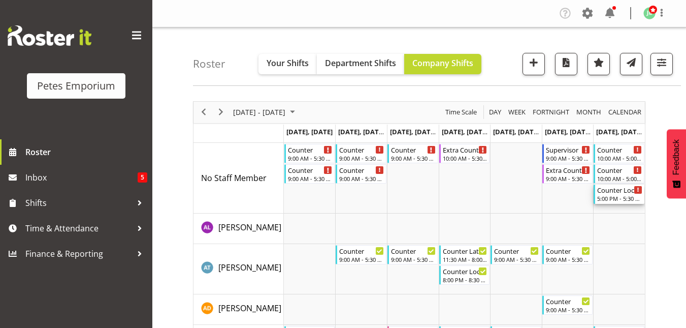
click at [622, 193] on div "Counter Lock Up" at bounding box center [619, 189] width 45 height 10
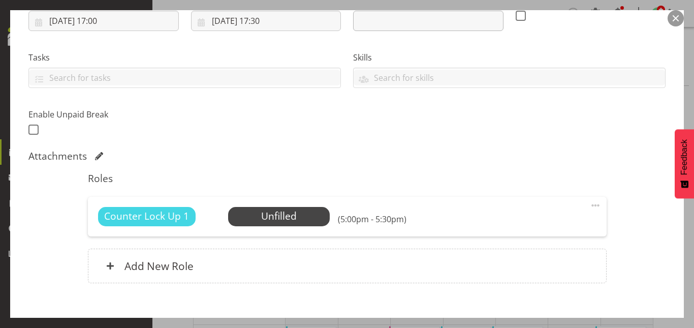
scroll to position [184, 0]
click at [282, 215] on span "Select Employee" at bounding box center [279, 215] width 76 height 15
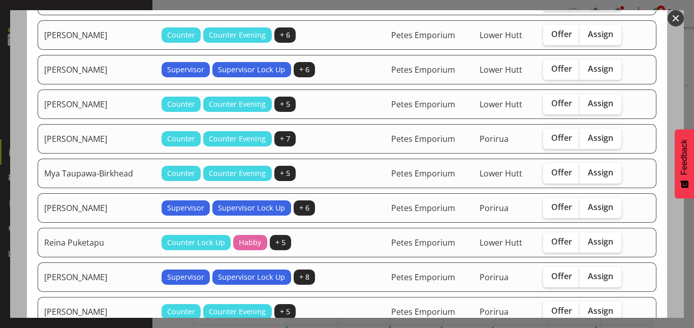
scroll to position [578, 0]
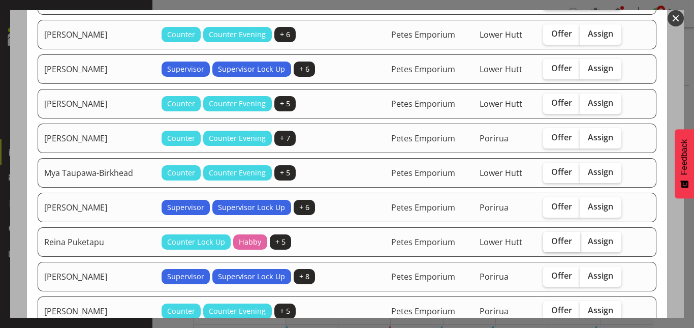
click at [551, 241] on span "Offer" at bounding box center [561, 241] width 21 height 10
click at [547, 241] on input "Offer" at bounding box center [546, 241] width 7 height 7
checkbox input "true"
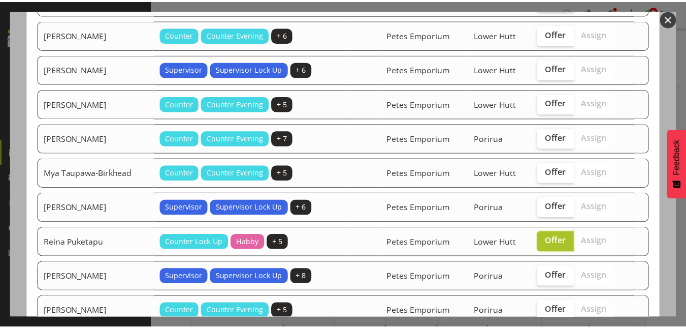
scroll to position [753, 0]
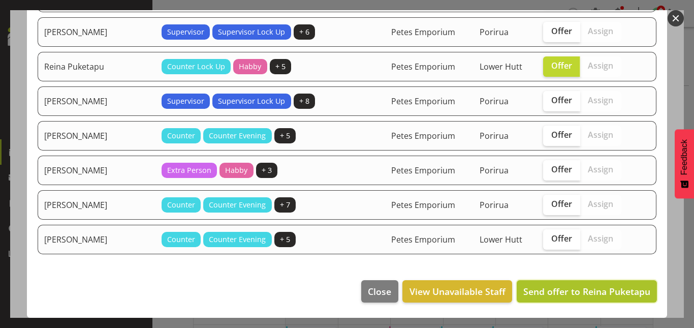
click at [576, 295] on span "Send offer to Reina Puketapu" at bounding box center [586, 291] width 127 height 12
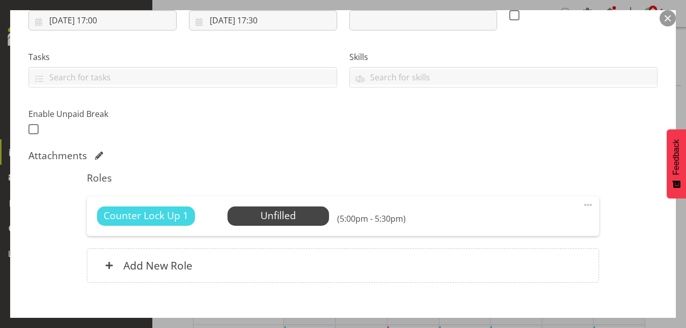
click at [665, 17] on button "button" at bounding box center [668, 18] width 16 height 16
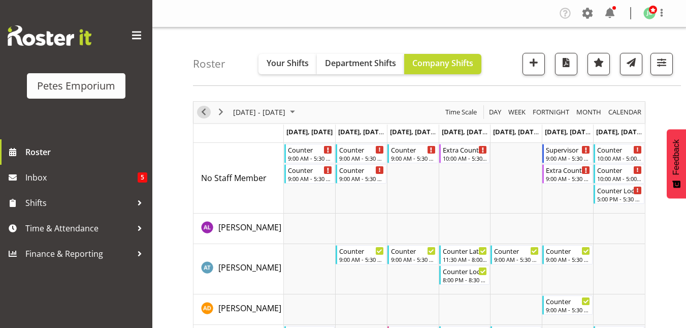
click at [203, 111] on span "Previous" at bounding box center [204, 112] width 12 height 13
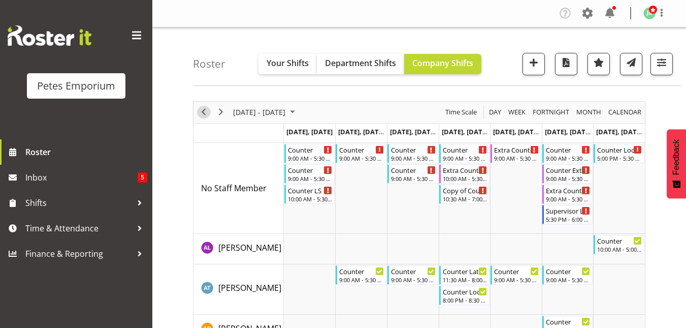
click at [203, 111] on span "Previous" at bounding box center [204, 112] width 12 height 13
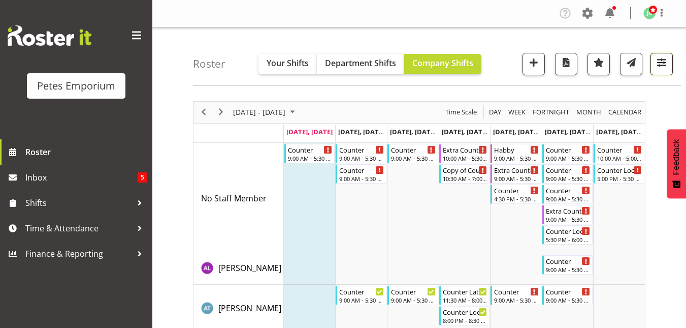
click at [663, 60] on span "button" at bounding box center [661, 62] width 13 height 13
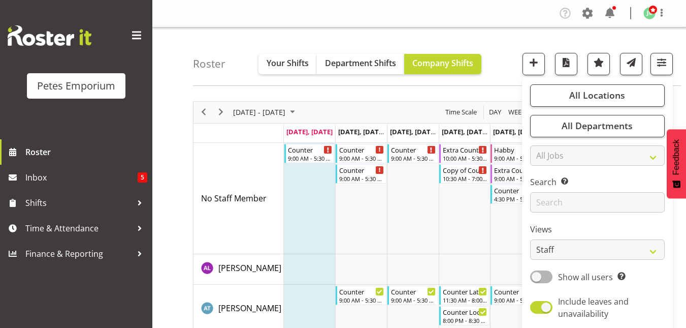
click at [498, 55] on div "Roster Your Shifts Department Shifts Company Shifts All Locations Clear Lower H…" at bounding box center [437, 56] width 488 height 58
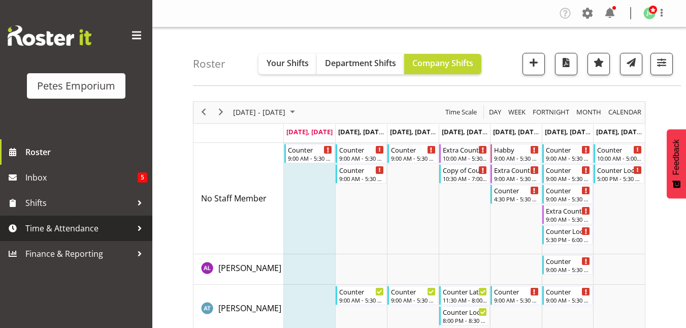
click at [124, 228] on span "Time & Attendance" at bounding box center [78, 227] width 107 height 15
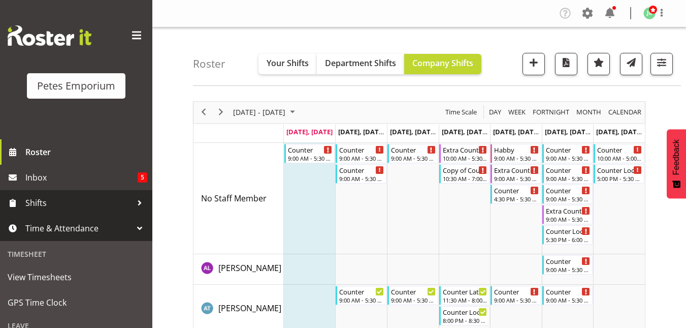
click at [74, 199] on span "Shifts" at bounding box center [78, 202] width 107 height 15
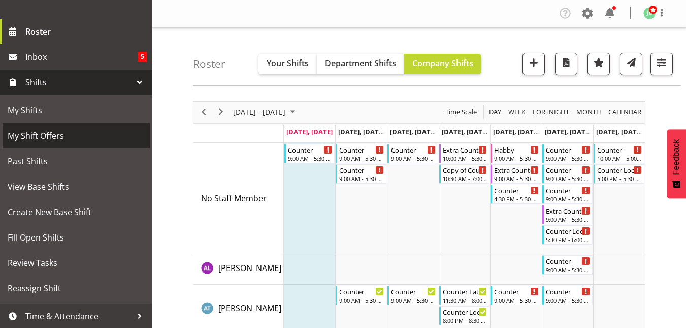
scroll to position [121, 0]
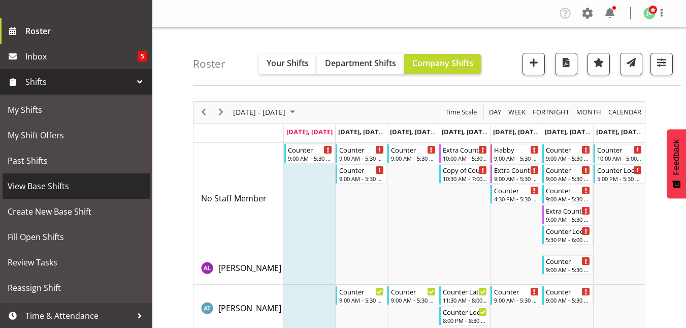
click at [53, 186] on span "View Base Shifts" at bounding box center [76, 185] width 137 height 15
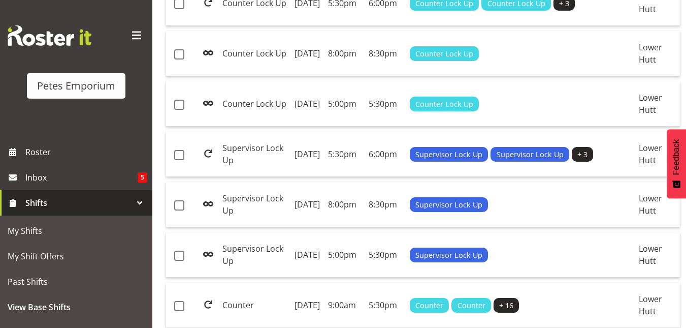
scroll to position [495, 0]
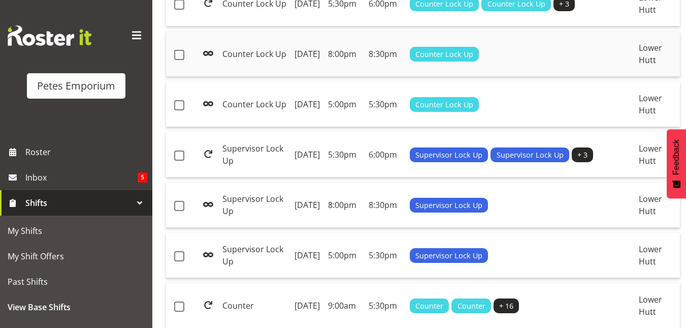
click at [291, 77] on td "Thursday, 21st Aug 2025" at bounding box center [308, 53] width 34 height 45
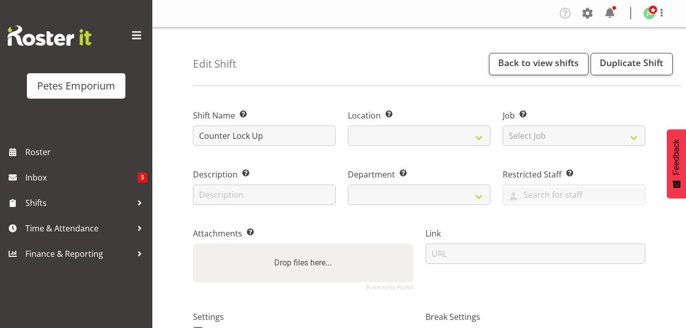
select select
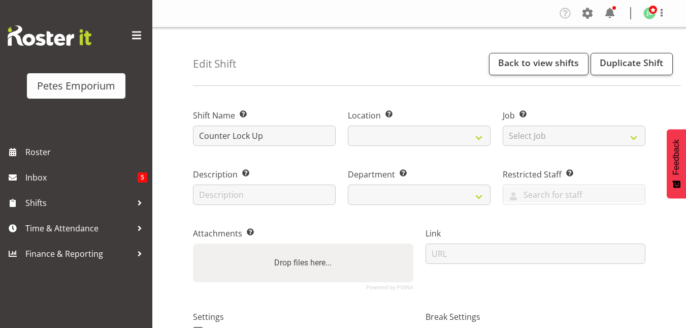
select select
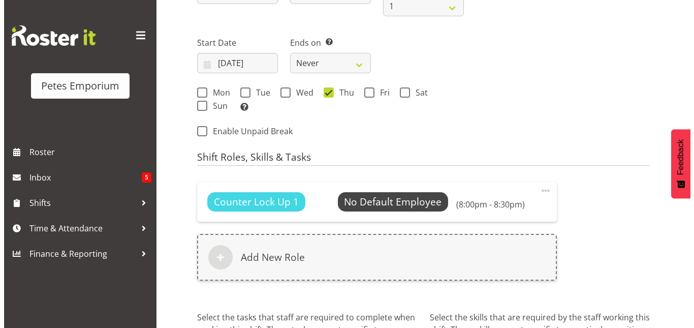
scroll to position [468, 0]
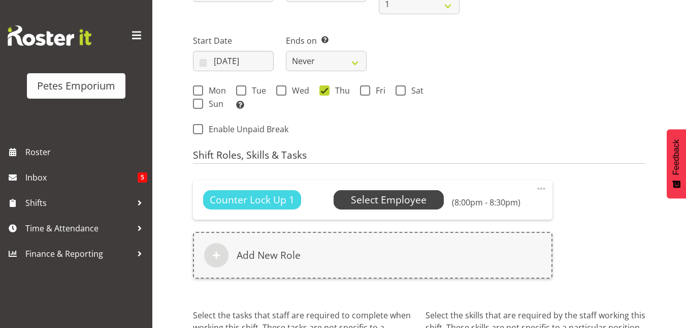
click at [382, 197] on span "Select Employee" at bounding box center [389, 200] width 76 height 15
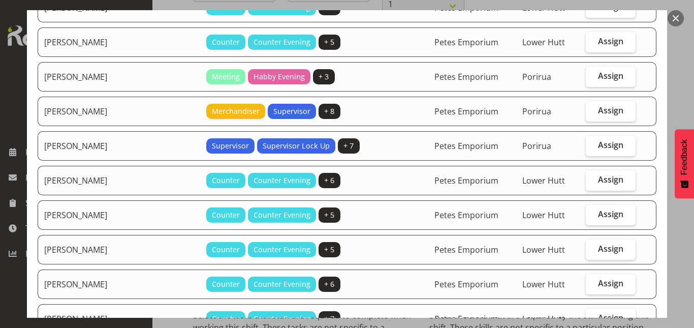
scroll to position [398, 0]
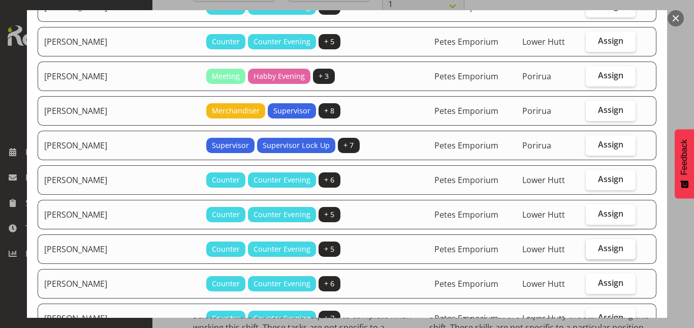
click at [598, 245] on span "Assign" at bounding box center [610, 248] width 25 height 10
click at [592, 245] on input "Assign" at bounding box center [589, 248] width 7 height 7
checkbox input "true"
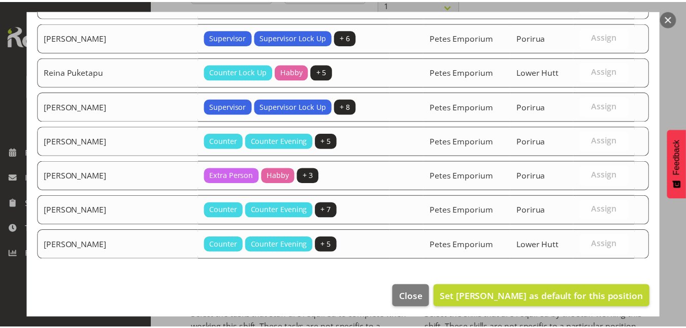
scroll to position [891, 0]
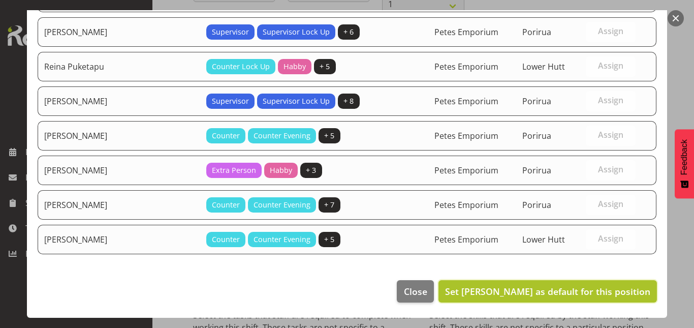
click at [567, 293] on span "Set Mackenzie Angus as default for this position" at bounding box center [547, 291] width 205 height 12
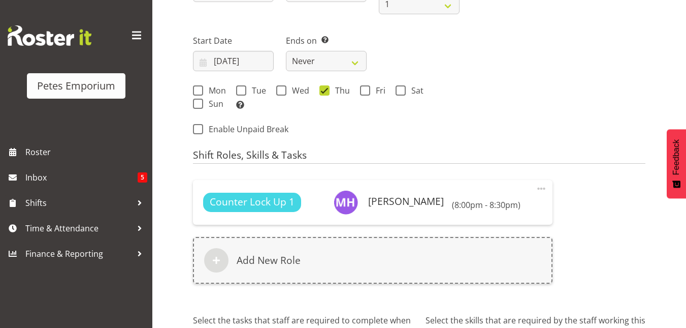
scroll to position [576, 0]
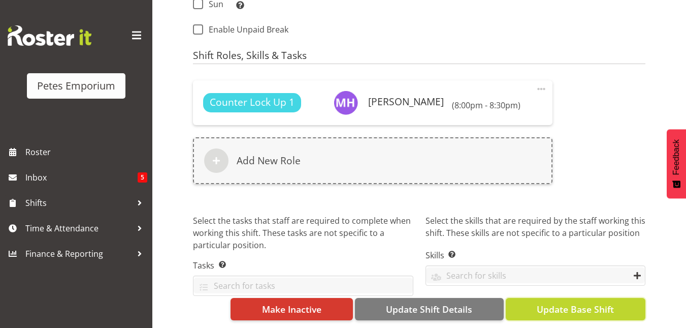
click at [569, 303] on span "Update Base Shift" at bounding box center [575, 308] width 77 height 13
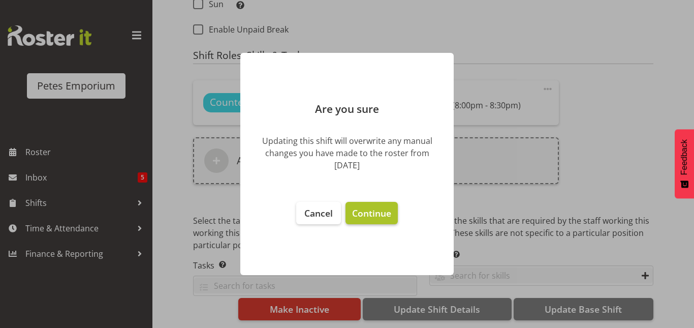
click at [386, 212] on span "Continue" at bounding box center [371, 213] width 39 height 12
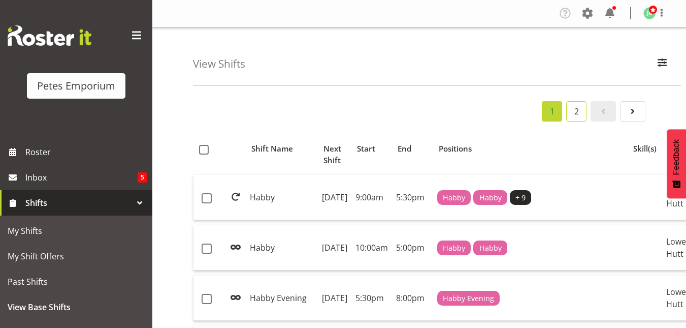
click at [572, 107] on link "2" at bounding box center [576, 111] width 20 height 20
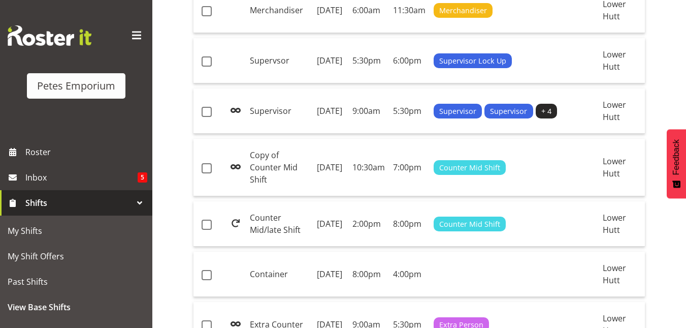
scroll to position [288, 0]
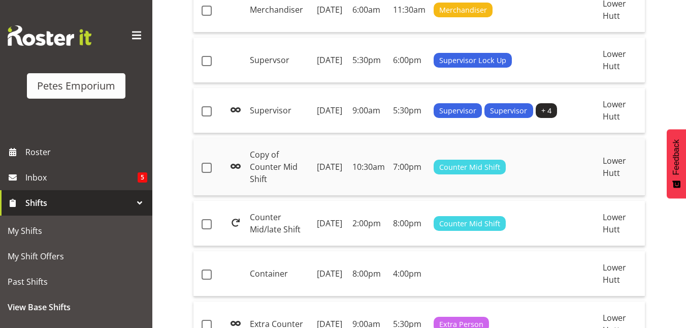
click at [317, 196] on td "Thursday, 21st Aug 2025" at bounding box center [331, 166] width 36 height 57
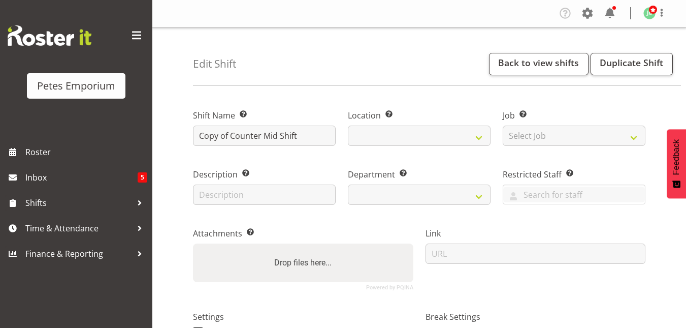
select select
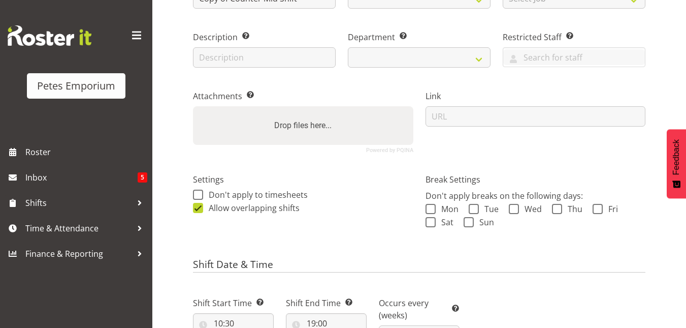
select select
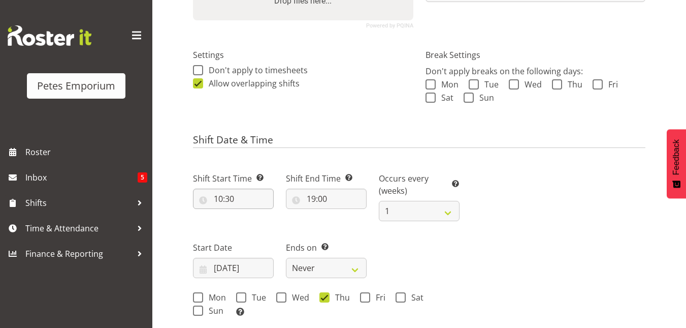
scroll to position [262, 0]
click at [221, 199] on input "10:30" at bounding box center [233, 198] width 81 height 20
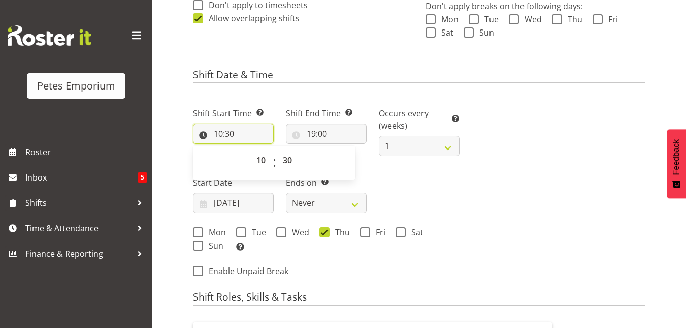
scroll to position [327, 0]
click at [261, 160] on select "00 01 02 03 04 05 06 07 08 09 10 11 12 13 14 15 16 17 18 19 20 21 22 23" at bounding box center [262, 159] width 23 height 20
select select "11"
click at [251, 149] on select "00 01 02 03 04 05 06 07 08 09 10 11 12 13 14 15 16 17 18 19 20 21 22 23" at bounding box center [262, 159] width 23 height 20
type input "11:30"
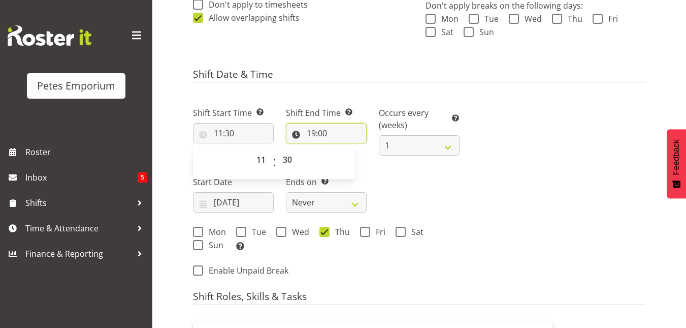
click at [315, 133] on input "19:00" at bounding box center [326, 133] width 81 height 20
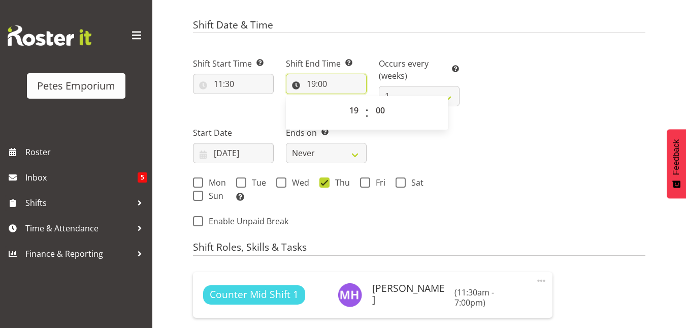
scroll to position [386, 0]
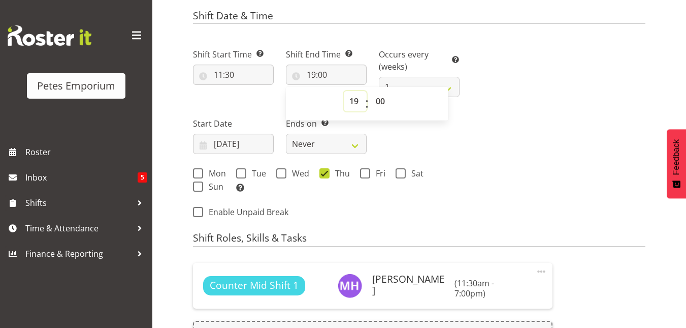
click at [354, 102] on select "00 01 02 03 04 05 06 07 08 09 10 11 12 13 14 15 16 17 18 19 20 21 22 23" at bounding box center [355, 101] width 23 height 20
select select "20"
click at [344, 91] on select "00 01 02 03 04 05 06 07 08 09 10 11 12 13 14 15 16 17 18 19 20 21 22 23" at bounding box center [355, 101] width 23 height 20
type input "20:00"
click at [488, 142] on div "Next Shifts" at bounding box center [559, 130] width 186 height 192
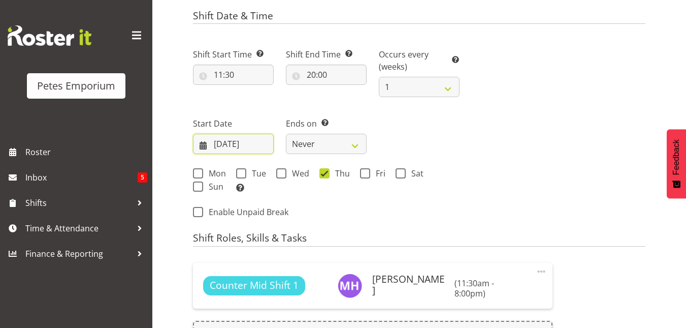
click at [252, 145] on input "11/11/2024" at bounding box center [233, 144] width 81 height 20
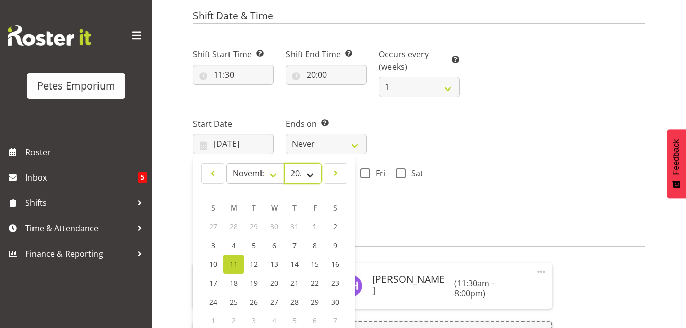
click at [310, 176] on select "2034 2033 2032 2031 2030 2029 2028 2027 2026 2025 2024 2023 2022 2021 2020 2019…" at bounding box center [303, 173] width 38 height 20
select select "2025"
click at [284, 163] on select "2034 2033 2032 2031 2030 2029 2028 2027 2026 2025 2024 2023 2022 2021 2020 2019…" at bounding box center [303, 173] width 38 height 20
click at [274, 178] on select "January February March April May June July August September October November De…" at bounding box center [256, 173] width 58 height 20
select select "8"
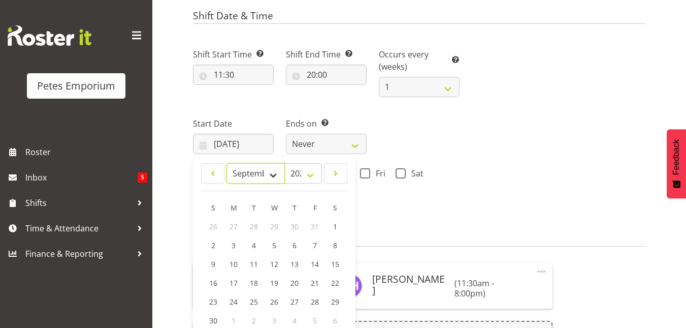
click at [227, 163] on select "January February March April May June July August September October November De…" at bounding box center [256, 173] width 58 height 20
click at [230, 281] on span "22" at bounding box center [234, 283] width 8 height 10
type input "[DATE]"
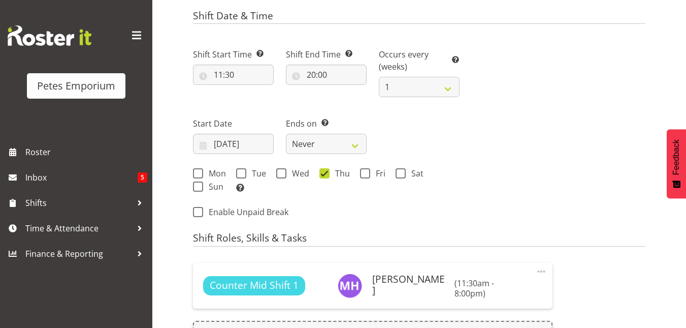
click at [464, 188] on div "Mon Tue Wed Thu Fri Sat Sun Select the days of the week you wish to create this…" at bounding box center [326, 180] width 279 height 41
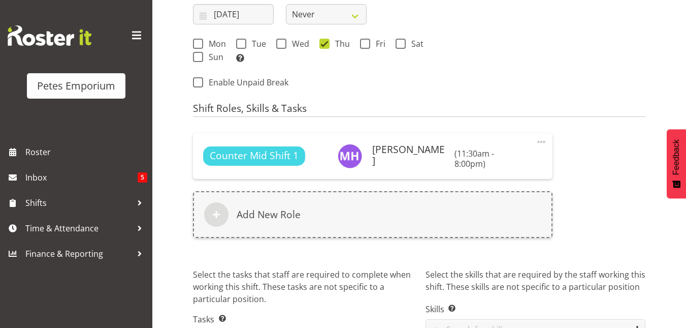
scroll to position [577, 0]
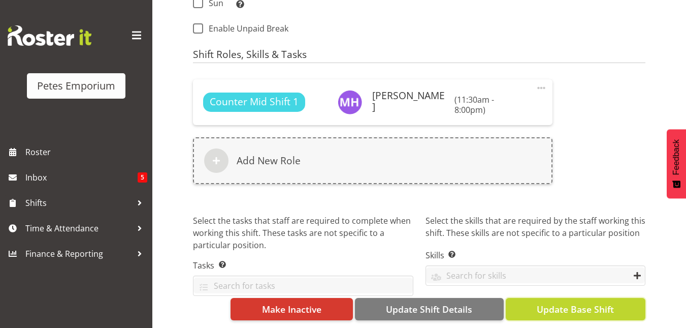
click at [563, 306] on span "Update Base Shift" at bounding box center [575, 308] width 77 height 13
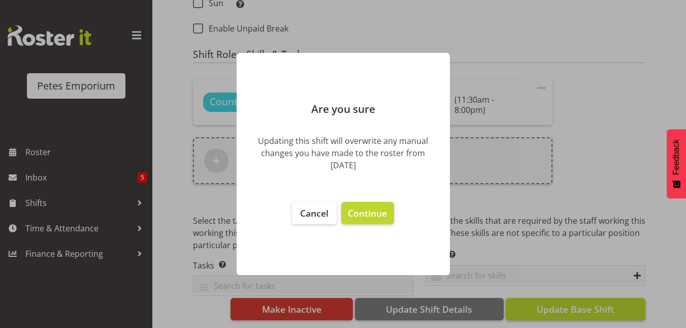
scroll to position [576, 0]
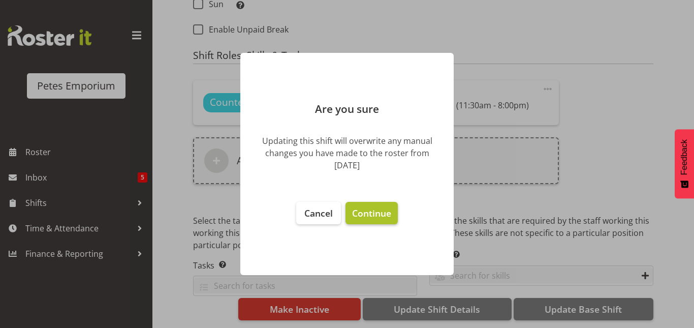
click at [375, 204] on button "Continue" at bounding box center [371, 213] width 52 height 22
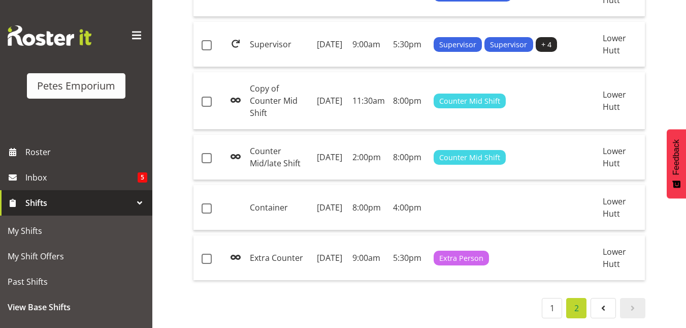
scroll to position [428, 0]
click at [293, 148] on td "Counter Mid/late Shift" at bounding box center [279, 157] width 67 height 45
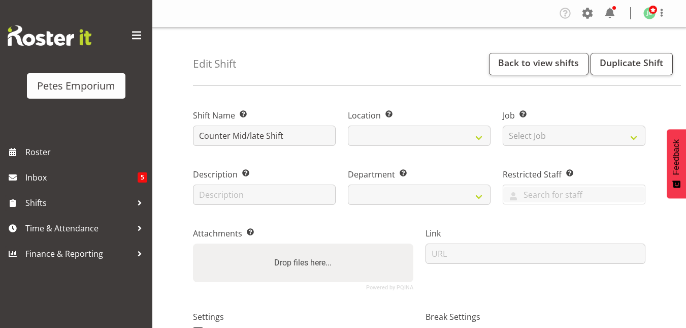
select select
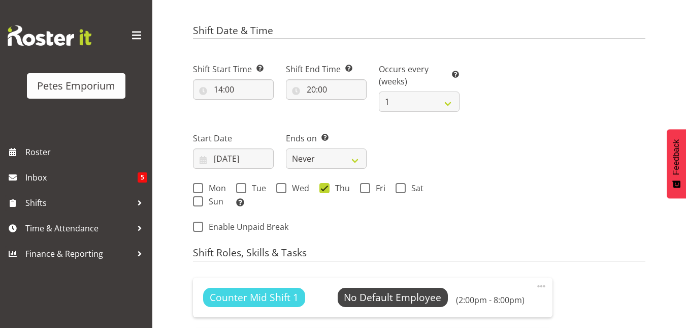
scroll to position [371, 0]
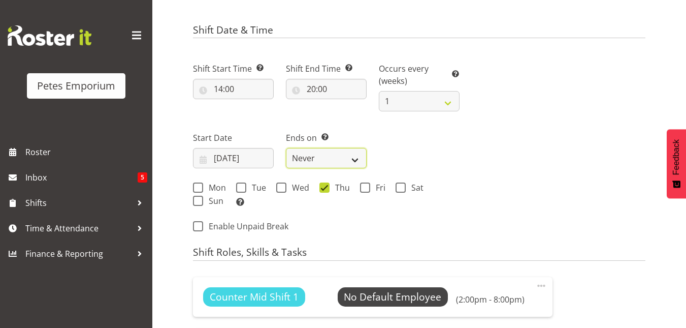
click at [325, 157] on select "Never On Date" at bounding box center [326, 158] width 81 height 20
select select "date"
click at [286, 148] on select "Never On Date" at bounding box center [326, 158] width 81 height 20
select select "7"
select select "2025"
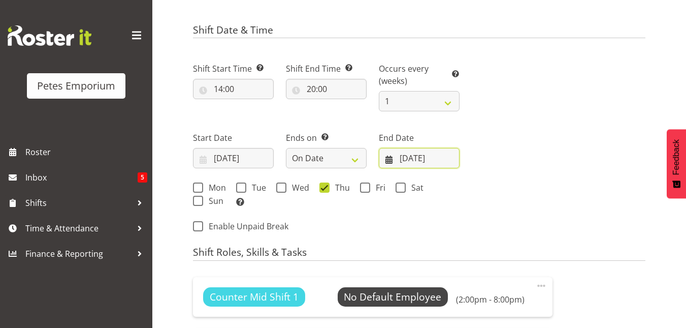
click at [421, 157] on input "18/08/2025" at bounding box center [419, 158] width 81 height 20
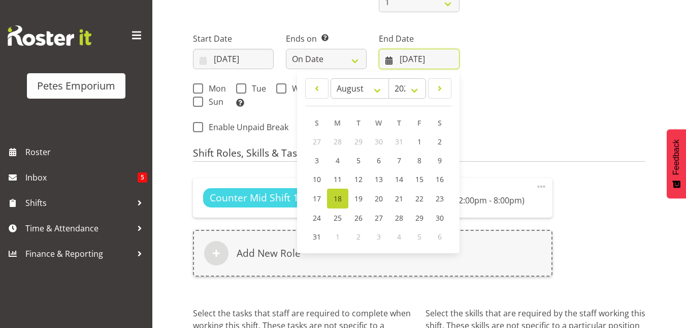
scroll to position [479, 0]
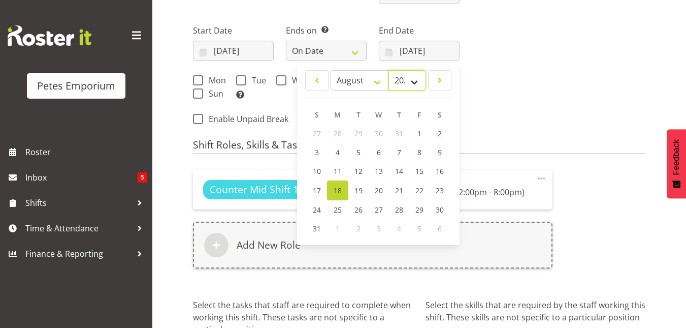
click at [419, 77] on select "2035 2034 2033 2032 2031 2030 2029 2028 2027 2026 2025 2024 2023 2022 2021 2020…" at bounding box center [408, 80] width 38 height 20
click at [389, 70] on select "2035 2034 2033 2032 2031 2030 2029 2028 2027 2026 2025 2024 2023 2022 2021 2020…" at bounding box center [408, 80] width 38 height 20
click at [417, 75] on select "2035 2034 2033 2032 2031 2030 2029 2028 2027 2026 2025 2024 2023 2022 2021 2020…" at bounding box center [408, 80] width 38 height 20
click at [389, 70] on select "2035 2034 2033 2032 2031 2030 2029 2028 2027 2026 2025 2024 2023 2022 2021 2020…" at bounding box center [408, 80] width 38 height 20
click at [378, 77] on select "January February March April May June July August September October November De…" at bounding box center [360, 80] width 58 height 20
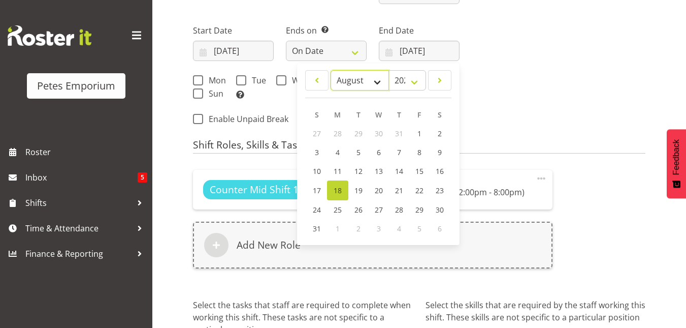
select select "8"
click at [331, 70] on select "January February March April May June July August September October November De…" at bounding box center [360, 80] width 58 height 20
click at [356, 191] on span "23" at bounding box center [358, 190] width 8 height 10
type input "23/09/2025"
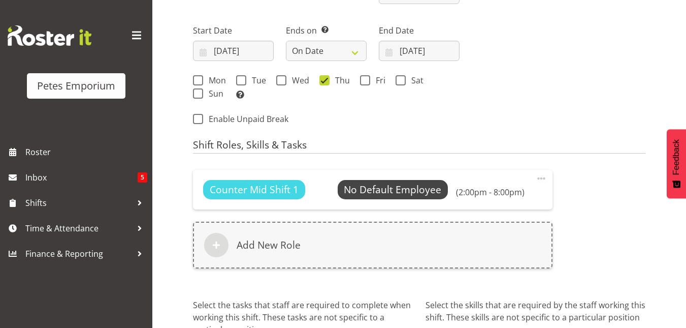
scroll to position [571, 0]
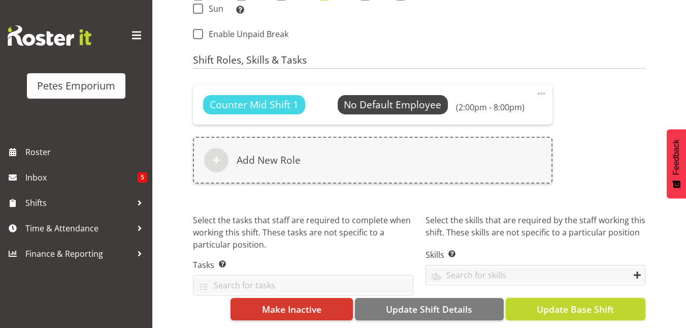
click at [568, 302] on span "Update Base Shift" at bounding box center [575, 308] width 77 height 13
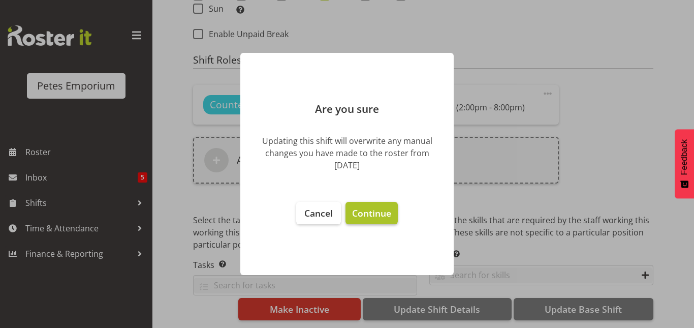
click at [383, 212] on span "Continue" at bounding box center [371, 213] width 39 height 12
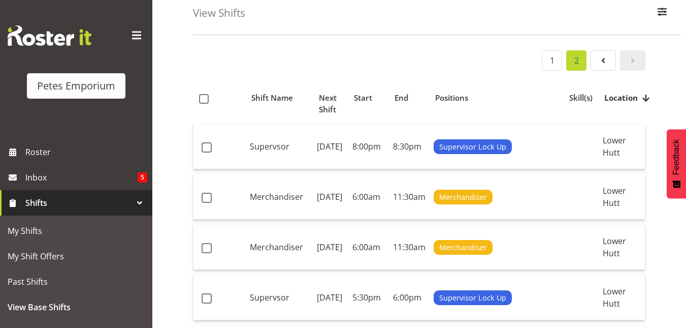
scroll to position [50, 0]
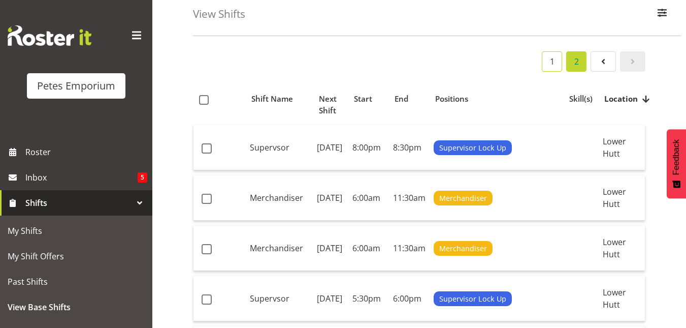
click at [550, 67] on link "1" at bounding box center [552, 61] width 20 height 20
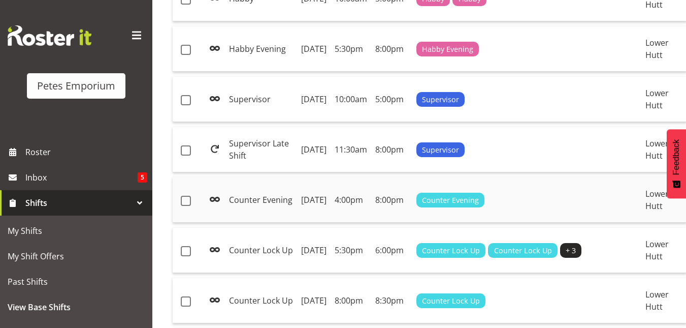
scroll to position [0, 24]
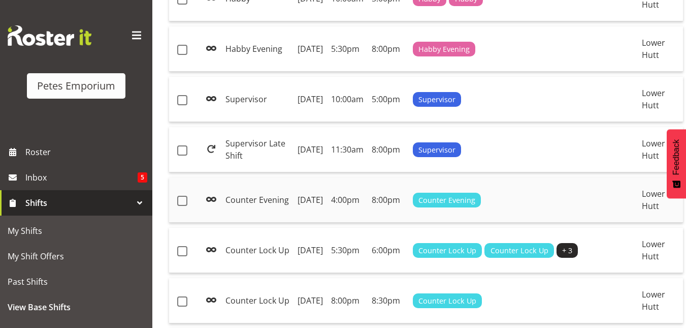
click at [282, 222] on td "Counter Evening" at bounding box center [257, 199] width 72 height 45
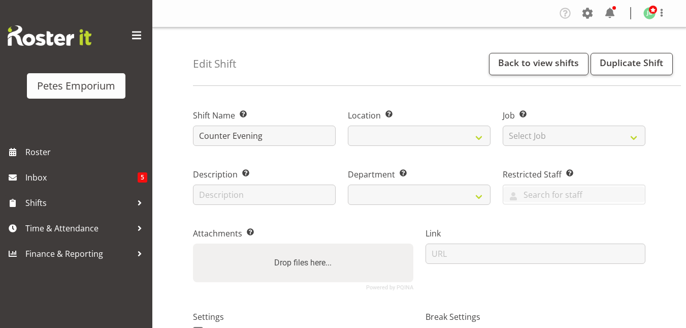
select select
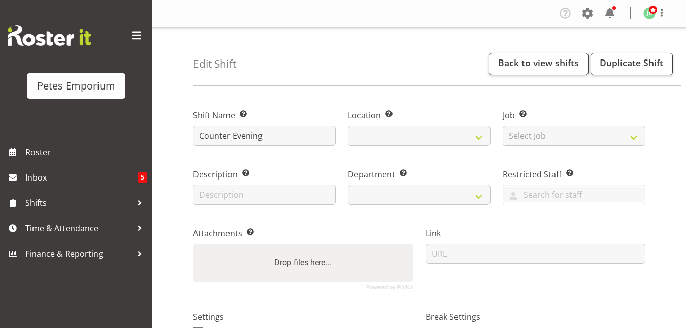
select select
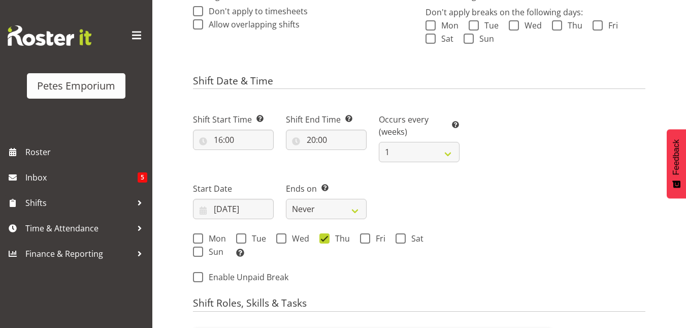
scroll to position [321, 0]
click at [364, 210] on select "Never On Date" at bounding box center [326, 208] width 81 height 20
select select "date"
click at [286, 198] on select "Never On Date" at bounding box center [326, 208] width 81 height 20
select select "7"
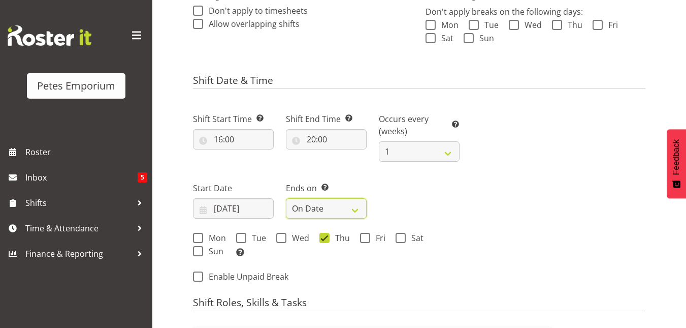
select select "2025"
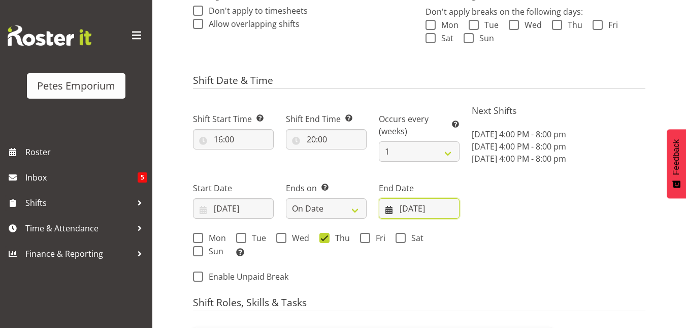
click at [424, 209] on input "[DATE]" at bounding box center [419, 208] width 81 height 20
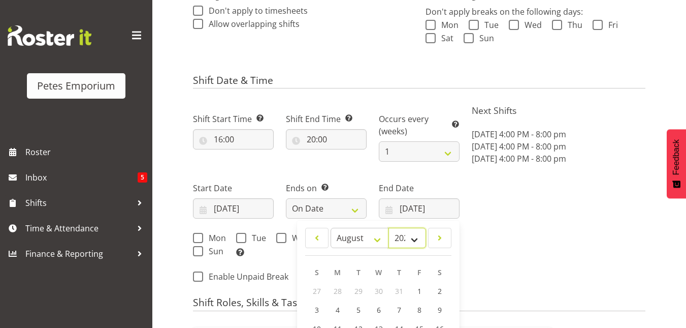
click at [416, 240] on select "2035 2034 2033 2032 2031 2030 2029 2028 2027 2026 2025 2024 2023 2022 2021 2020…" at bounding box center [408, 238] width 38 height 20
click at [389, 228] on select "2035 2034 2033 2032 2031 2030 2029 2028 2027 2026 2025 2024 2023 2022 2021 2020…" at bounding box center [408, 238] width 38 height 20
click at [371, 237] on select "January February March April May June July August September October November De…" at bounding box center [360, 238] width 58 height 20
select select "8"
click at [331, 228] on select "January February March April May June July August September October November De…" at bounding box center [360, 238] width 58 height 20
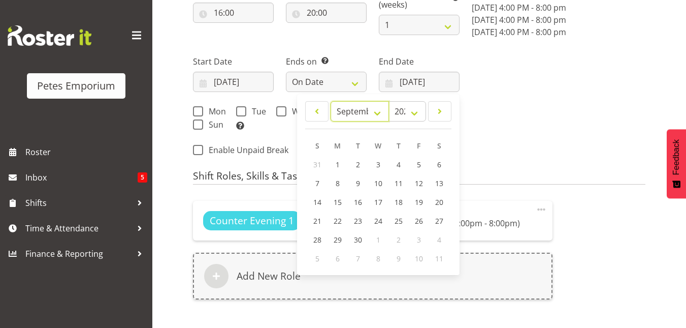
scroll to position [448, 0]
click at [396, 202] on span "18" at bounding box center [399, 202] width 8 height 10
type input "[DATE]"
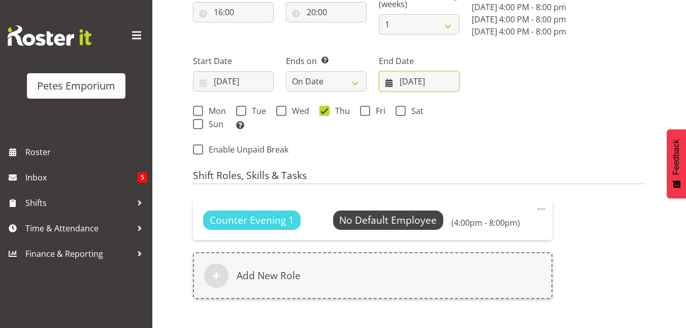
click at [413, 86] on input "[DATE]" at bounding box center [419, 81] width 81 height 20
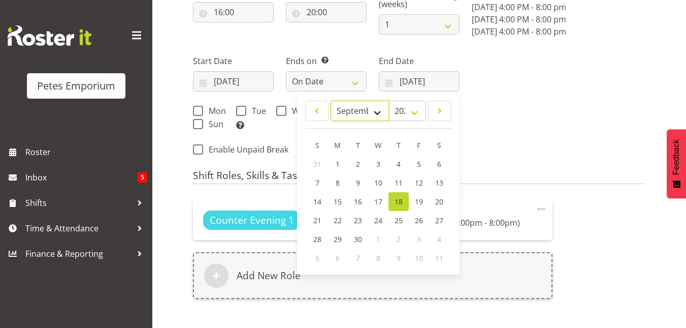
click at [378, 113] on select "January February March April May June July August September October November De…" at bounding box center [360, 111] width 58 height 20
select select "7"
click at [331, 101] on select "January February March April May June July August September October November De…" at bounding box center [360, 111] width 58 height 20
click at [499, 130] on div "Next Shifts [DATE] 4:00 PM - 8:00 pm [DATE] 4:00 PM - 8:00 pm [DATE] 4:00 PM - …" at bounding box center [559, 68] width 186 height 192
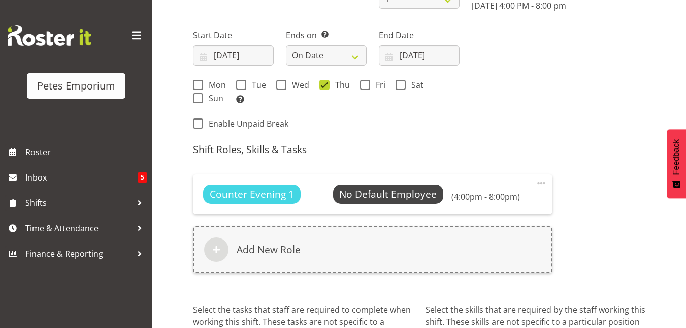
scroll to position [571, 0]
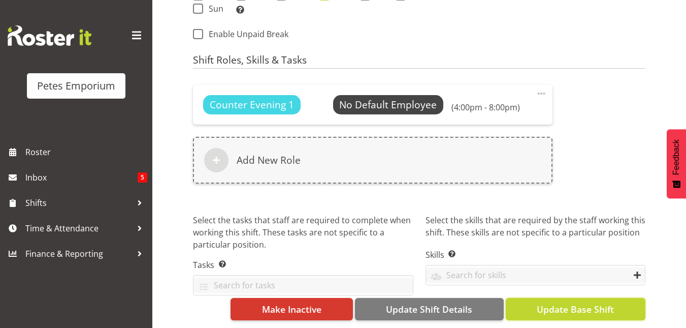
click at [568, 306] on span "Update Base Shift" at bounding box center [575, 308] width 77 height 13
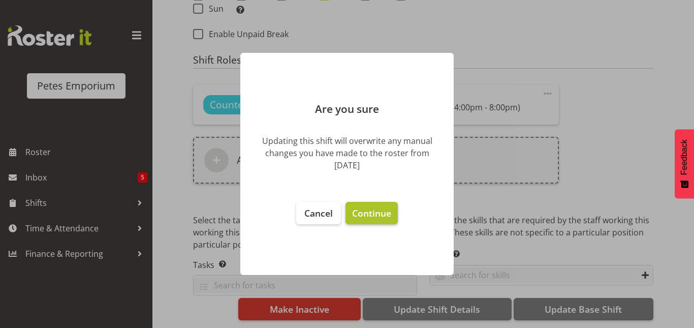
click at [356, 212] on span "Continue" at bounding box center [371, 213] width 39 height 12
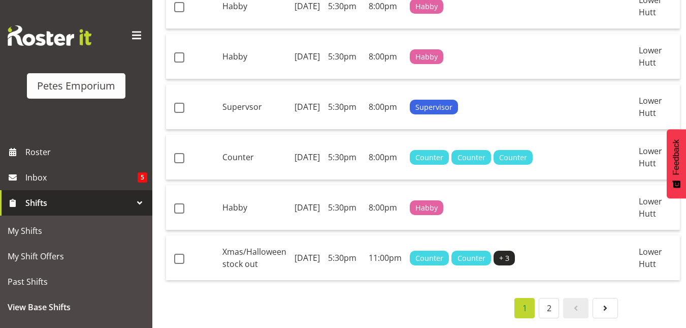
scroll to position [0, 42]
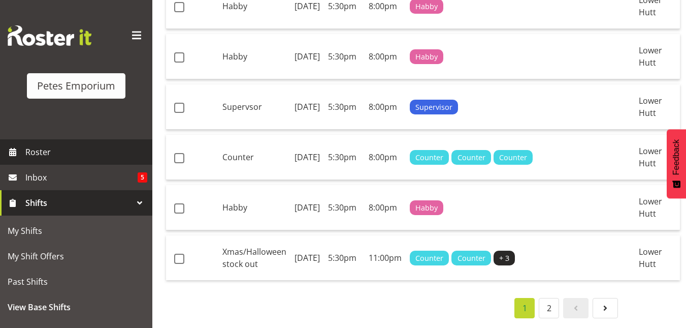
click at [46, 149] on span "Roster" at bounding box center [86, 151] width 122 height 15
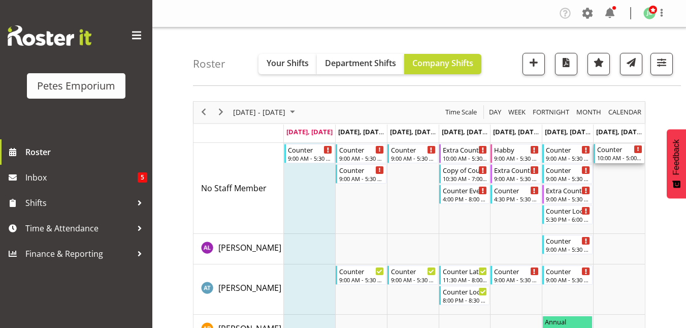
click at [616, 155] on div "10:00 AM - 5:00 PM" at bounding box center [619, 157] width 45 height 8
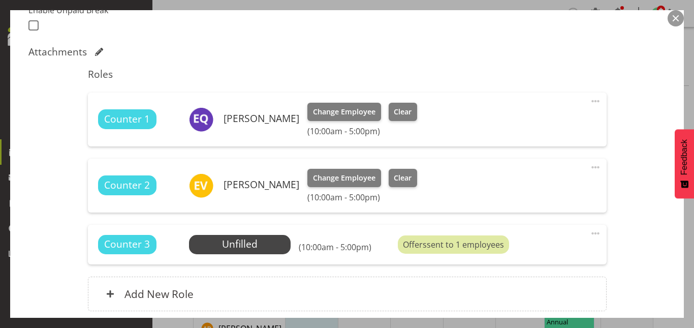
scroll to position [288, 0]
click at [675, 18] on button "button" at bounding box center [675, 18] width 16 height 16
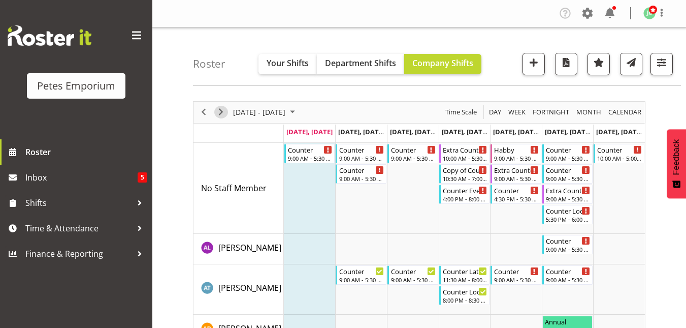
click at [223, 112] on span "Next" at bounding box center [221, 112] width 12 height 13
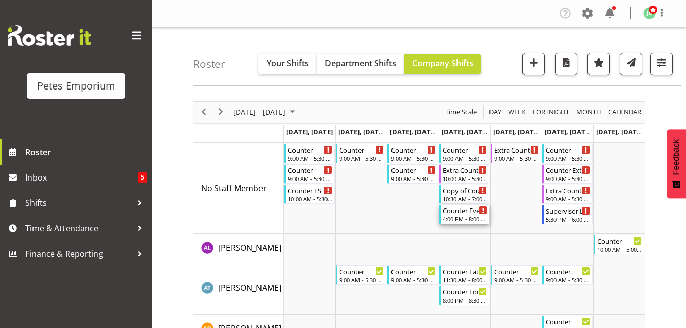
click at [468, 215] on div "4:00 PM - 8:00 PM" at bounding box center [465, 218] width 45 height 8
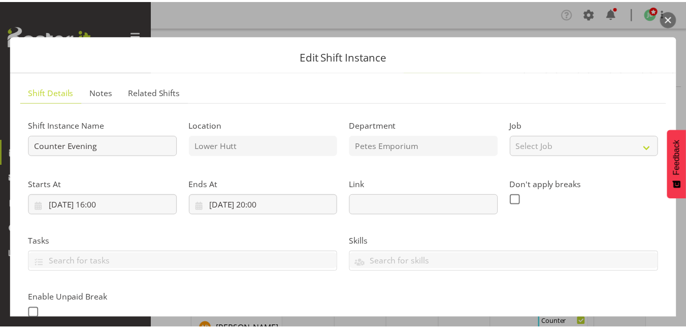
scroll to position [239, 0]
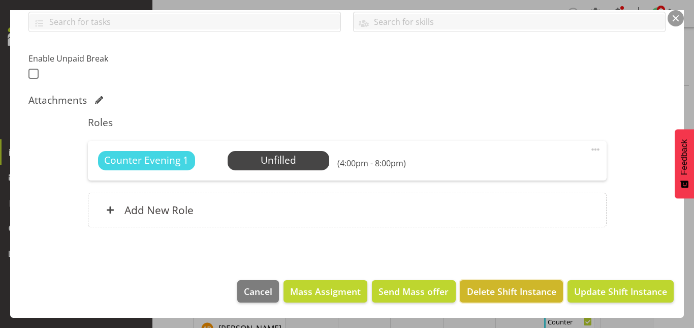
click at [485, 295] on span "Delete Shift Instance" at bounding box center [511, 290] width 89 height 13
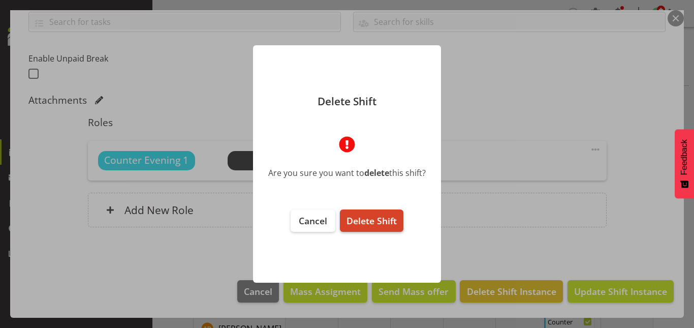
click at [375, 218] on span "Delete Shift" at bounding box center [371, 220] width 50 height 12
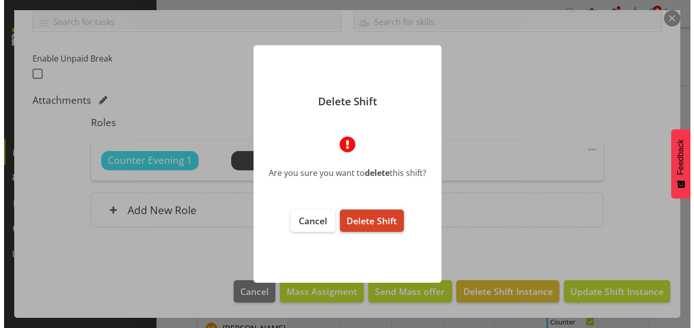
scroll to position [199, 0]
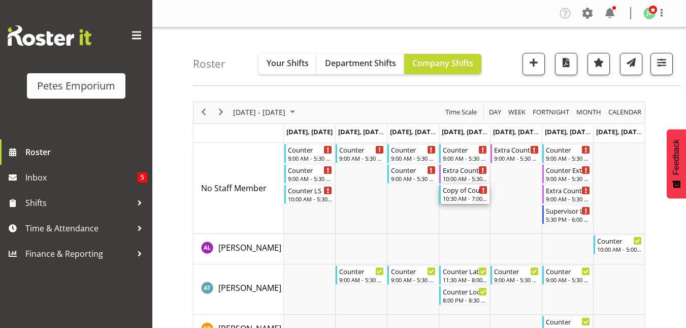
click at [467, 201] on div "10:30 AM - 7:00 PM" at bounding box center [465, 198] width 45 height 8
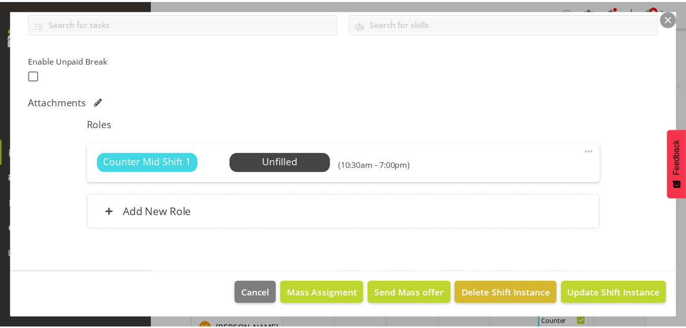
scroll to position [239, 0]
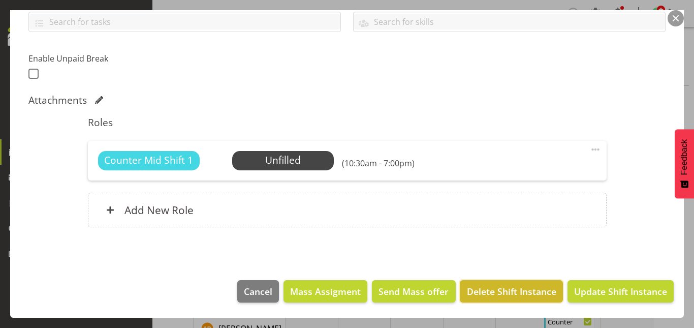
click at [482, 282] on button "Delete Shift Instance" at bounding box center [511, 291] width 103 height 22
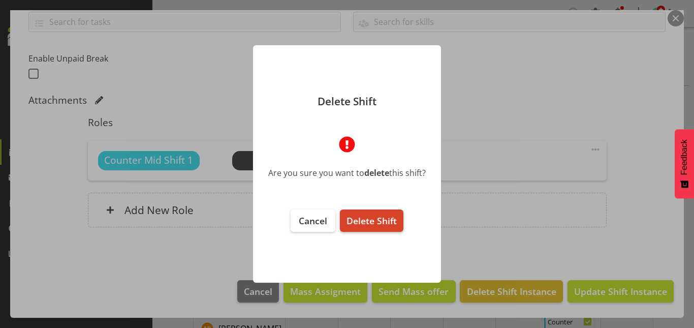
click at [390, 213] on button "Delete Shift" at bounding box center [371, 220] width 63 height 22
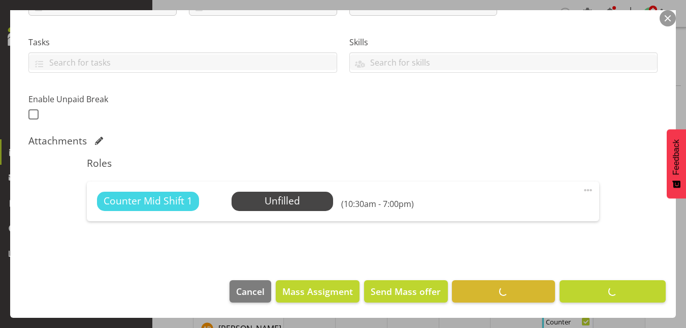
scroll to position [199, 0]
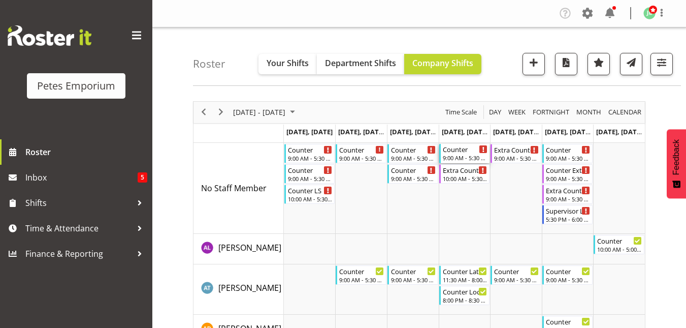
click at [463, 153] on div "Counter" at bounding box center [465, 149] width 45 height 10
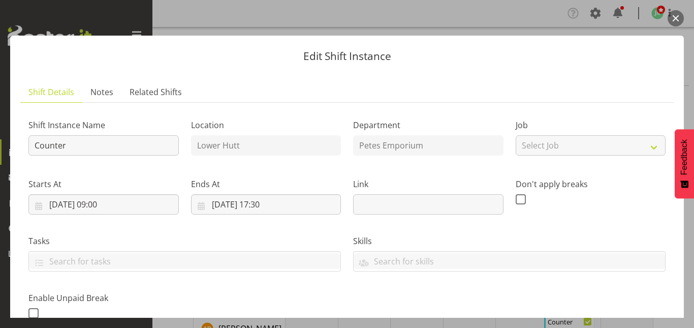
click at [674, 19] on button "button" at bounding box center [675, 18] width 16 height 16
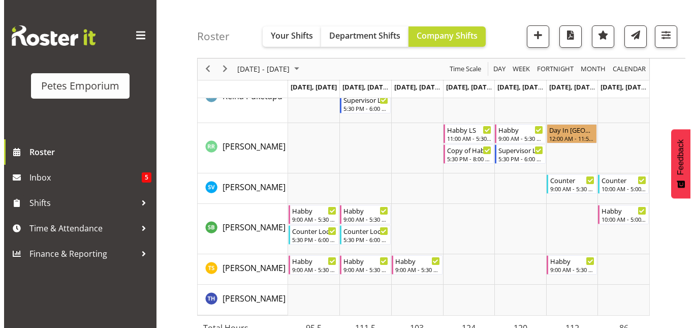
scroll to position [1279, 0]
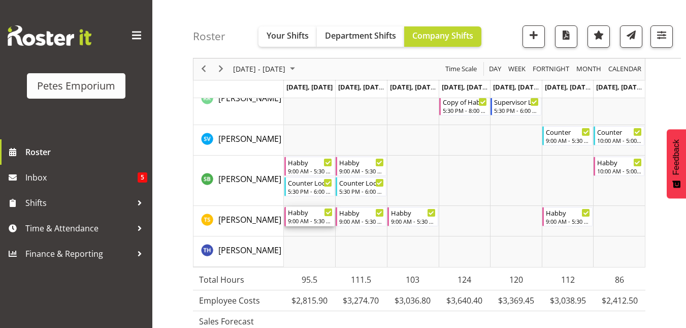
click at [311, 216] on div "Habby 9:00 AM - 5:30 PM" at bounding box center [310, 216] width 45 height 19
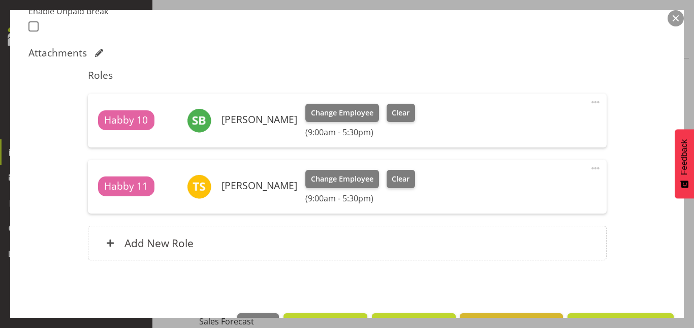
scroll to position [291, 0]
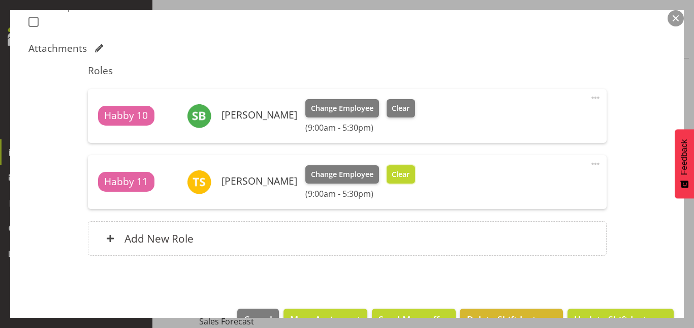
click at [398, 174] on span "Clear" at bounding box center [401, 174] width 18 height 11
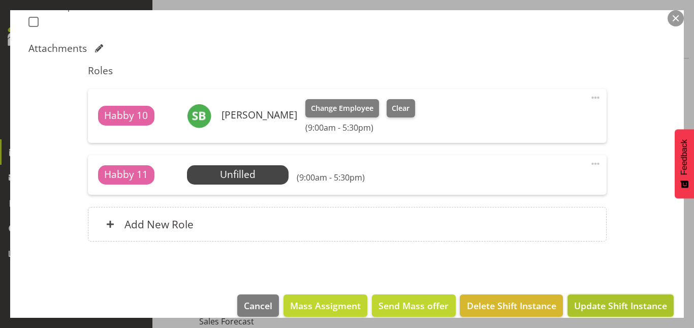
click at [583, 310] on span "Update Shift Instance" at bounding box center [620, 305] width 93 height 13
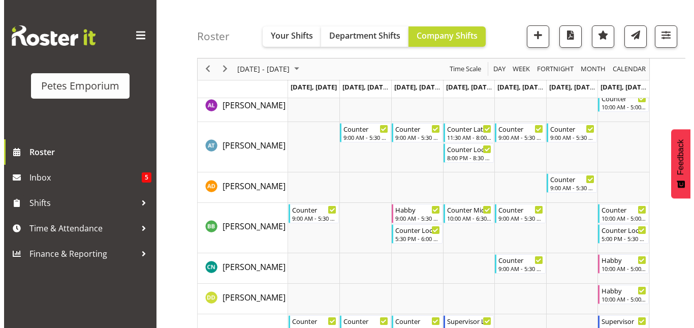
scroll to position [0, 0]
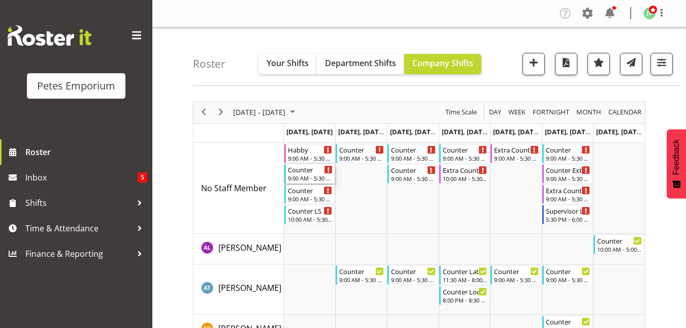
click at [294, 177] on div "9:00 AM - 5:30 PM" at bounding box center [310, 178] width 45 height 8
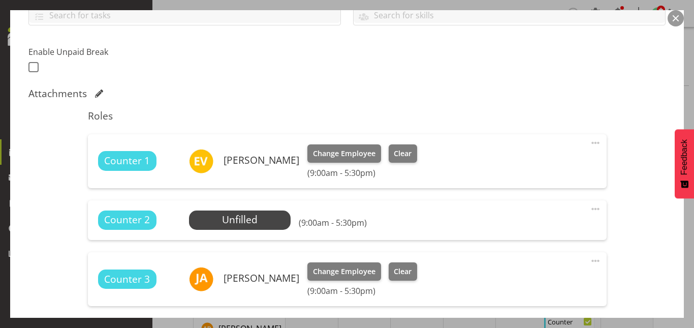
scroll to position [248, 0]
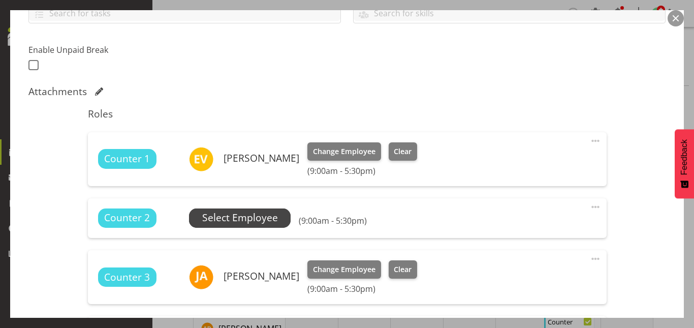
click at [243, 217] on span "Select Employee" at bounding box center [240, 217] width 76 height 15
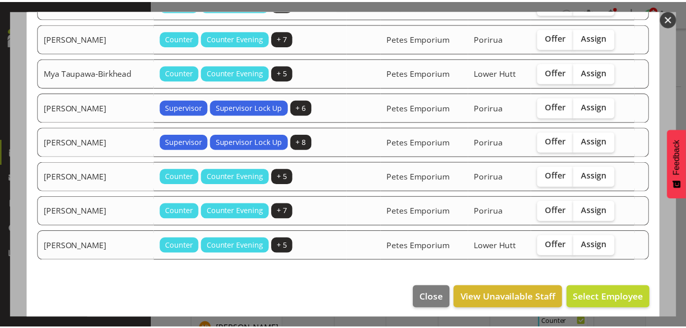
scroll to position [511, 0]
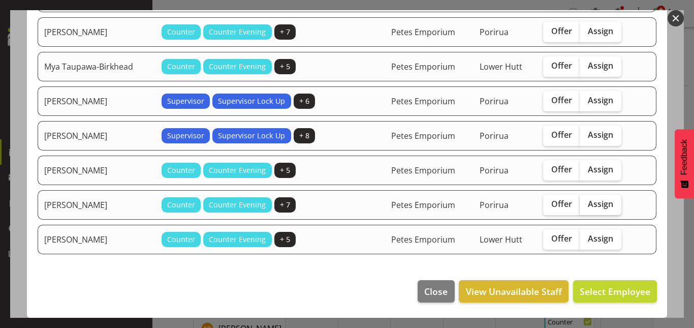
click at [588, 200] on span "Assign" at bounding box center [600, 204] width 25 height 10
click at [583, 201] on input "Assign" at bounding box center [583, 204] width 7 height 7
checkbox input "true"
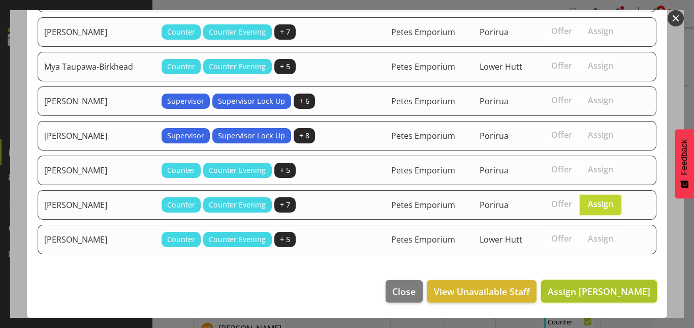
click at [577, 291] on span "Assign [PERSON_NAME]" at bounding box center [599, 291] width 103 height 12
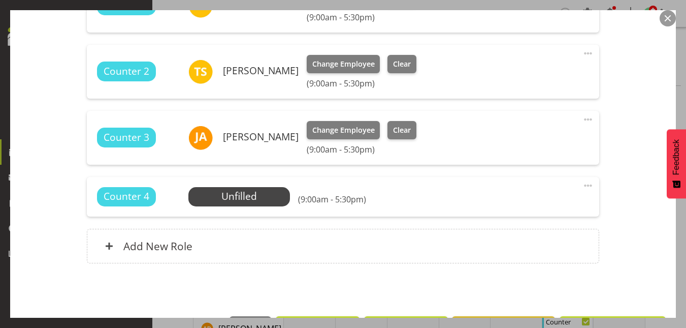
scroll to position [437, 0]
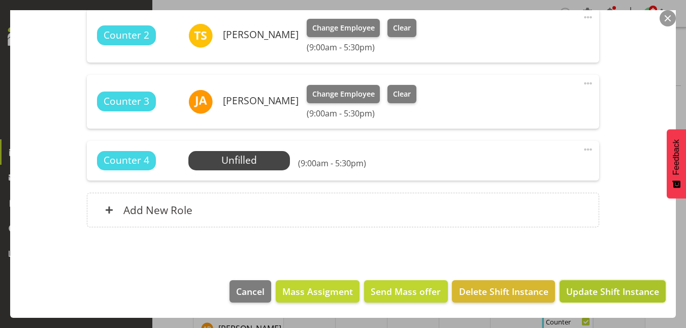
click at [599, 293] on span "Update Shift Instance" at bounding box center [612, 290] width 93 height 13
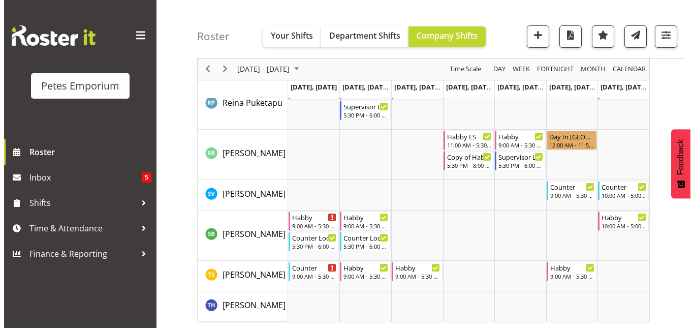
scroll to position [1272, 0]
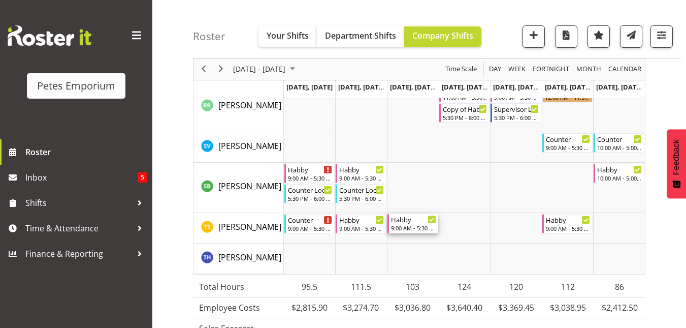
click at [414, 226] on div "9:00 AM - 5:30 PM" at bounding box center [413, 228] width 45 height 8
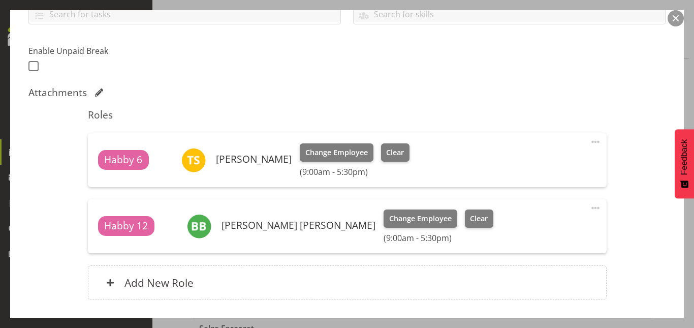
scroll to position [251, 0]
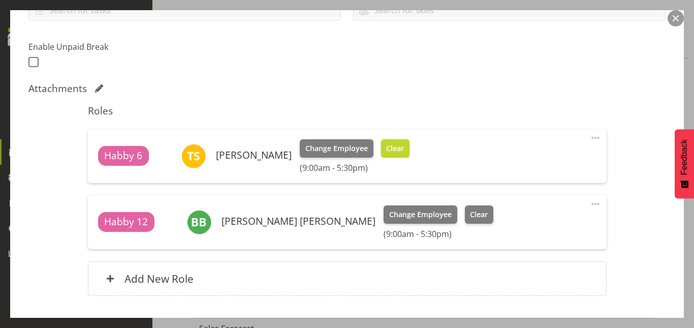
click at [390, 144] on span "Clear" at bounding box center [395, 148] width 18 height 11
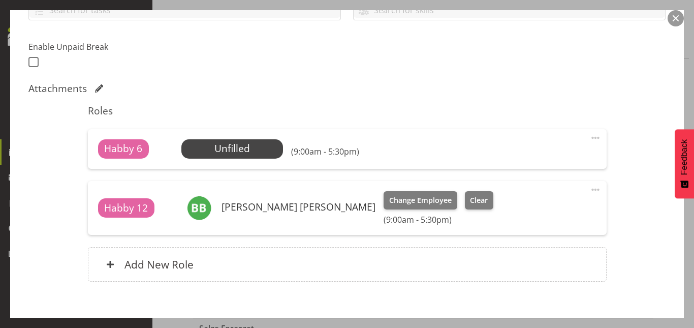
scroll to position [305, 0]
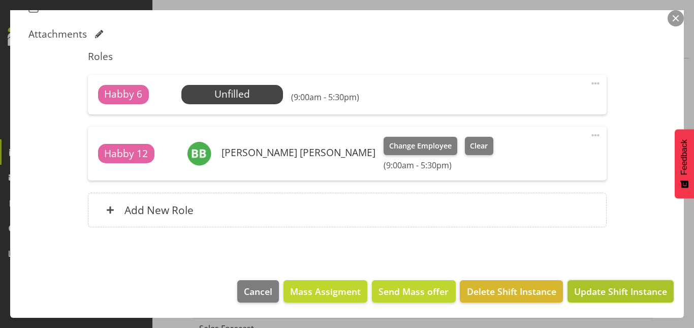
click at [602, 289] on span "Update Shift Instance" at bounding box center [620, 290] width 93 height 13
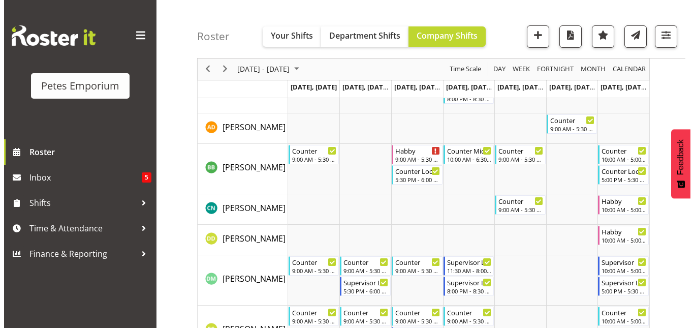
scroll to position [0, 0]
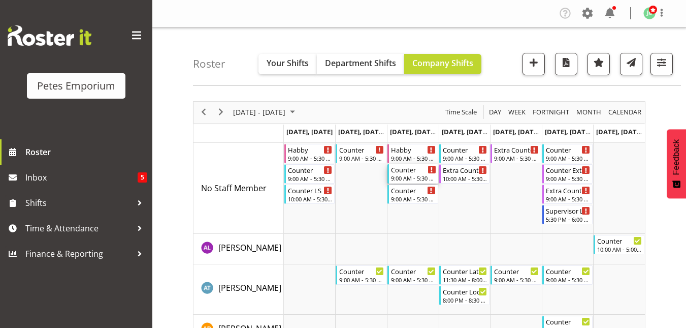
click at [405, 177] on div "9:00 AM - 5:30 PM" at bounding box center [413, 178] width 45 height 8
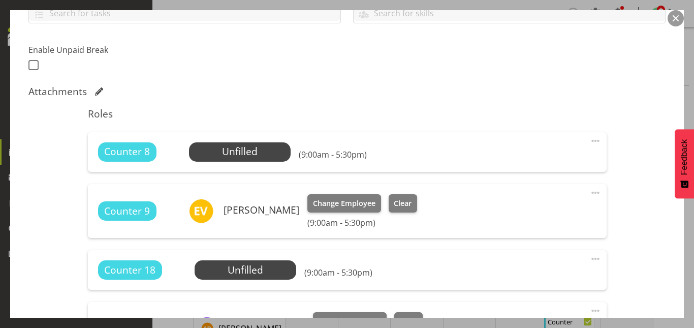
scroll to position [248, 0]
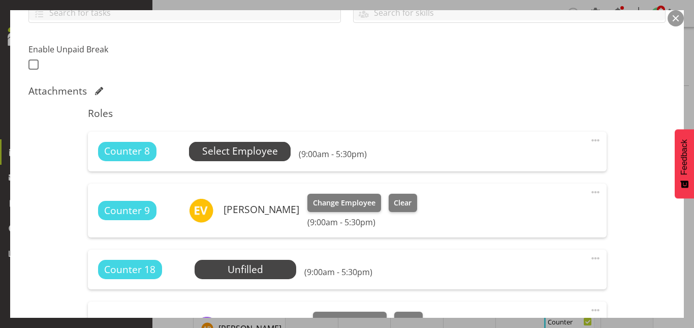
click at [262, 142] on span "Select Employee" at bounding box center [240, 151] width 102 height 19
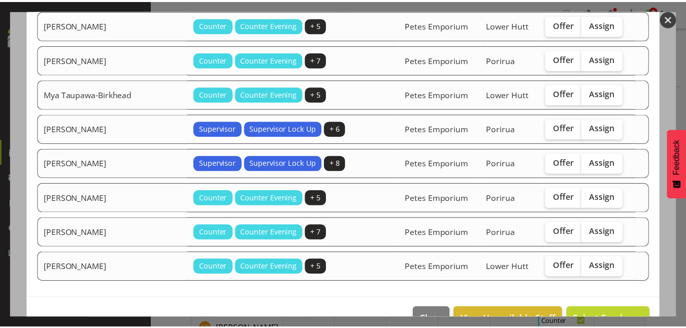
scroll to position [442, 0]
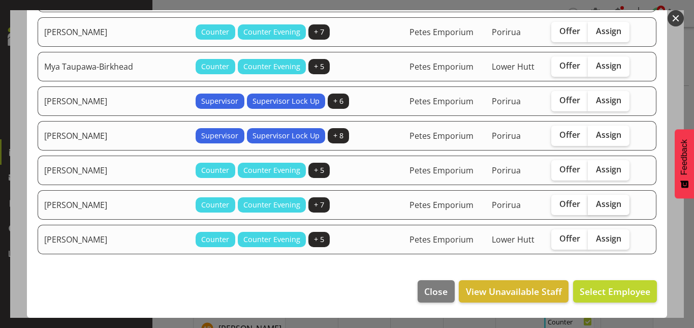
click at [597, 200] on span "Assign" at bounding box center [608, 204] width 25 height 10
click at [594, 201] on input "Assign" at bounding box center [591, 204] width 7 height 7
checkbox input "true"
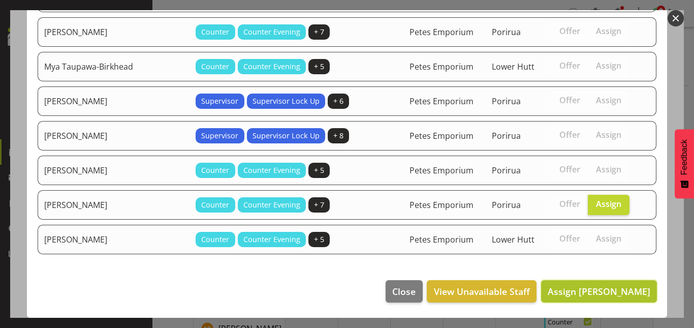
click at [591, 285] on span "Assign [PERSON_NAME]" at bounding box center [599, 291] width 103 height 12
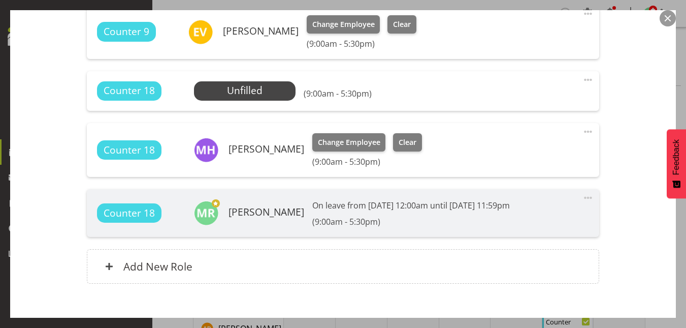
scroll to position [497, 0]
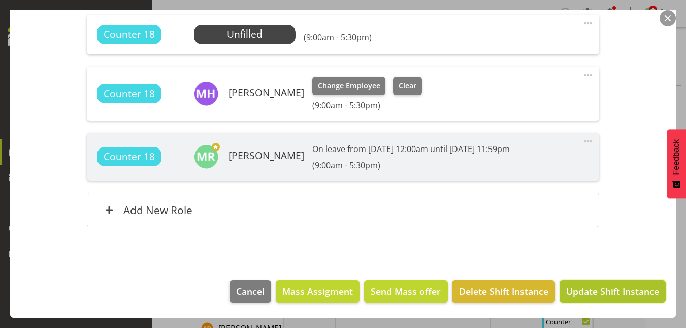
click at [598, 288] on span "Update Shift Instance" at bounding box center [612, 290] width 93 height 13
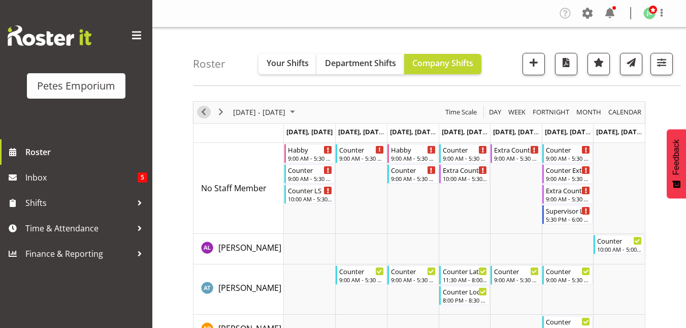
click at [201, 114] on span "Previous" at bounding box center [204, 112] width 12 height 13
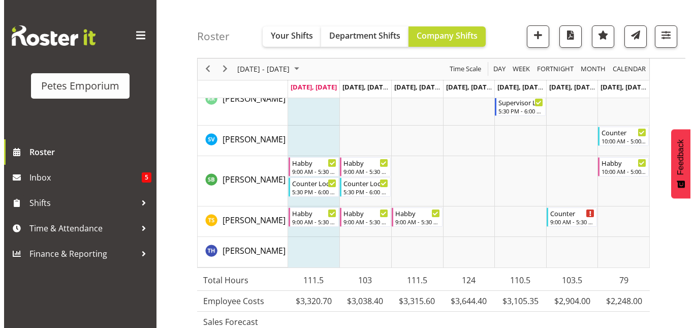
scroll to position [1311, 0]
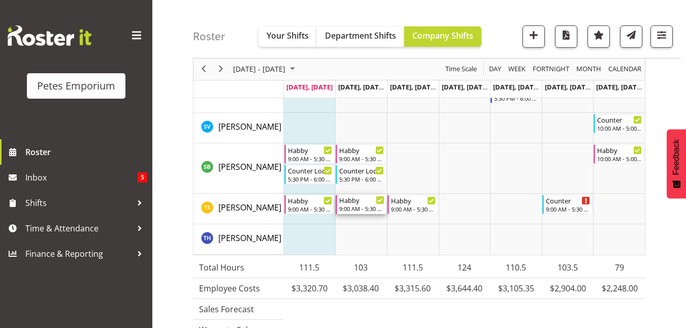
click at [358, 203] on div "Habby" at bounding box center [361, 200] width 45 height 10
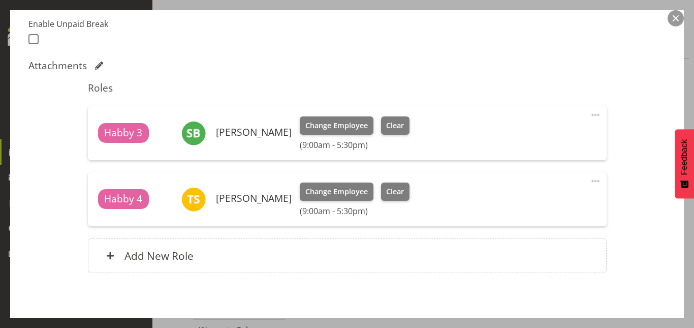
scroll to position [274, 0]
click at [388, 195] on span "Clear" at bounding box center [395, 190] width 18 height 11
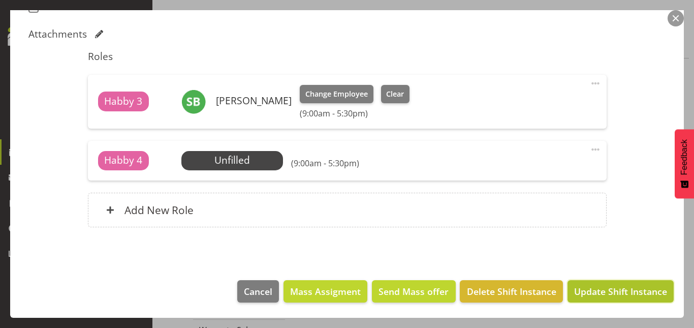
click at [616, 292] on span "Update Shift Instance" at bounding box center [620, 290] width 93 height 13
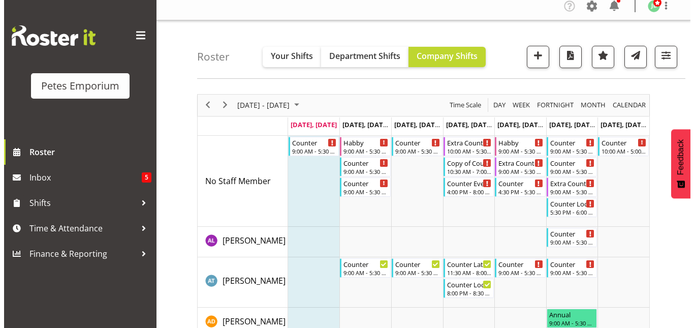
scroll to position [0, 0]
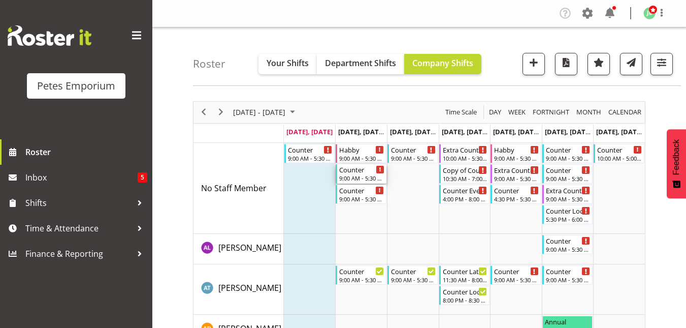
click at [353, 183] on div "Counter 9:00 AM - 5:30 PM" at bounding box center [361, 173] width 51 height 19
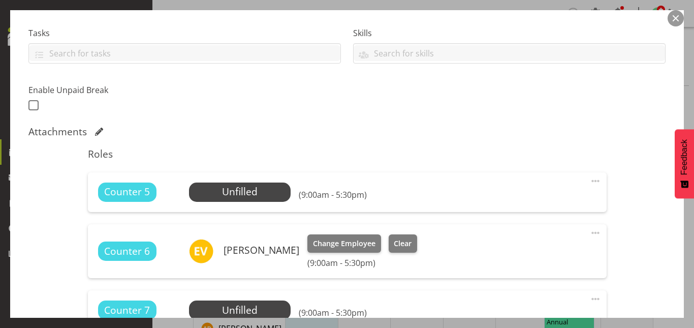
scroll to position [208, 0]
click at [259, 194] on span "Select Employee" at bounding box center [240, 191] width 76 height 15
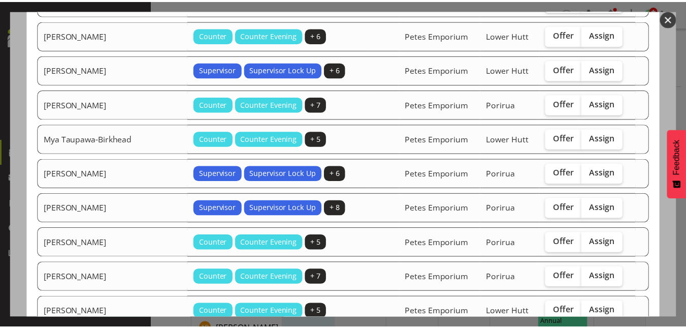
scroll to position [442, 0]
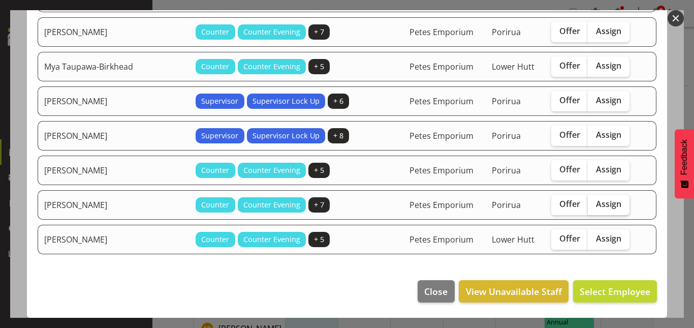
click at [596, 203] on span "Assign" at bounding box center [608, 204] width 25 height 10
click at [589, 203] on input "Assign" at bounding box center [591, 204] width 7 height 7
checkbox input "true"
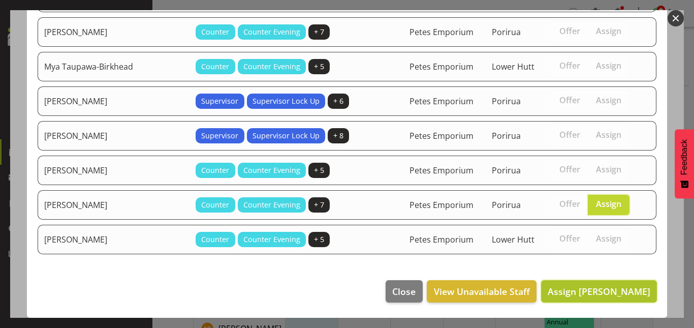
click at [591, 293] on span "Assign [PERSON_NAME]" at bounding box center [599, 291] width 103 height 12
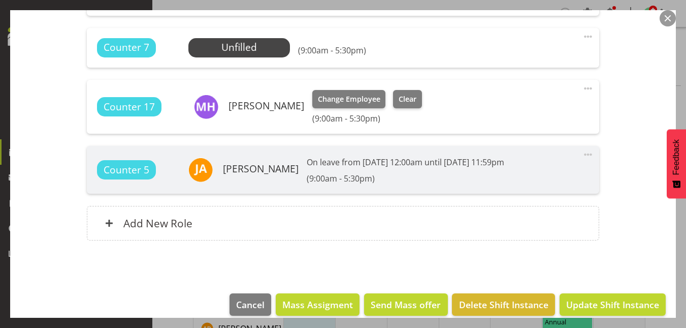
scroll to position [485, 0]
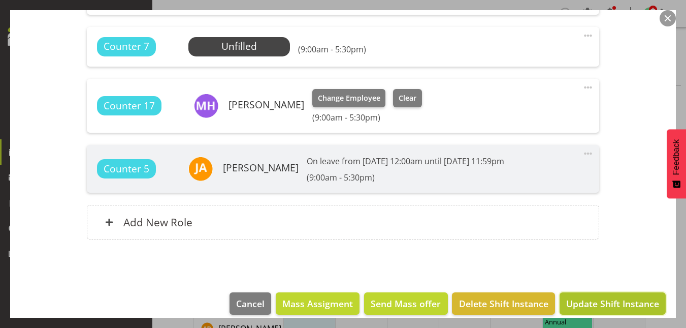
click at [593, 301] on span "Update Shift Instance" at bounding box center [612, 303] width 93 height 13
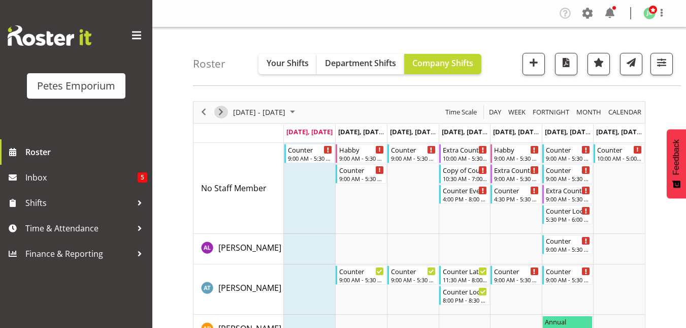
click at [219, 114] on span "Next" at bounding box center [221, 112] width 12 height 13
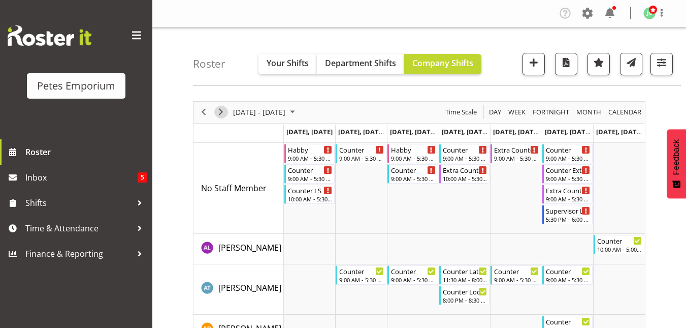
click at [218, 116] on span "Next" at bounding box center [221, 112] width 12 height 13
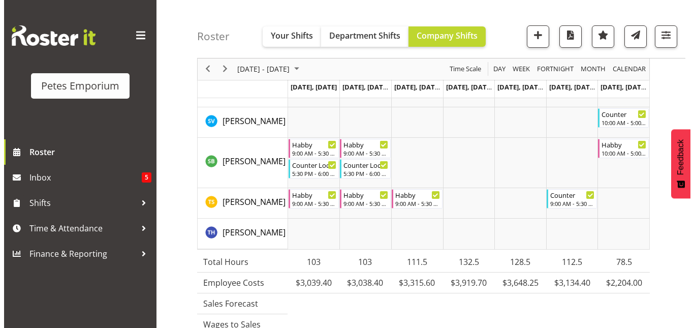
scroll to position [1296, 0]
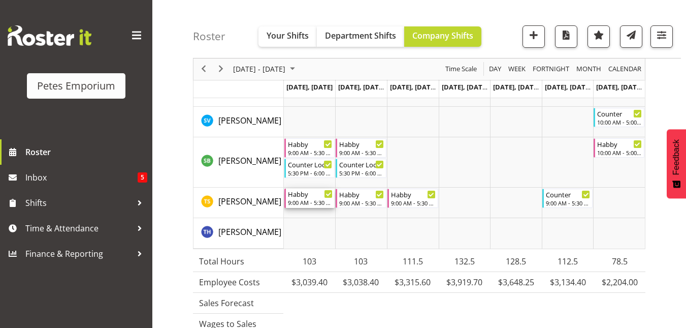
click at [307, 195] on div "Habby" at bounding box center [310, 193] width 45 height 10
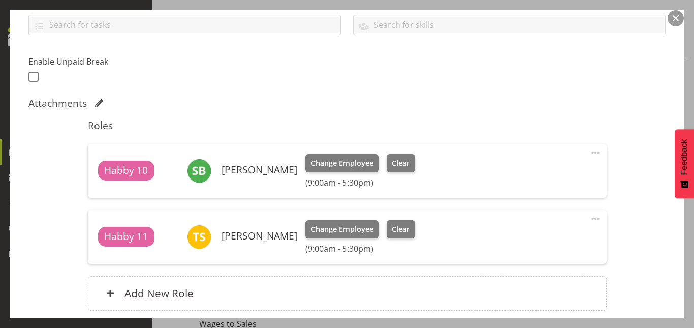
scroll to position [237, 0]
click at [392, 230] on span "Clear" at bounding box center [401, 228] width 18 height 11
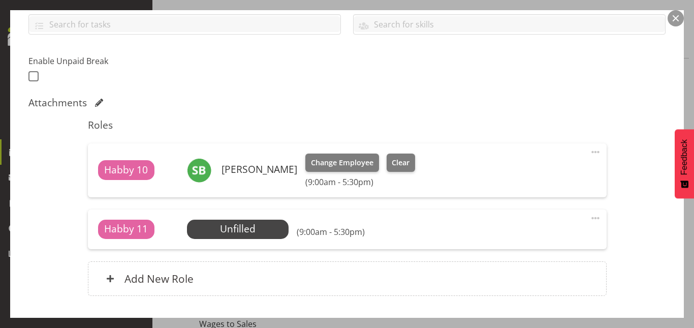
scroll to position [305, 0]
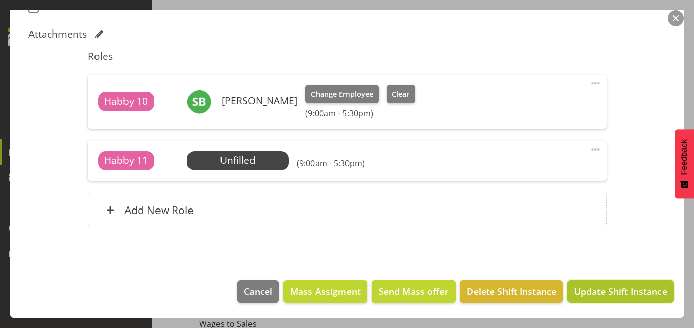
click at [596, 298] on button "Update Shift Instance" at bounding box center [620, 291] width 106 height 22
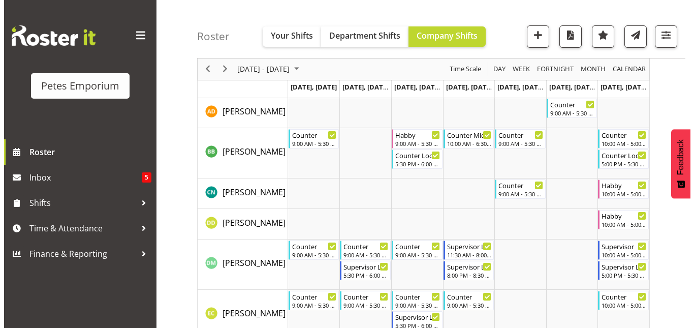
scroll to position [0, 0]
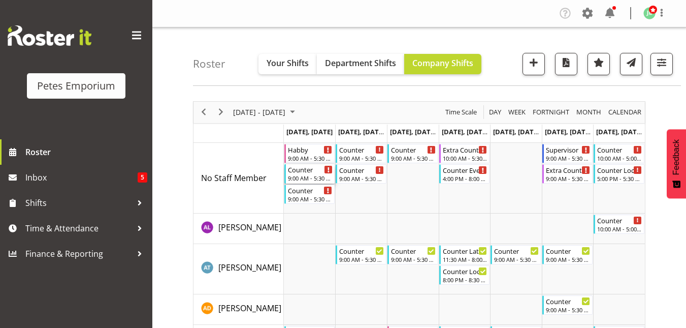
click at [301, 182] on div "9:00 AM - 5:30 PM" at bounding box center [310, 178] width 45 height 8
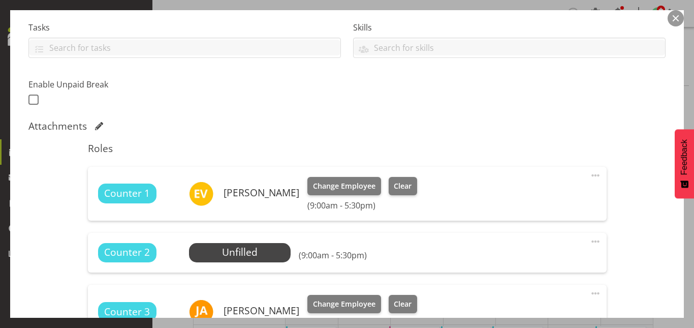
scroll to position [216, 0]
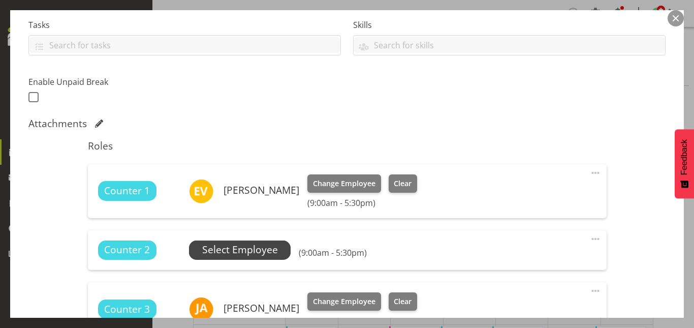
click at [246, 250] on span "Select Employee" at bounding box center [240, 249] width 76 height 15
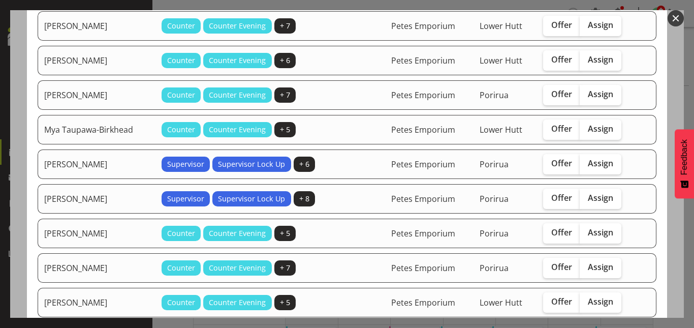
scroll to position [414, 0]
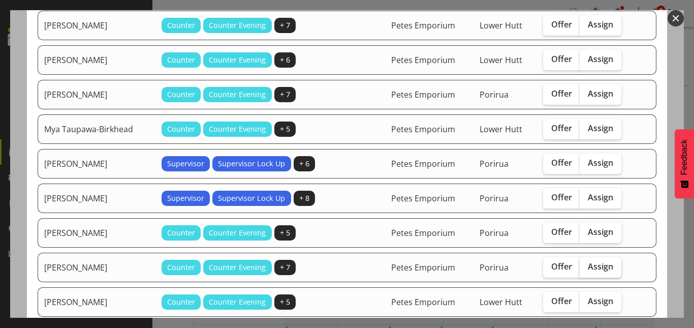
click at [588, 264] on span "Assign" at bounding box center [600, 266] width 25 height 10
click at [586, 264] on input "Assign" at bounding box center [583, 266] width 7 height 7
checkbox input "true"
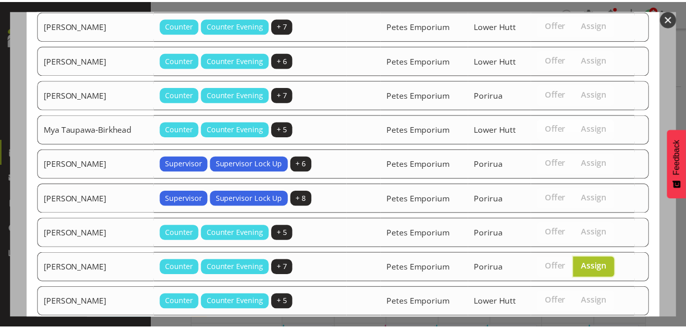
scroll to position [476, 0]
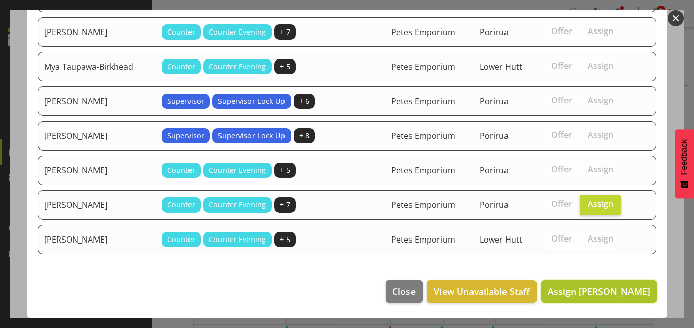
click at [588, 289] on span "Assign [PERSON_NAME]" at bounding box center [599, 291] width 103 height 12
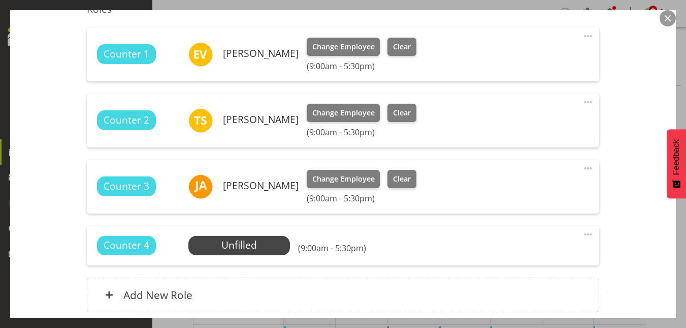
scroll to position [437, 0]
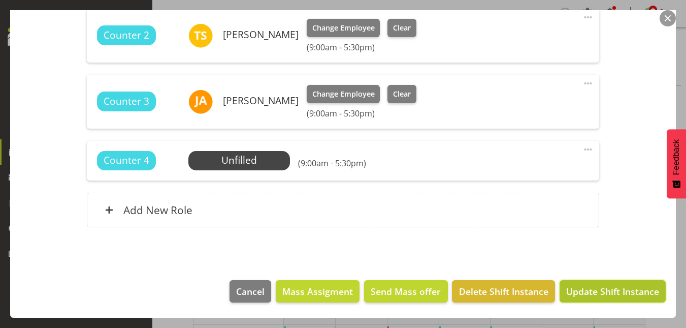
click at [610, 290] on span "Update Shift Instance" at bounding box center [612, 290] width 93 height 13
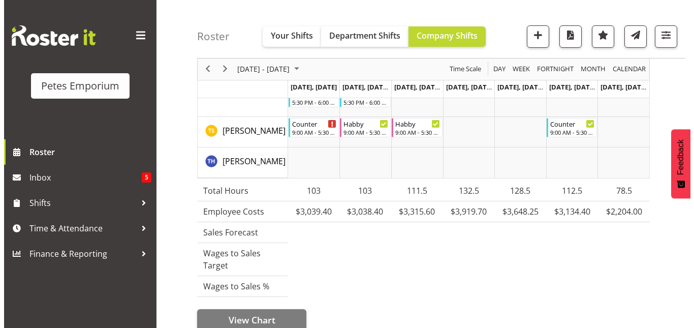
scroll to position [1378, 0]
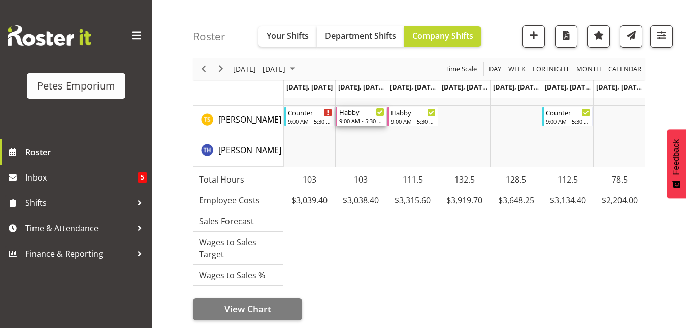
click at [363, 124] on div "9:00 AM - 5:30 PM" at bounding box center [361, 120] width 45 height 8
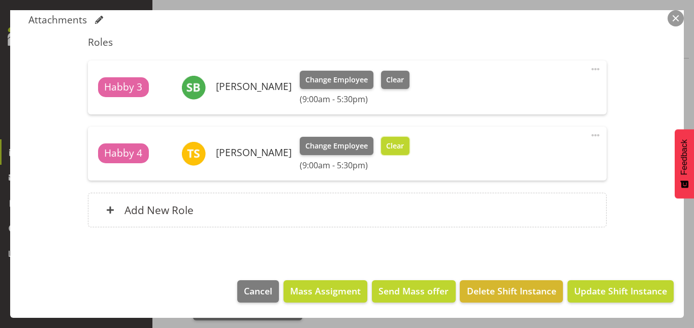
click at [389, 145] on span "Clear" at bounding box center [395, 145] width 18 height 11
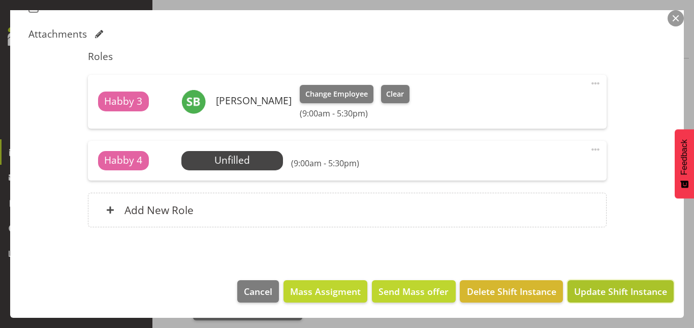
click at [606, 301] on button "Update Shift Instance" at bounding box center [620, 291] width 106 height 22
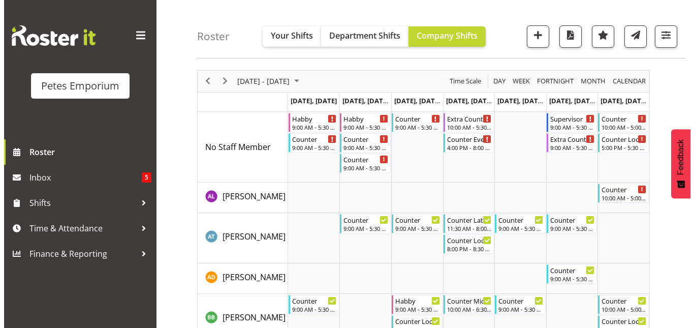
scroll to position [0, 0]
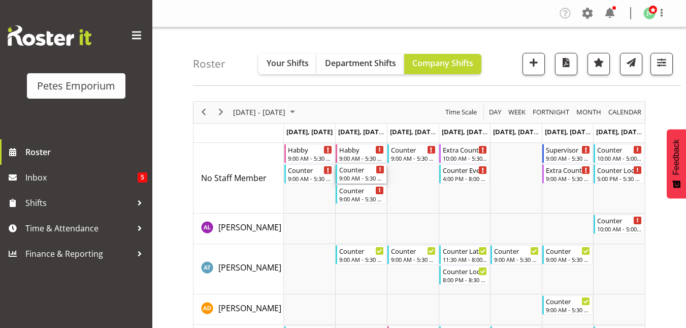
click at [356, 174] on div "Counter 9:00 AM - 5:30 PM" at bounding box center [361, 173] width 45 height 19
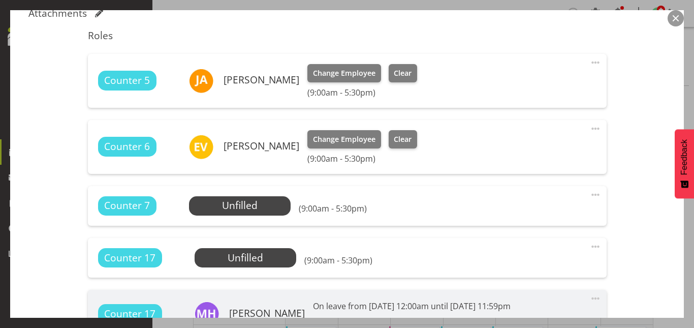
scroll to position [328, 0]
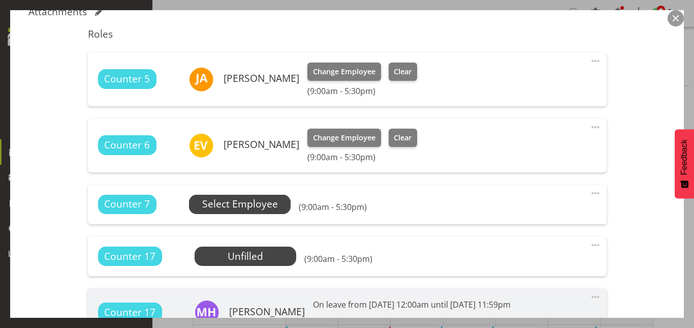
click at [246, 203] on span "Select Employee" at bounding box center [240, 204] width 76 height 15
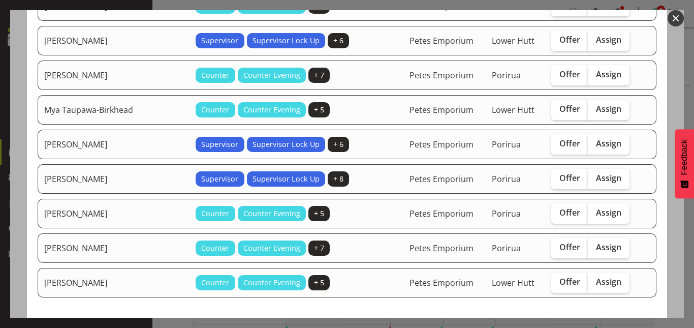
scroll to position [399, 0]
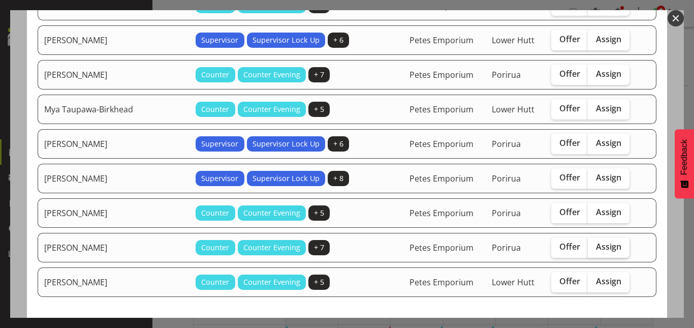
click at [596, 245] on span "Assign" at bounding box center [608, 246] width 25 height 10
click at [591, 245] on input "Assign" at bounding box center [591, 246] width 7 height 7
checkbox input "true"
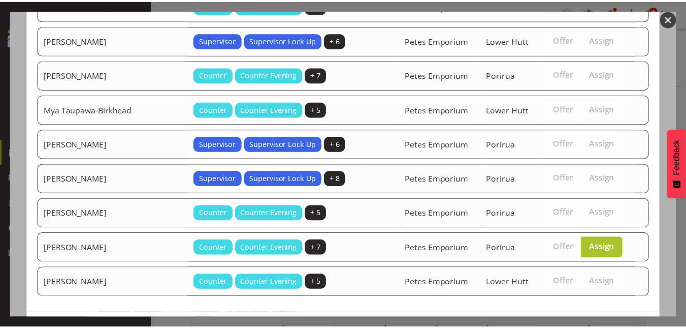
scroll to position [442, 0]
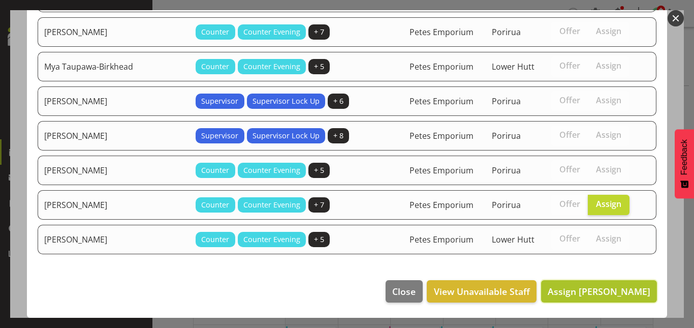
click at [593, 297] on span "Assign [PERSON_NAME]" at bounding box center [599, 290] width 103 height 13
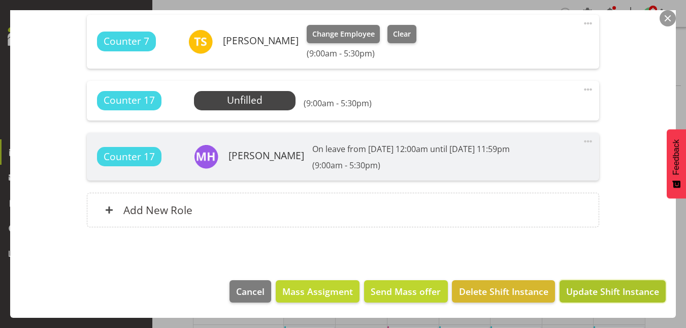
click at [609, 288] on span "Update Shift Instance" at bounding box center [612, 290] width 93 height 13
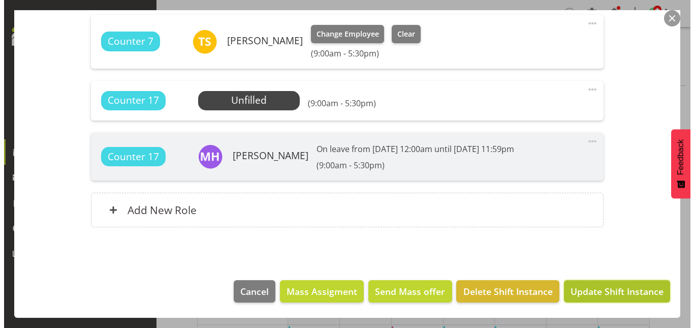
scroll to position [457, 0]
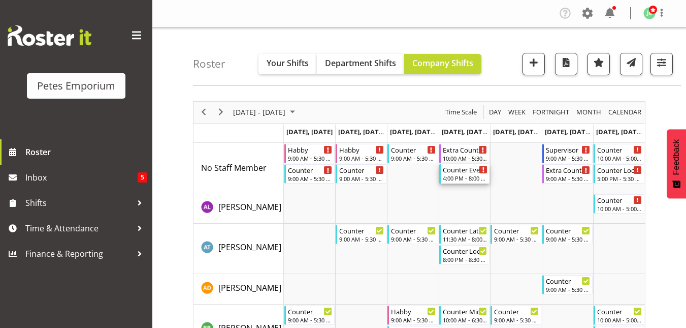
click at [471, 177] on div "4:00 PM - 8:00 PM" at bounding box center [465, 178] width 45 height 8
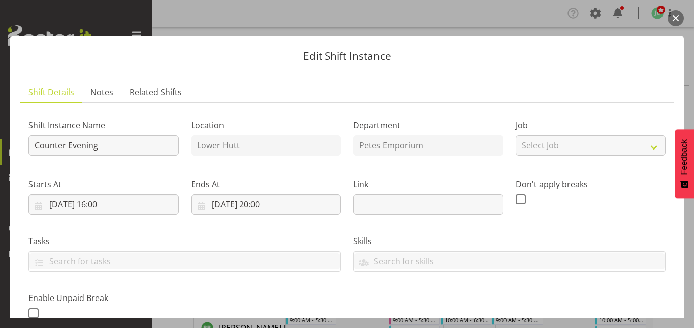
click at [471, 178] on label "Link" at bounding box center [428, 184] width 150 height 12
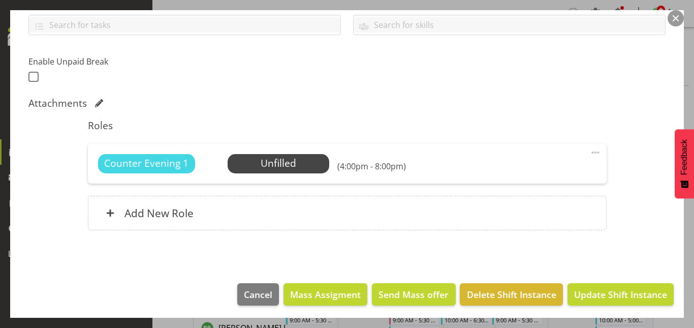
scroll to position [239, 0]
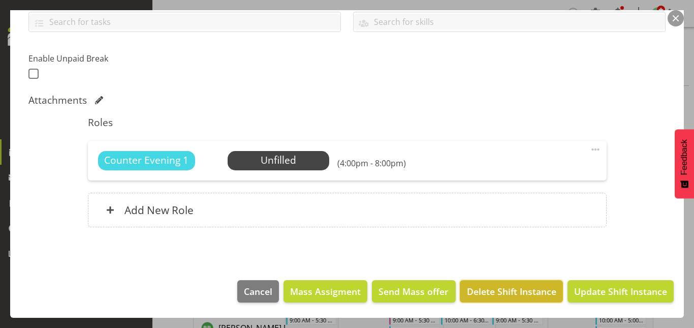
click at [488, 299] on button "Delete Shift Instance" at bounding box center [511, 291] width 103 height 22
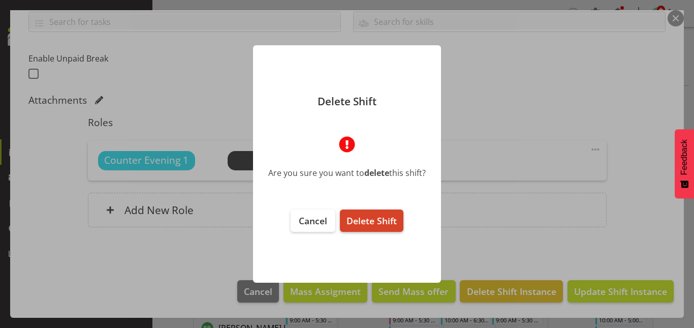
click at [388, 229] on button "Delete Shift" at bounding box center [371, 220] width 63 height 22
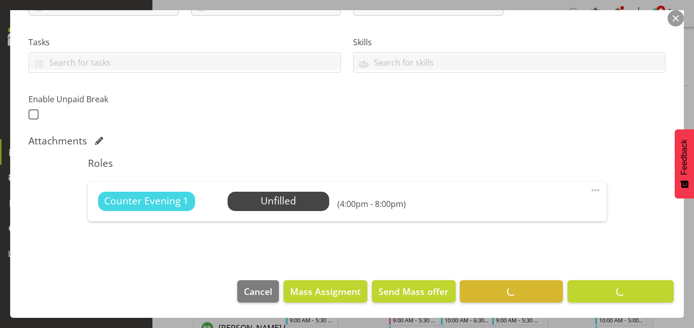
scroll to position [199, 0]
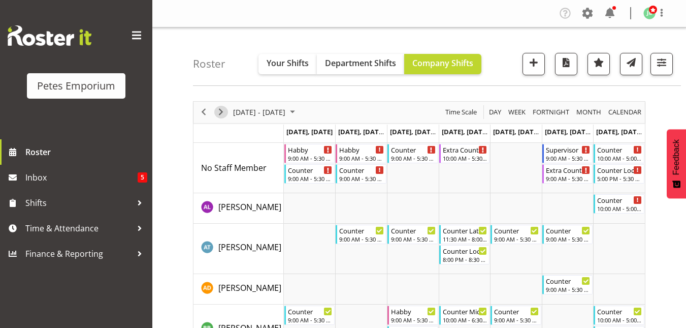
click at [222, 112] on span "Next" at bounding box center [221, 112] width 12 height 13
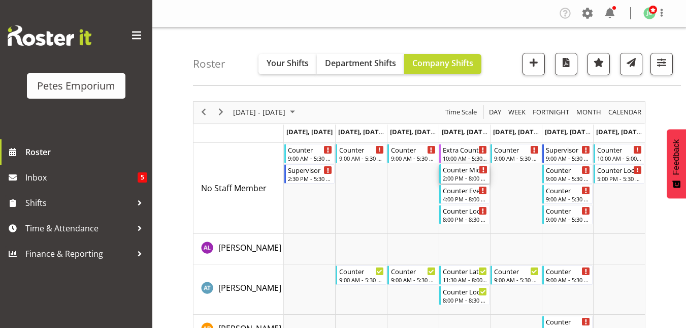
click at [468, 174] on div "Counter Mid/late Shift" at bounding box center [465, 169] width 45 height 10
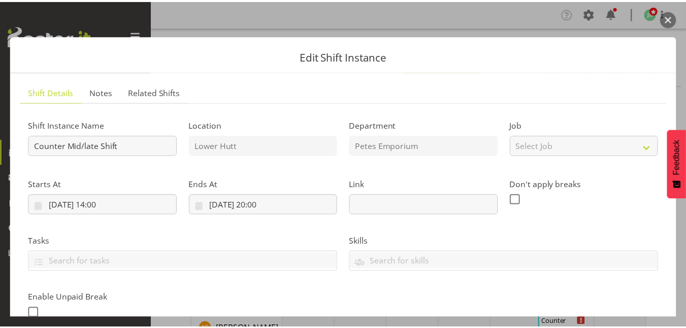
scroll to position [239, 0]
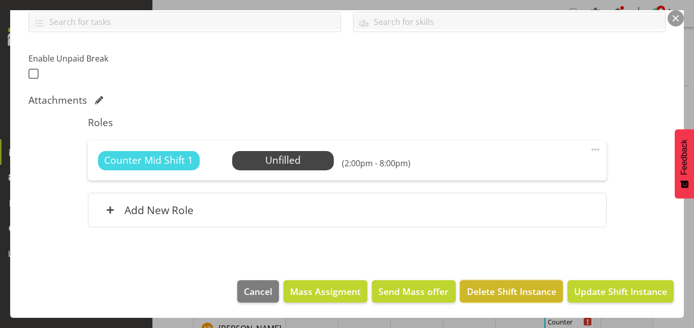
click at [506, 289] on span "Delete Shift Instance" at bounding box center [511, 290] width 89 height 13
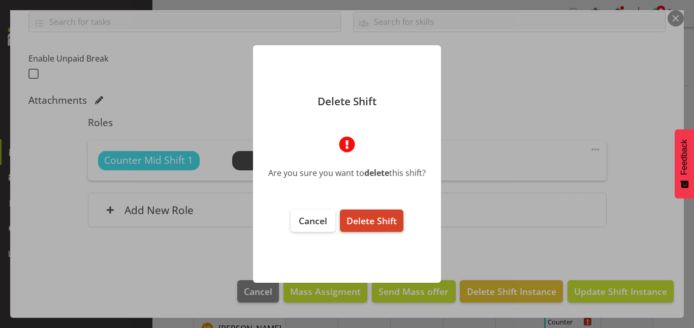
click at [372, 221] on span "Delete Shift" at bounding box center [371, 220] width 50 height 12
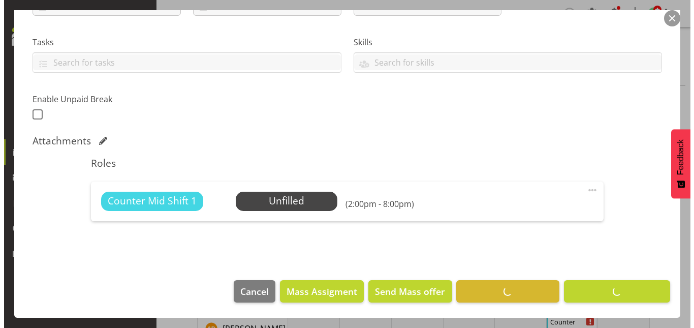
scroll to position [199, 0]
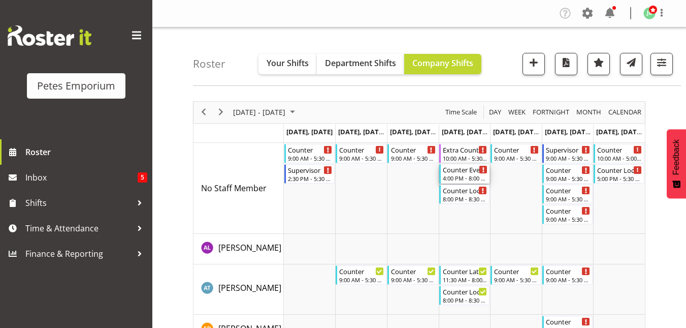
click at [463, 178] on div "4:00 PM - 8:00 PM" at bounding box center [465, 178] width 45 height 8
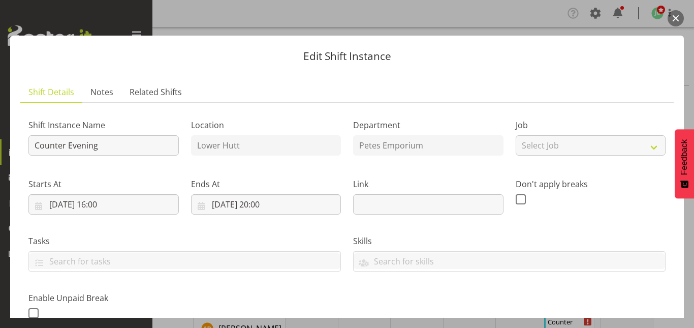
scroll to position [239, 0]
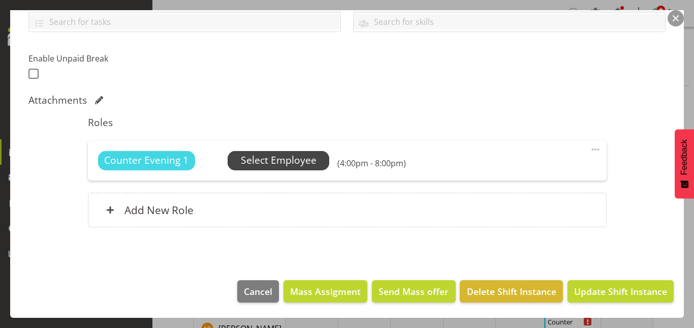
click at [305, 162] on span "Select Employee" at bounding box center [279, 160] width 76 height 15
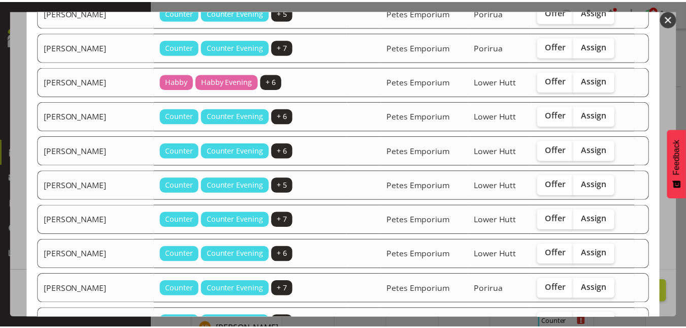
scroll to position [0, 0]
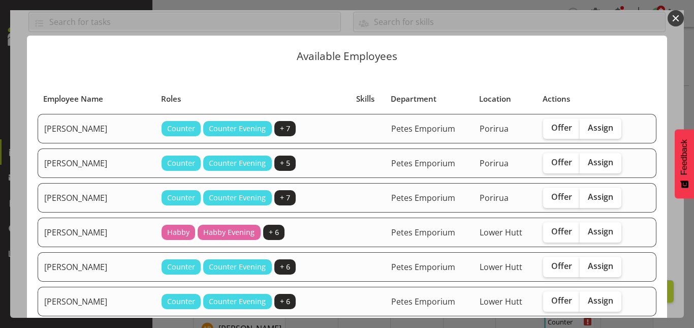
click at [671, 18] on button "button" at bounding box center [675, 18] width 16 height 16
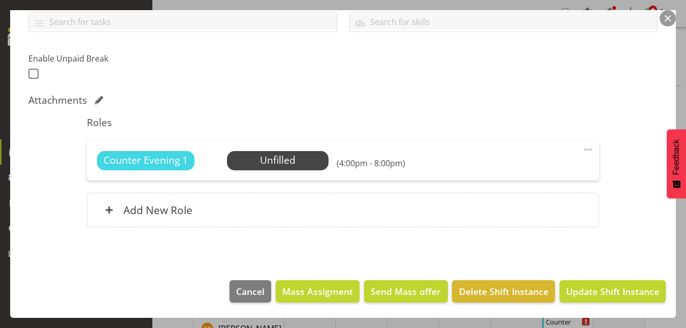
click at [661, 19] on button "button" at bounding box center [668, 18] width 16 height 16
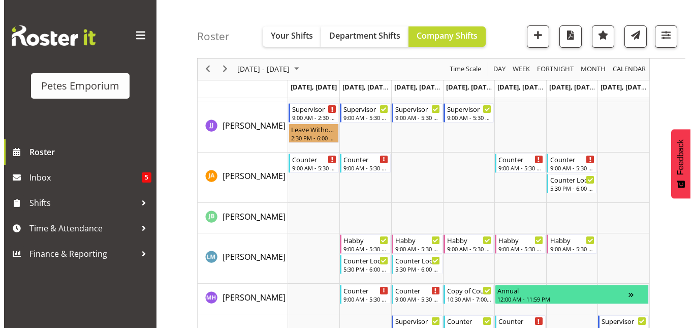
scroll to position [599, 0]
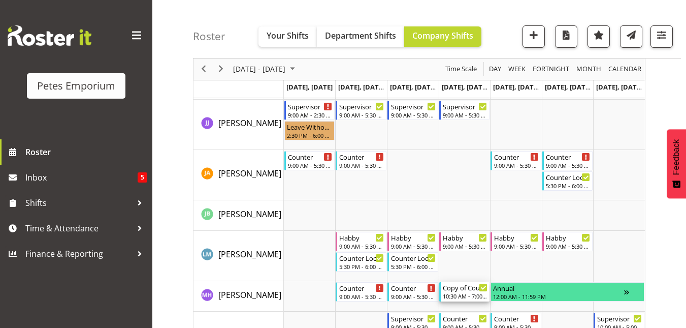
click at [461, 292] on div "Copy of Counter Mid Shift" at bounding box center [465, 287] width 45 height 10
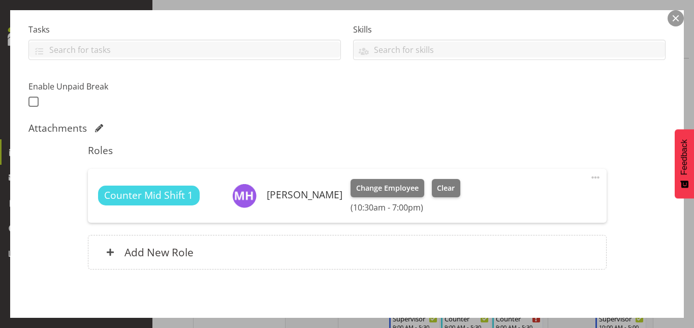
scroll to position [215, 0]
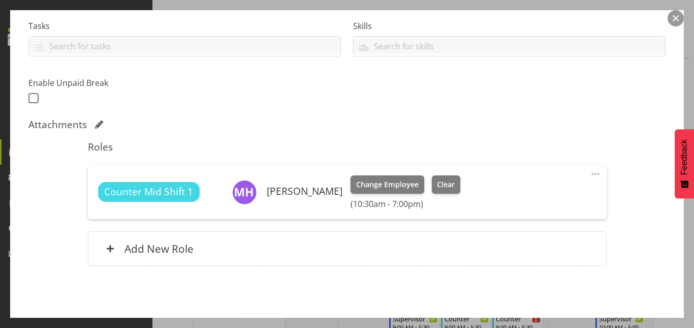
click at [589, 177] on span at bounding box center [595, 174] width 12 height 12
click at [519, 202] on link "Edit" at bounding box center [553, 196] width 98 height 18
select select "8"
select select "2025"
select select "10"
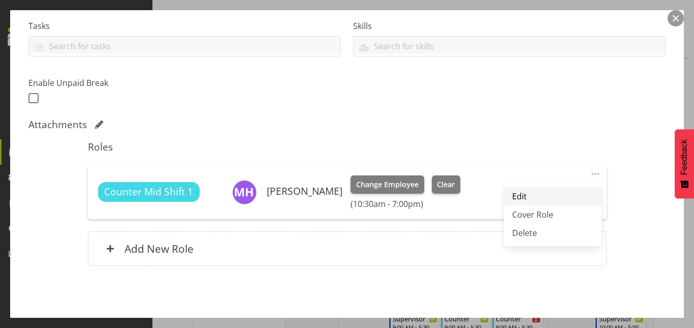
select select "30"
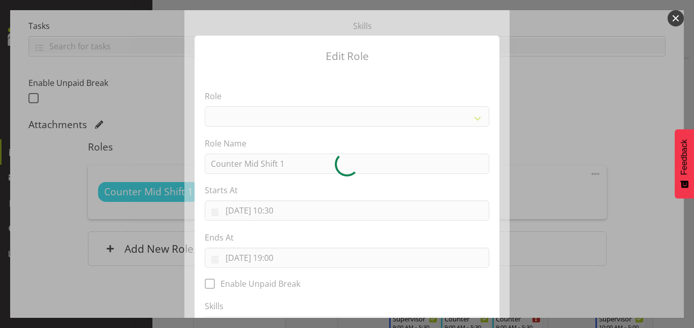
select select "153"
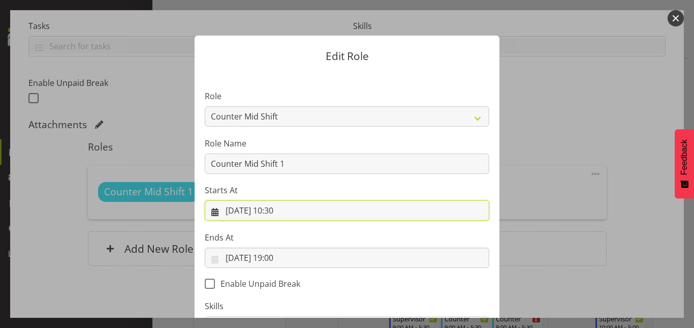
click at [274, 215] on input "[DATE] 10:30" at bounding box center [347, 210] width 284 height 20
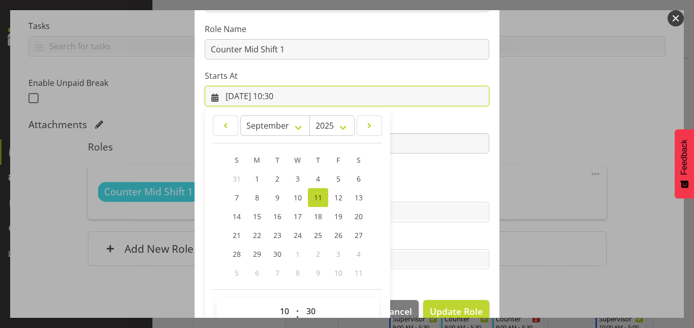
scroll to position [134, 0]
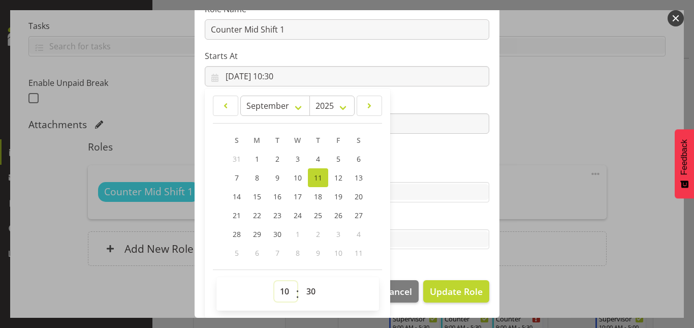
click at [283, 290] on select "00 01 02 03 04 05 06 07 08 09 10 11 12 13 14 15 16 17 18 19 20 21 22 23" at bounding box center [285, 291] width 23 height 20
select select "11"
click at [274, 281] on select "00 01 02 03 04 05 06 07 08 09 10 11 12 13 14 15 16 17 18 19 20 21 22 23" at bounding box center [285, 291] width 23 height 20
type input "[DATE] 11:30"
click at [419, 95] on section "Role Counter Counter Evening Counter Late Shift Counter Lock Up Counter Mid Shi…" at bounding box center [347, 104] width 305 height 332
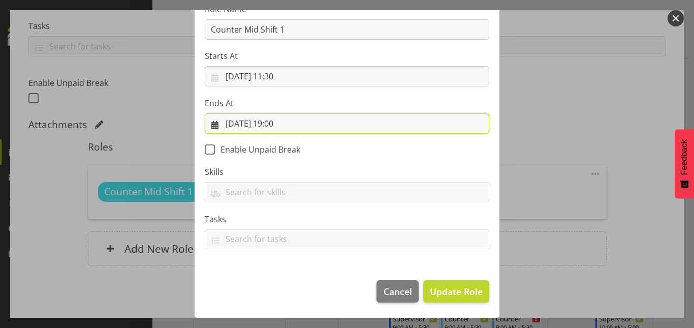
click at [276, 127] on input "[DATE] 19:00" at bounding box center [347, 123] width 284 height 20
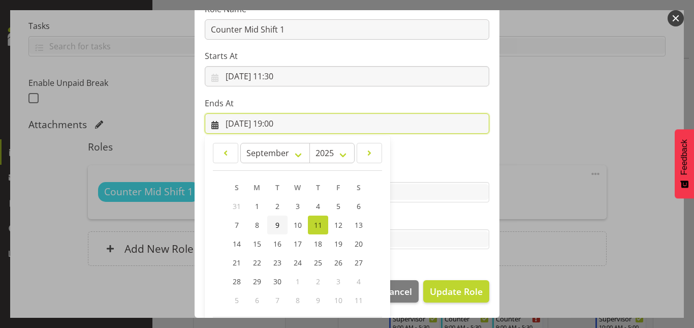
scroll to position [181, 0]
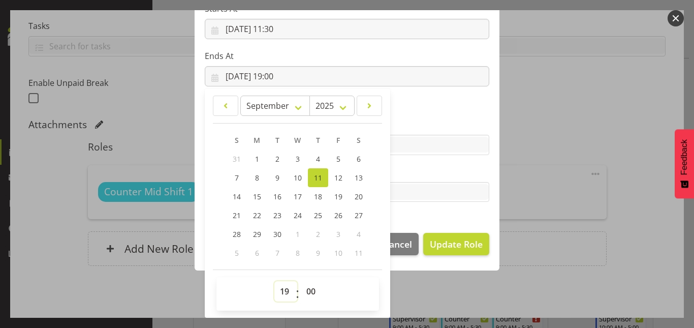
click at [282, 290] on select "00 01 02 03 04 05 06 07 08 09 10 11 12 13 14 15 16 17 18 19 20 21 22 23" at bounding box center [285, 291] width 23 height 20
select select "20"
click at [274, 281] on select "00 01 02 03 04 05 06 07 08 09 10 11 12 13 14 15 16 17 18 19 20 21 22 23" at bounding box center [285, 291] width 23 height 20
type input "[DATE] 20:00"
click at [457, 208] on section "Role Counter Counter Evening Counter Late Shift Counter Lock Up Counter Mid Shi…" at bounding box center [347, 56] width 305 height 332
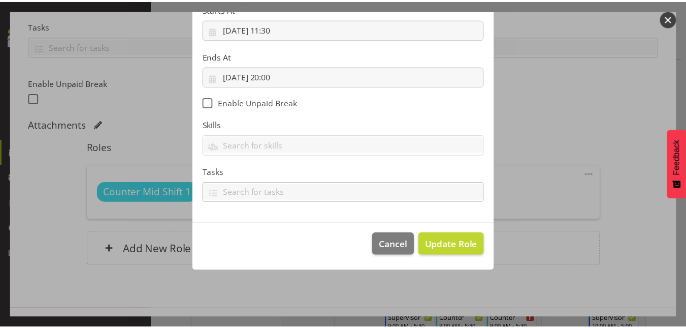
scroll to position [134, 0]
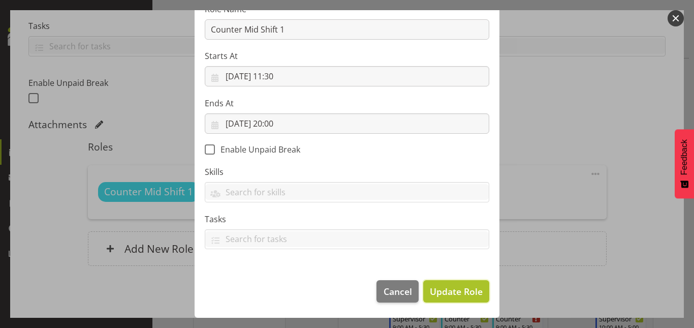
click at [452, 290] on span "Update Role" at bounding box center [456, 290] width 53 height 13
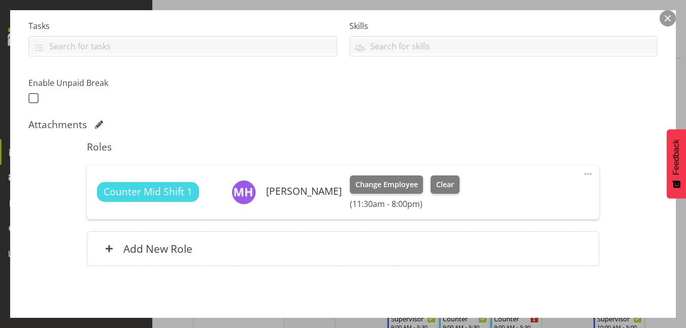
scroll to position [253, 0]
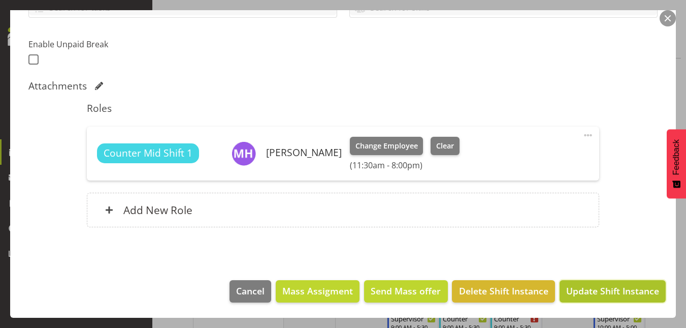
click at [609, 288] on span "Update Shift Instance" at bounding box center [612, 290] width 93 height 13
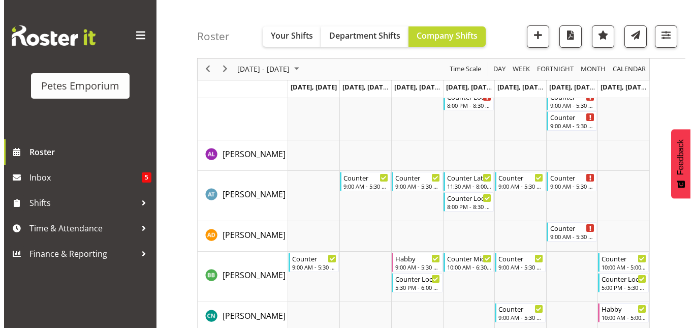
scroll to position [0, 0]
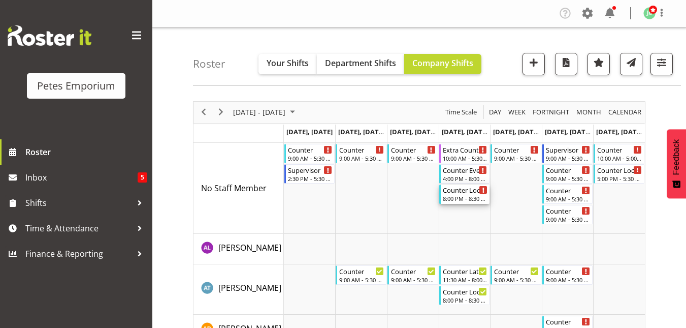
click at [464, 193] on div "Counter Lock Up" at bounding box center [465, 189] width 45 height 10
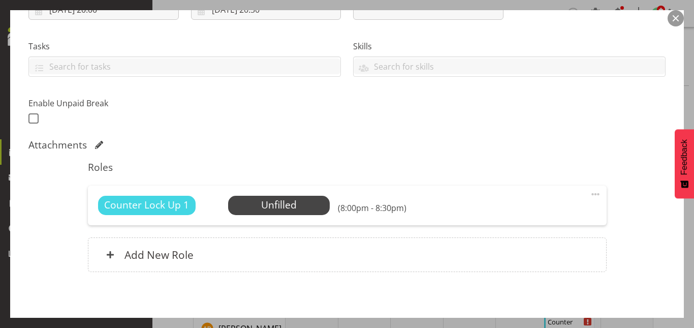
scroll to position [199, 0]
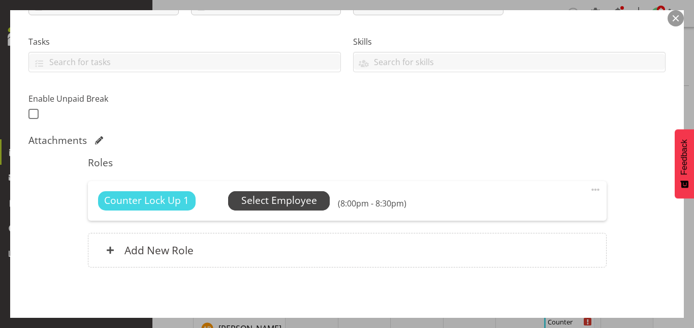
click at [299, 195] on span "Select Employee" at bounding box center [279, 200] width 76 height 15
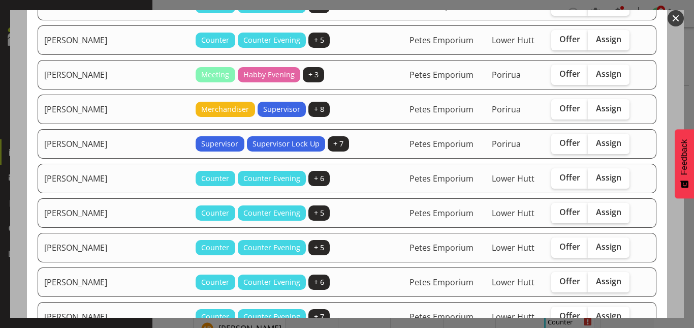
scroll to position [331, 0]
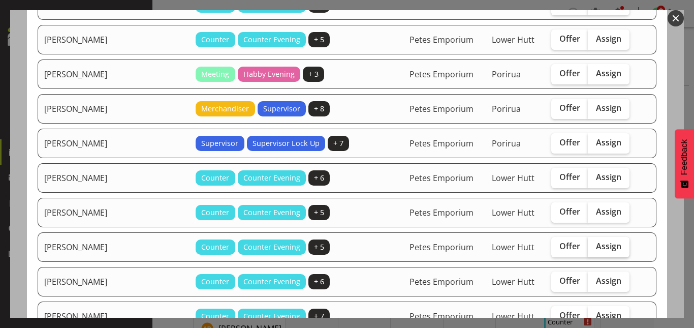
click at [596, 241] on span "Assign" at bounding box center [608, 246] width 25 height 10
click at [592, 243] on input "Assign" at bounding box center [591, 246] width 7 height 7
checkbox input "true"
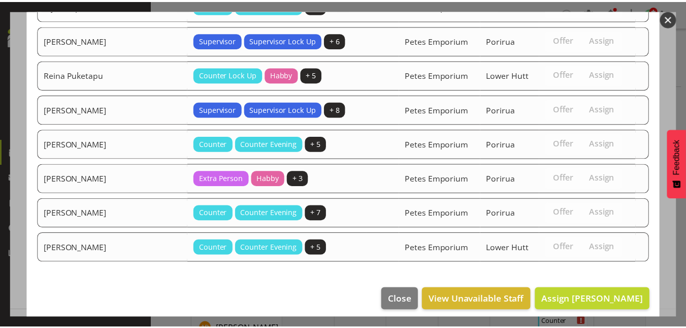
scroll to position [787, 0]
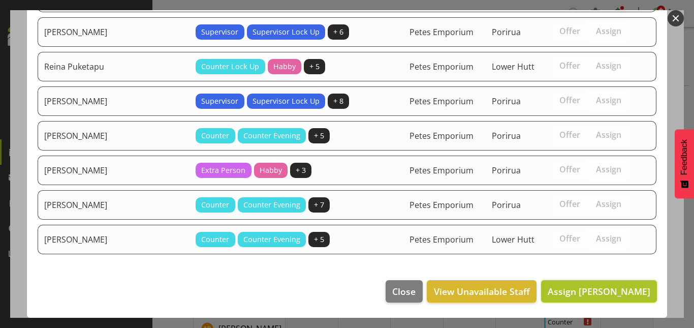
click at [582, 289] on span "Assign [PERSON_NAME]" at bounding box center [599, 291] width 103 height 12
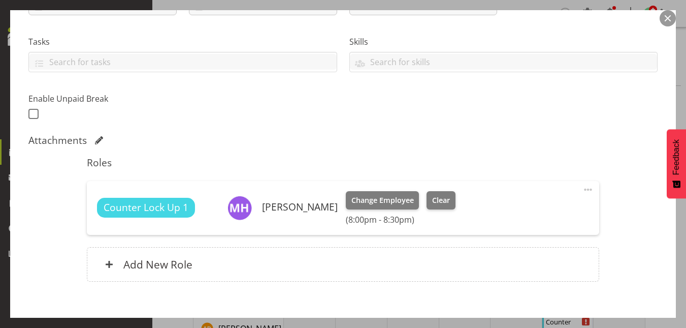
scroll to position [253, 0]
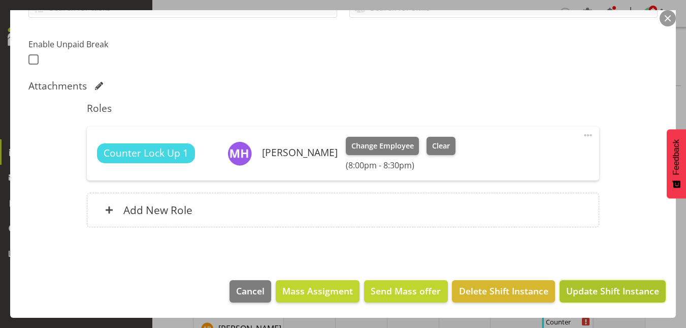
click at [608, 287] on span "Update Shift Instance" at bounding box center [612, 290] width 93 height 13
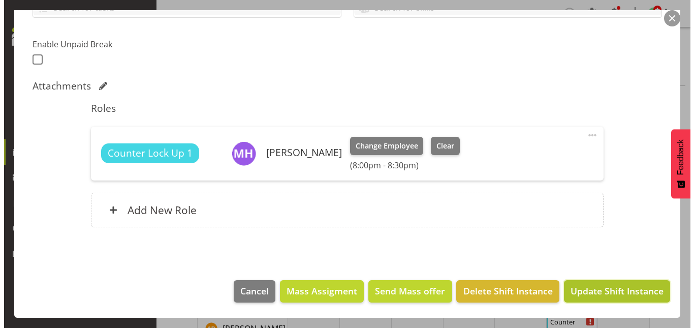
scroll to position [213, 0]
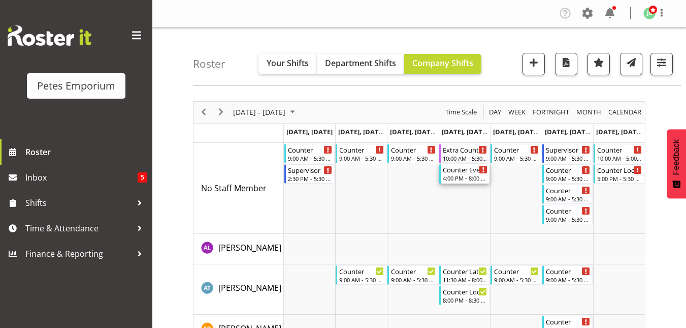
click at [463, 174] on div "Counter Evening" at bounding box center [465, 169] width 45 height 10
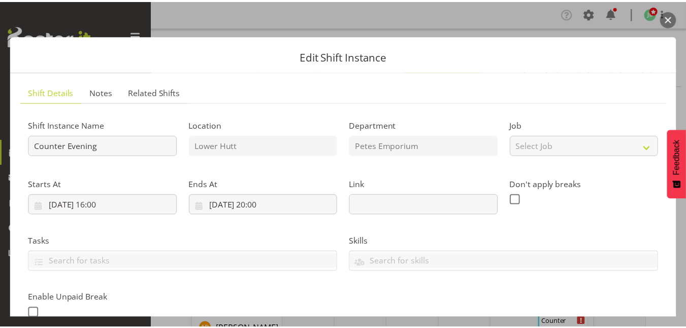
scroll to position [239, 0]
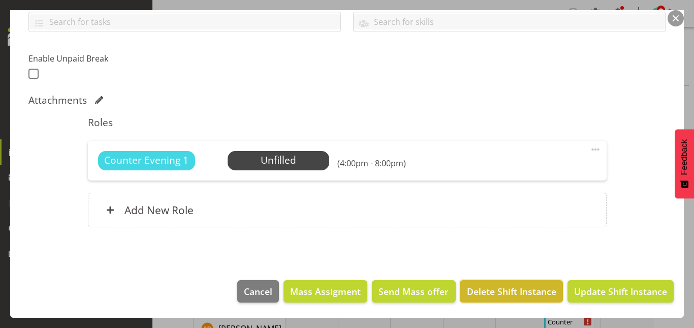
click at [496, 294] on span "Delete Shift Instance" at bounding box center [511, 290] width 89 height 13
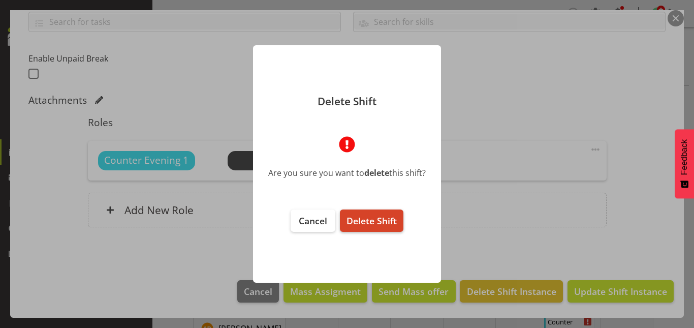
click at [379, 215] on span "Delete Shift" at bounding box center [371, 220] width 50 height 12
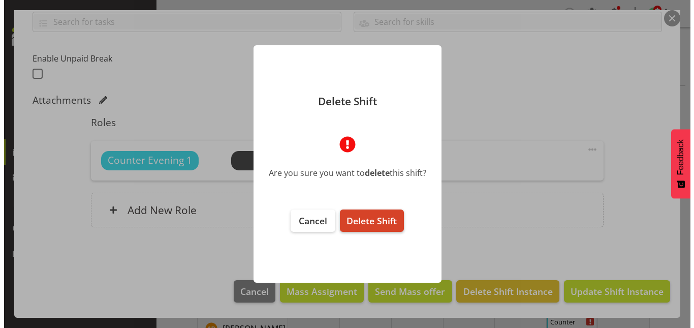
scroll to position [199, 0]
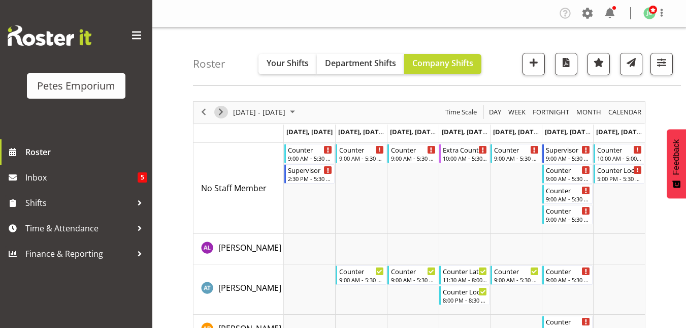
click at [219, 113] on span "Next" at bounding box center [221, 112] width 12 height 13
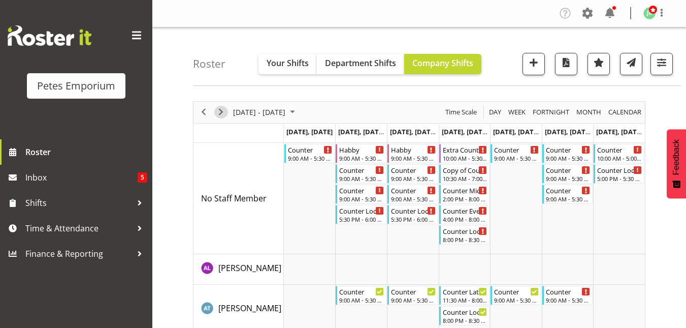
click at [219, 113] on span "Next" at bounding box center [221, 112] width 12 height 13
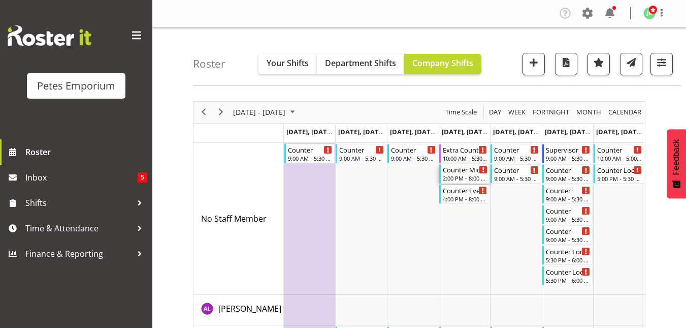
click at [460, 176] on div "2:00 PM - 8:00 PM" at bounding box center [465, 178] width 45 height 8
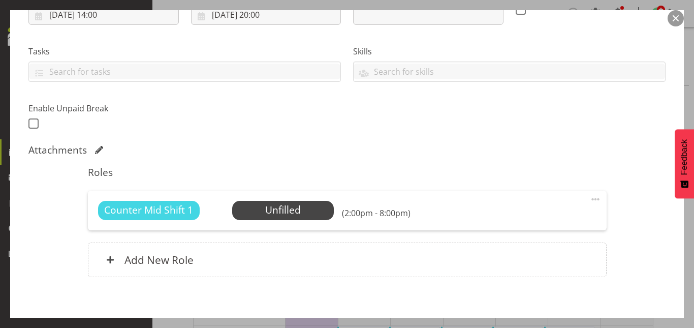
scroll to position [239, 0]
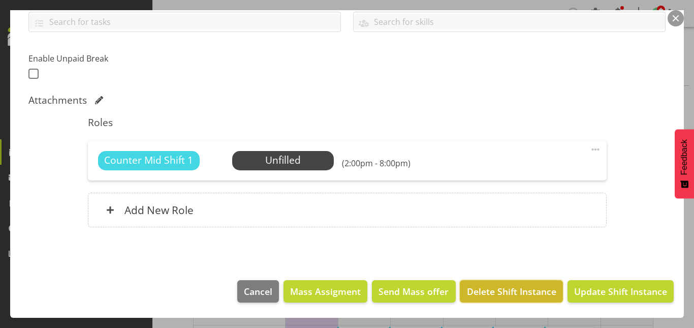
click at [490, 291] on span "Delete Shift Instance" at bounding box center [511, 290] width 89 height 13
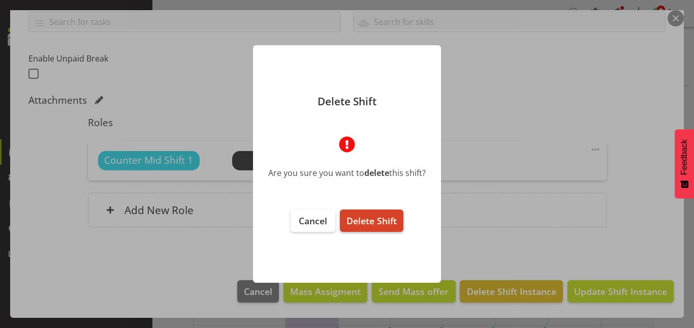
click at [367, 217] on span "Delete Shift" at bounding box center [371, 220] width 50 height 12
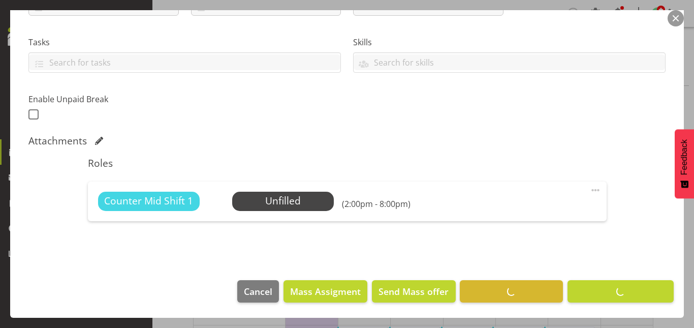
scroll to position [199, 0]
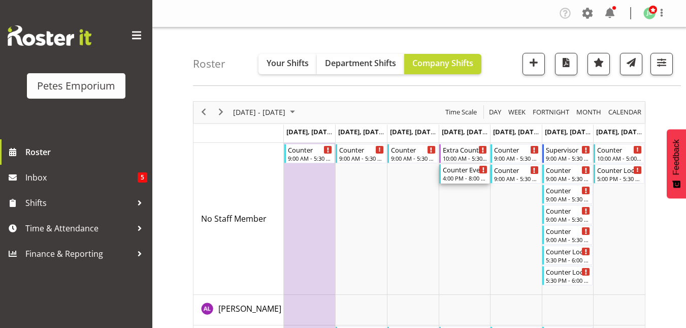
click at [464, 172] on div "Counter Evening" at bounding box center [465, 169] width 45 height 10
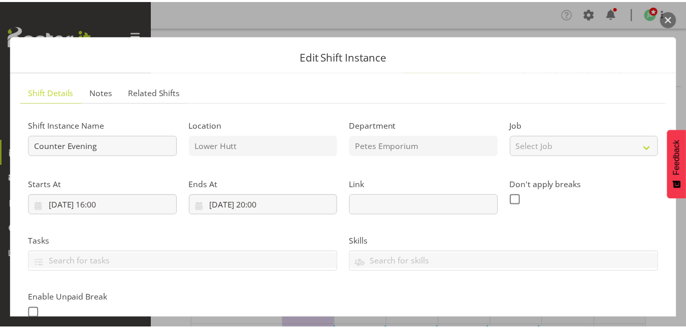
scroll to position [239, 0]
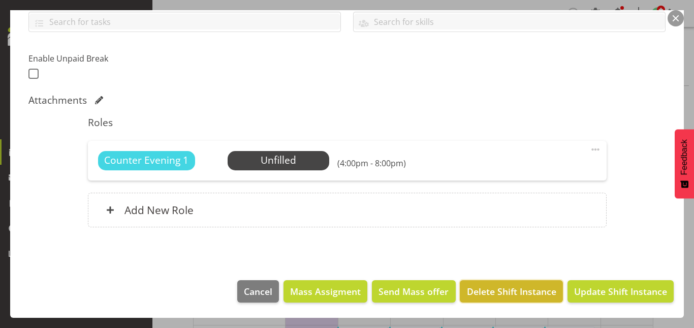
click at [495, 290] on span "Delete Shift Instance" at bounding box center [511, 290] width 89 height 13
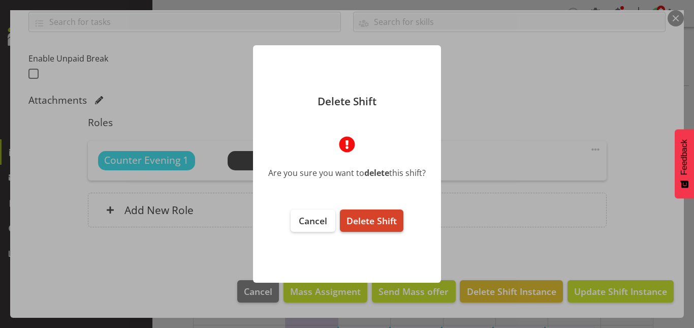
click at [379, 221] on span "Delete Shift" at bounding box center [371, 220] width 50 height 12
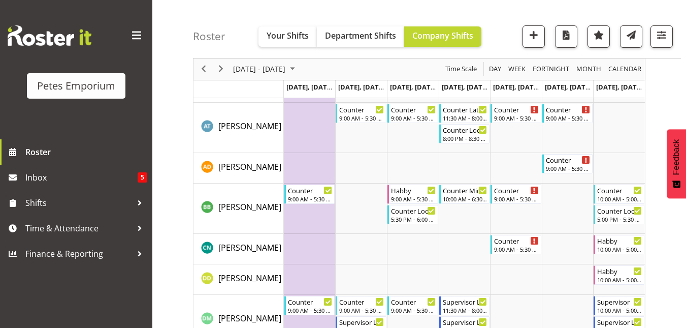
scroll to position [0, 0]
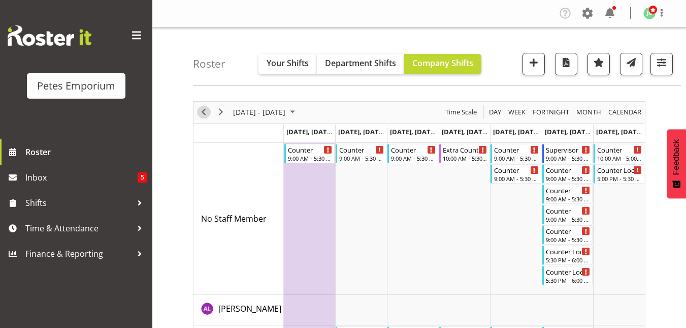
click at [204, 115] on span "Previous" at bounding box center [204, 112] width 12 height 13
